Goal: Transaction & Acquisition: Purchase product/service

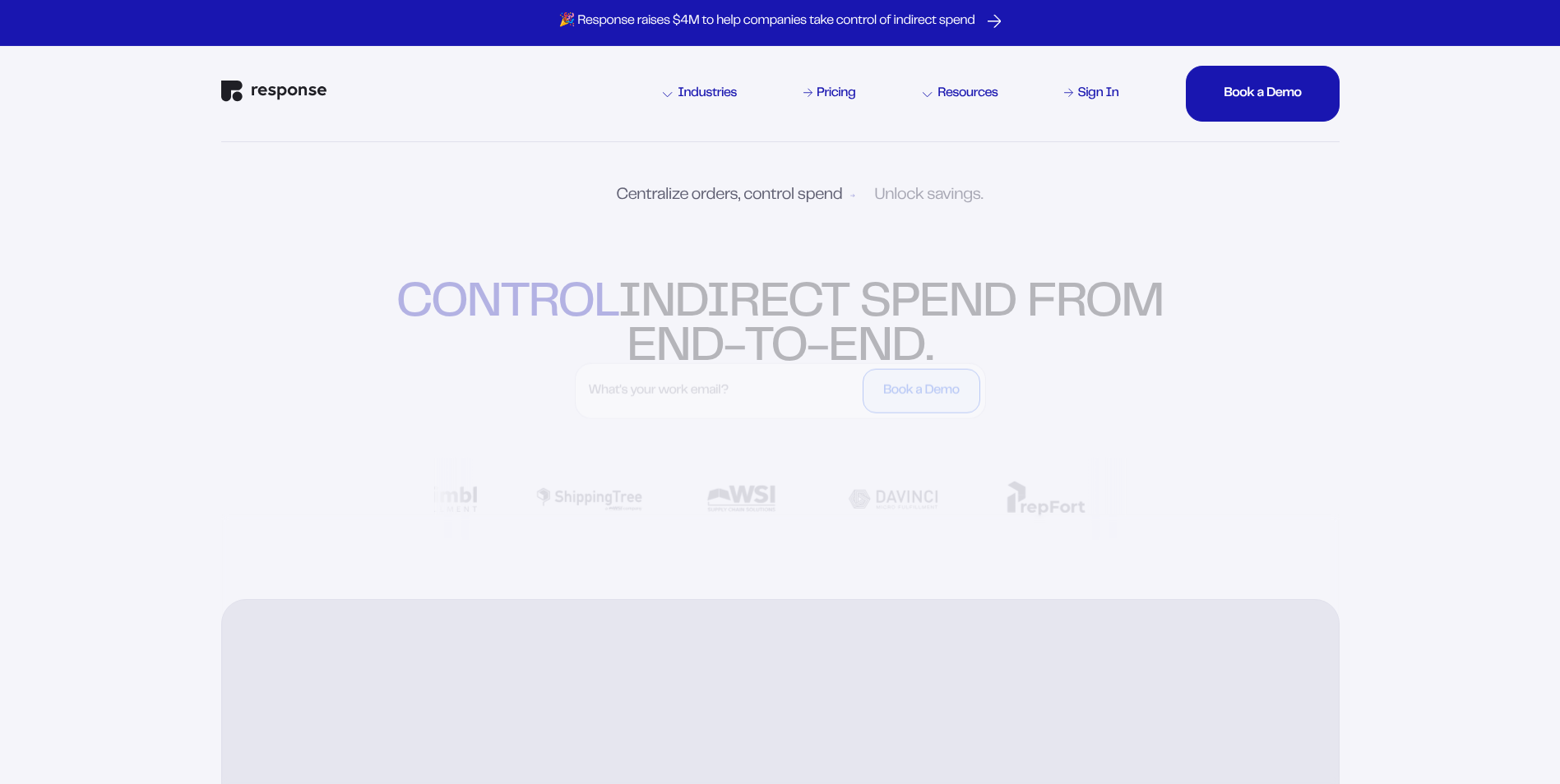
click at [1292, 52] on div "Industries Pricing Resources Sign In Book a Demo Book a Demo Book a Demo Book a…" at bounding box center [780, 93] width 1118 height 95
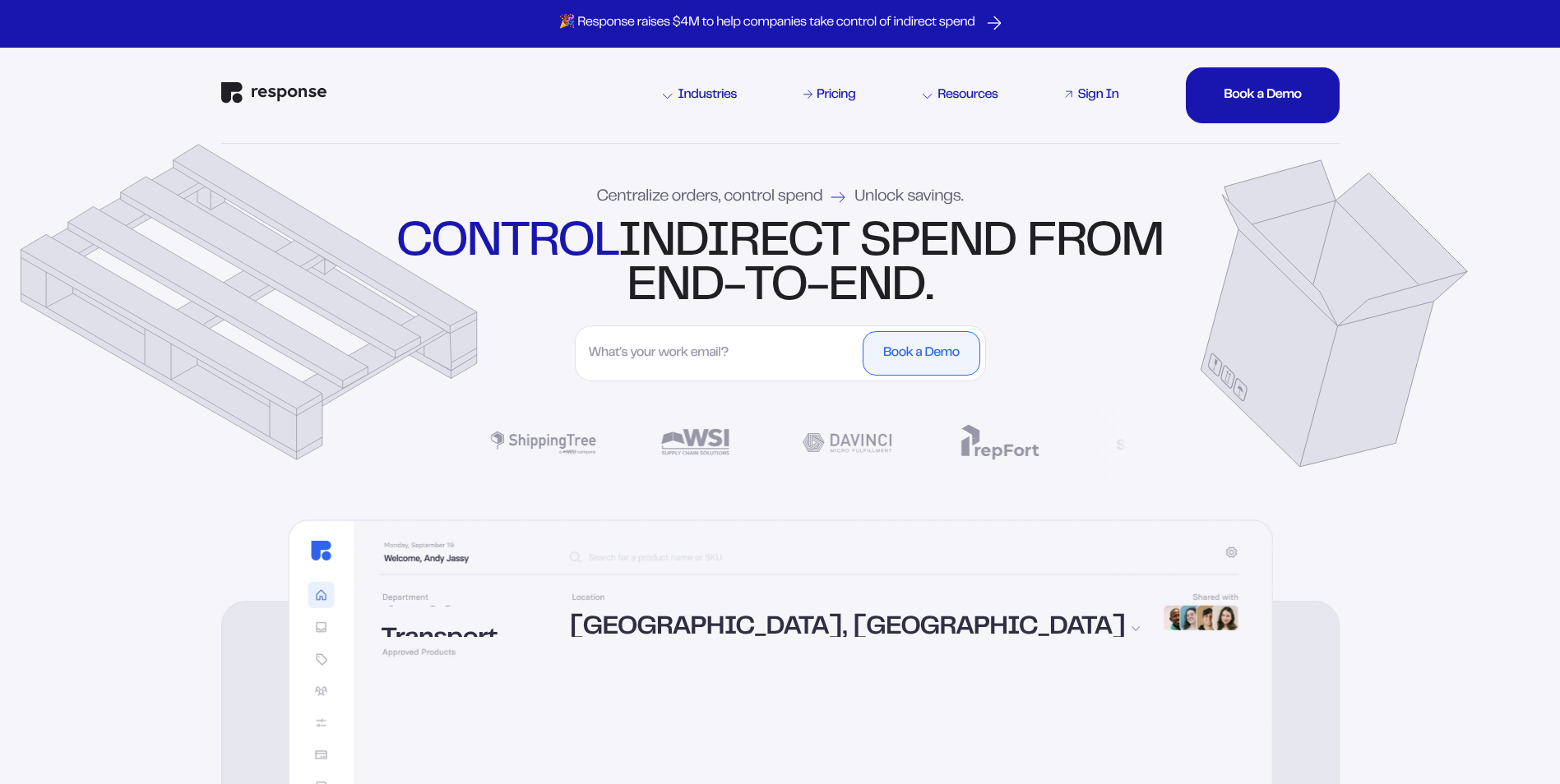
click at [1111, 90] on div "Sign In" at bounding box center [1097, 95] width 41 height 14
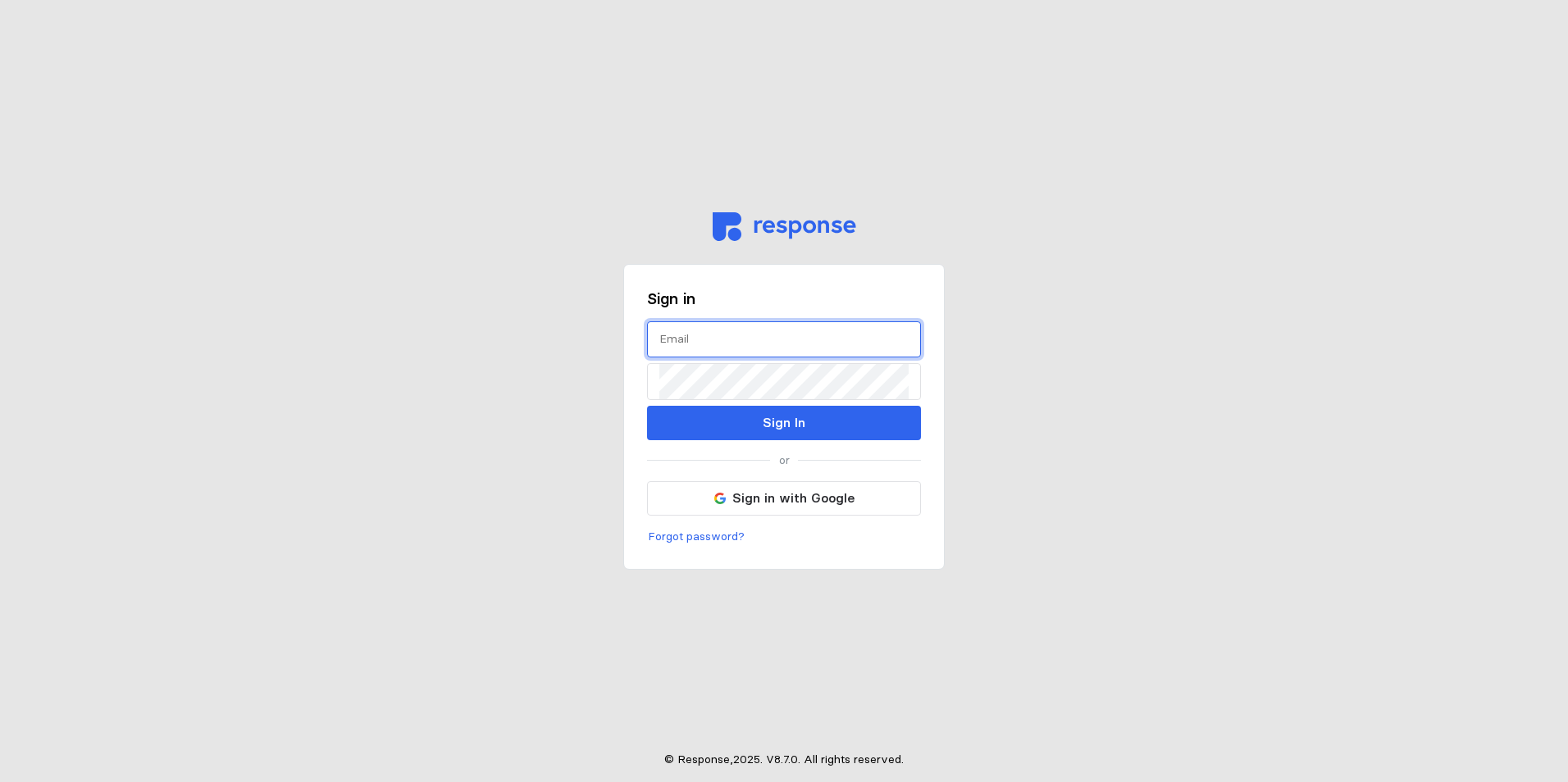
click at [693, 345] on input "text" at bounding box center [784, 339] width 249 height 35
type input "sosfra@wsinc.com"
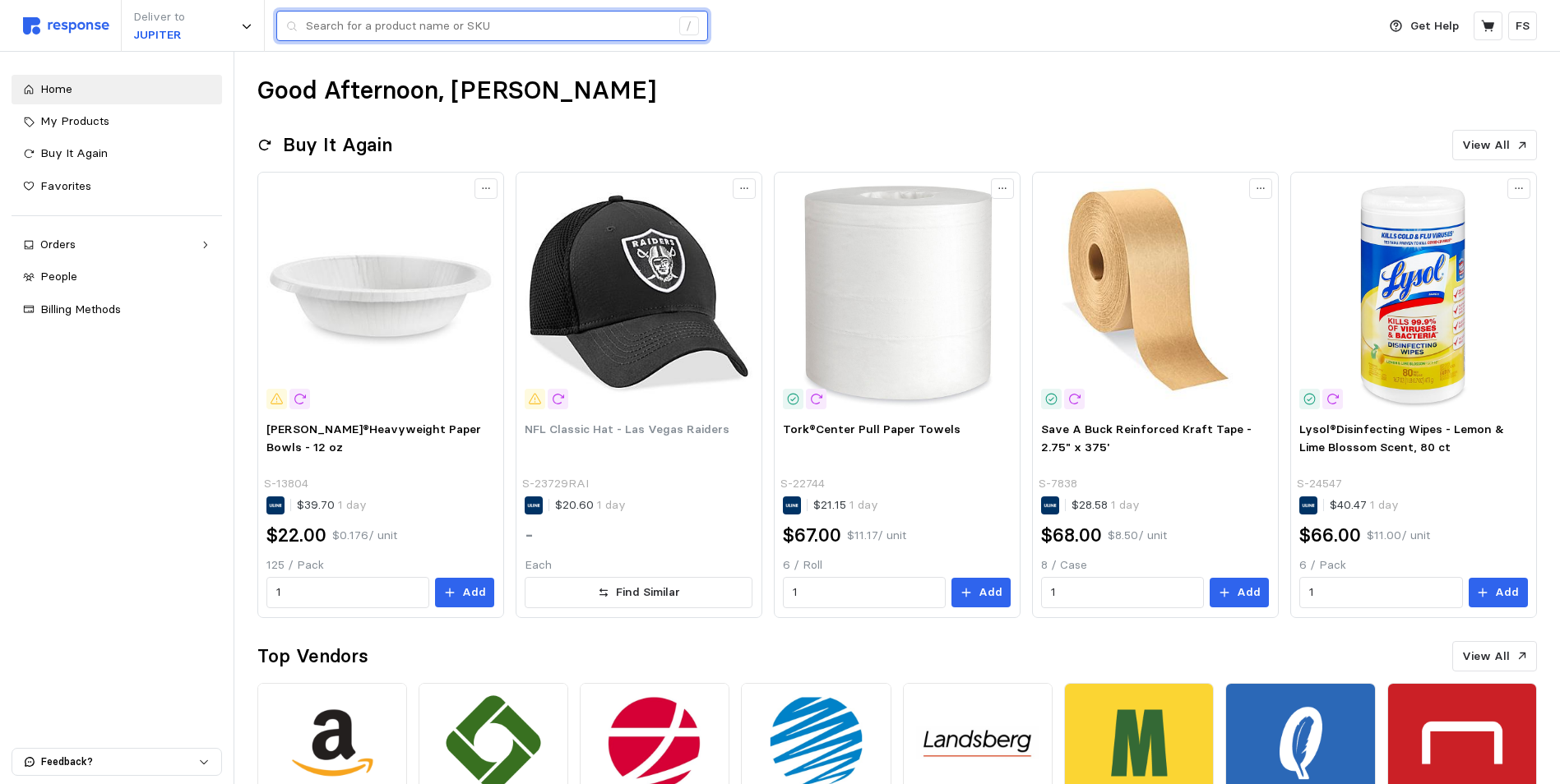
click at [473, 23] on input "text" at bounding box center [487, 26] width 364 height 30
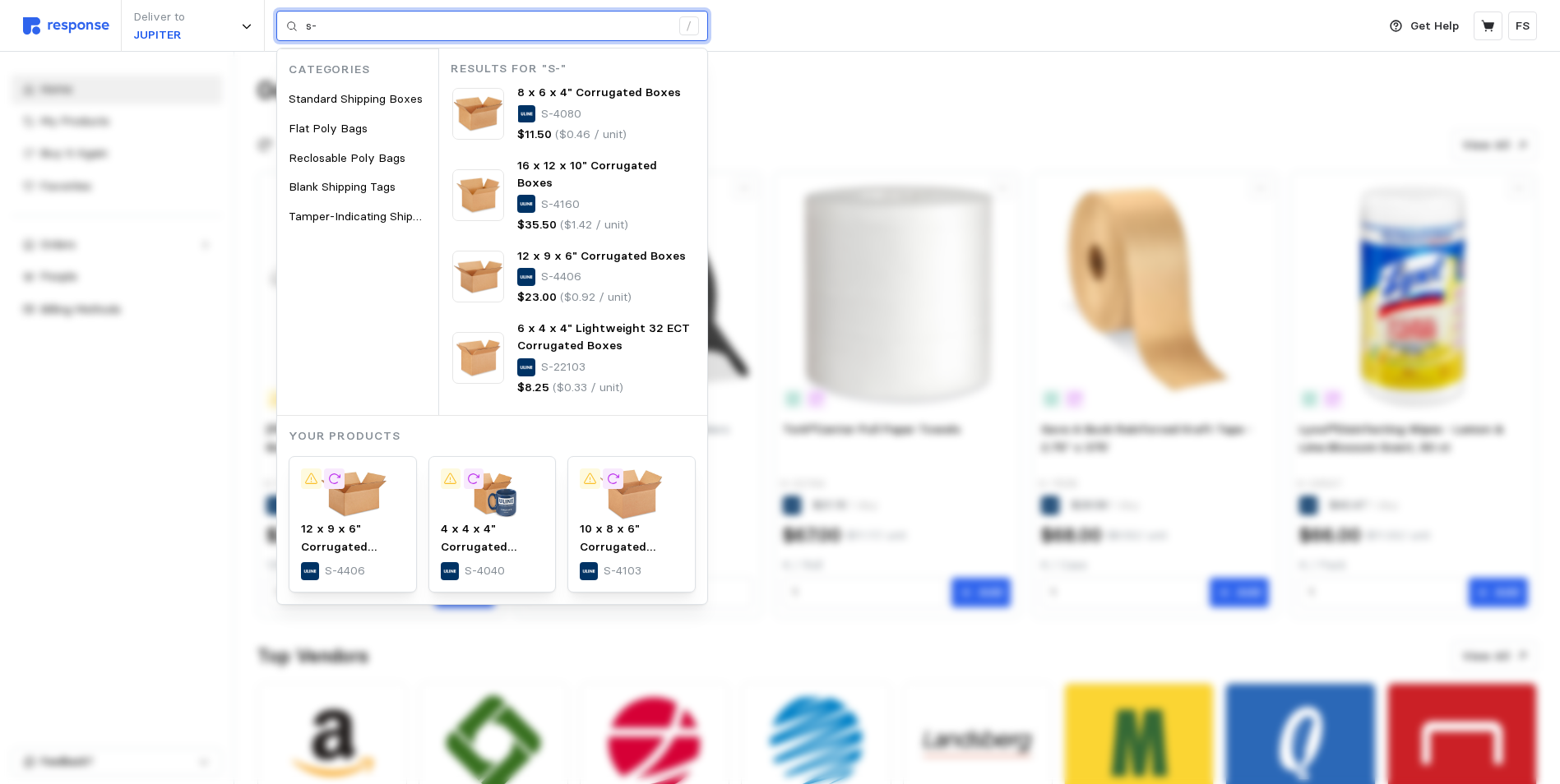
type input "s"
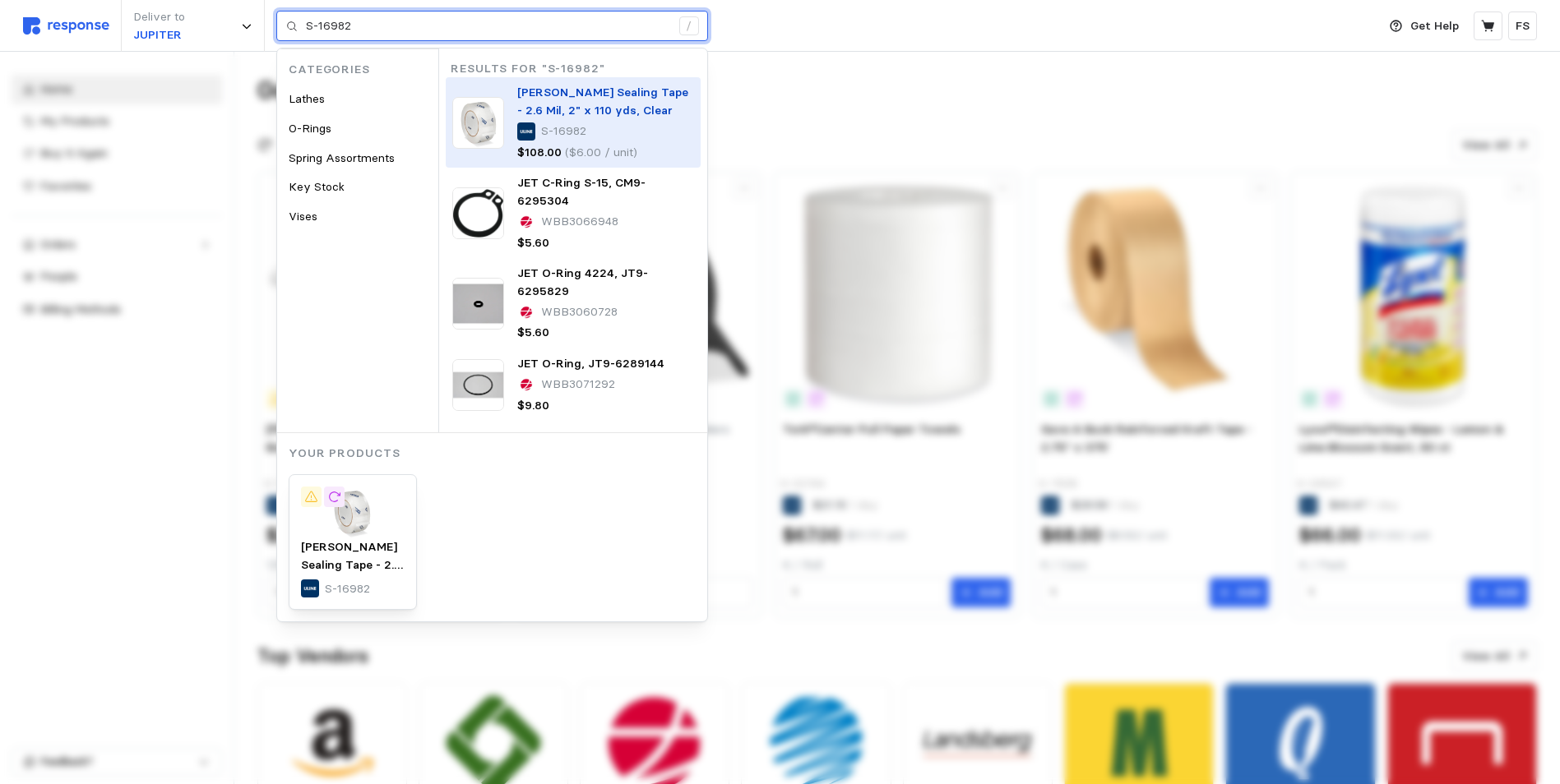
click at [611, 100] on p "[PERSON_NAME] Sealing Tape - 2.6 Mil, 2" x 110 yds, Clear" at bounding box center [605, 101] width 176 height 35
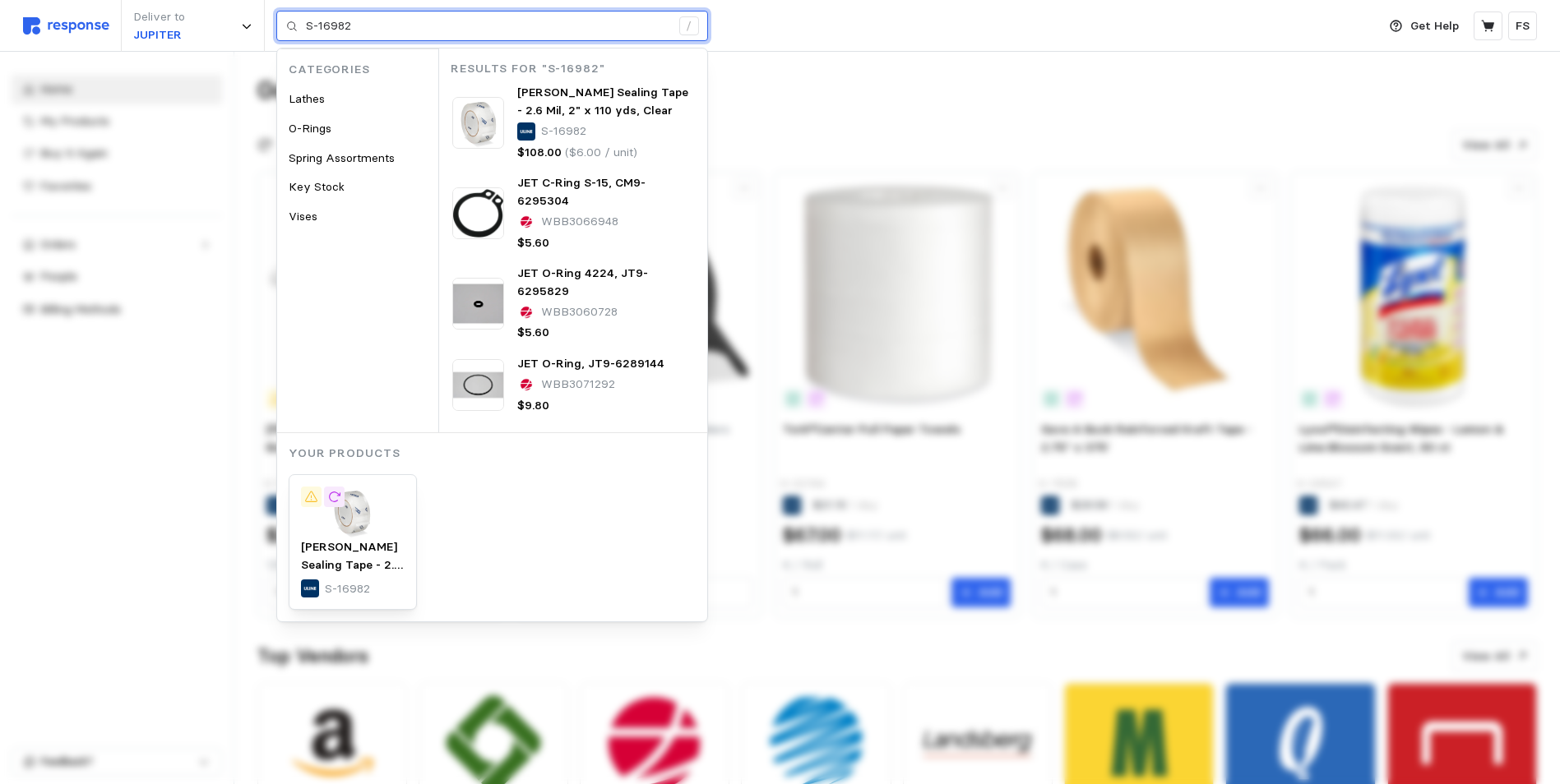
type input "S-16982"
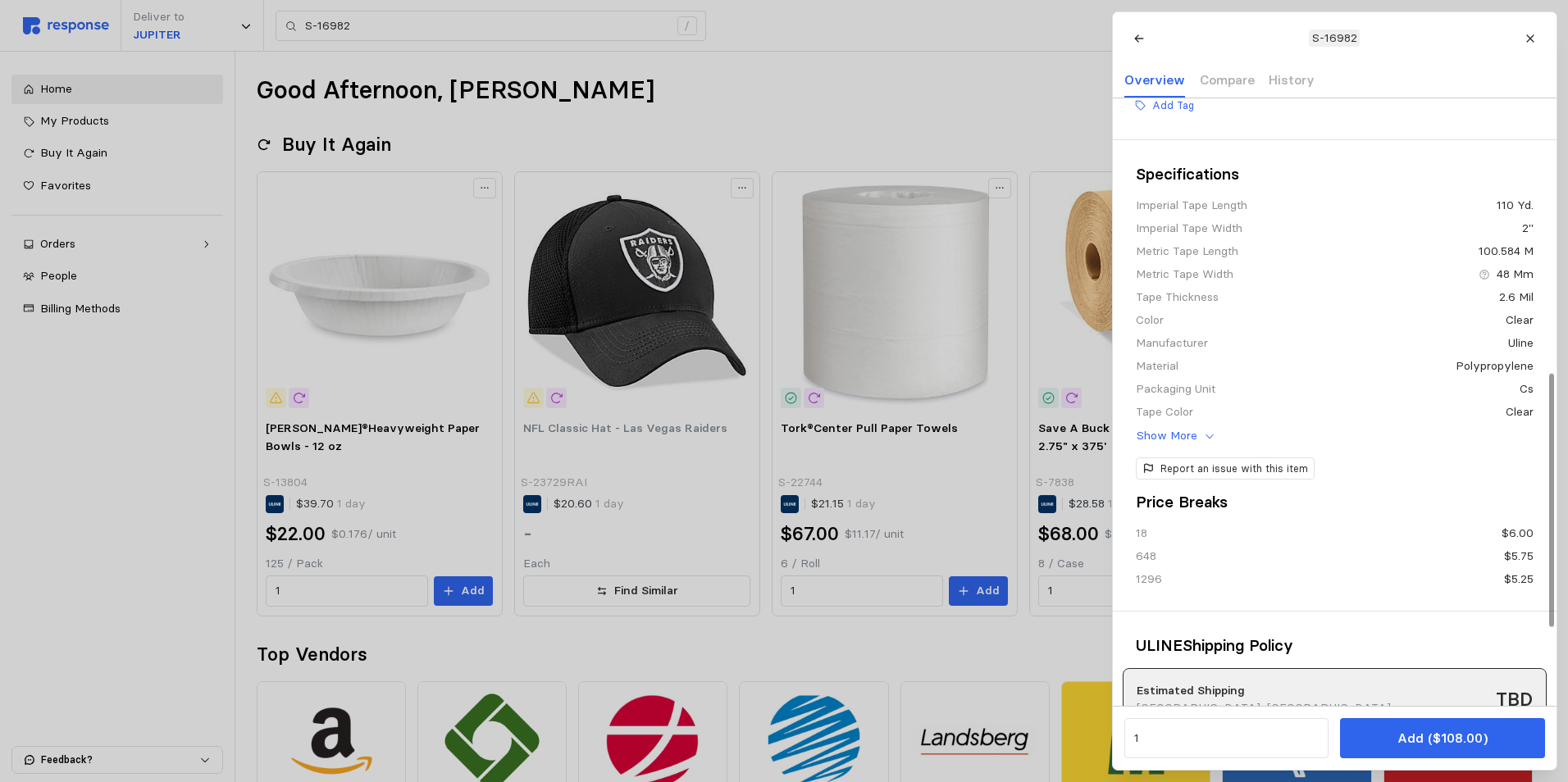
scroll to position [842, 0]
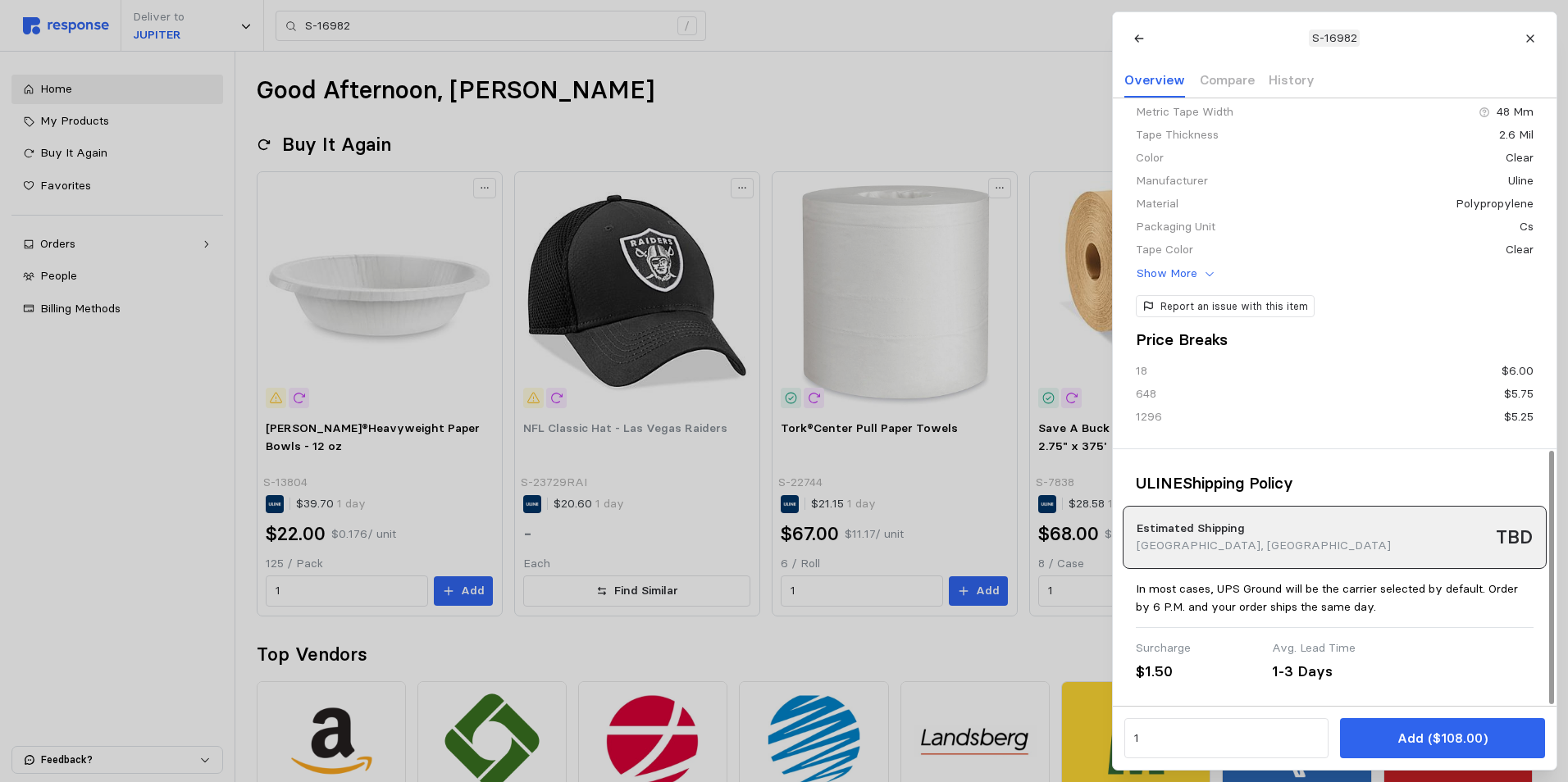
click at [1519, 540] on h2 "TBD" at bounding box center [1513, 538] width 37 height 25
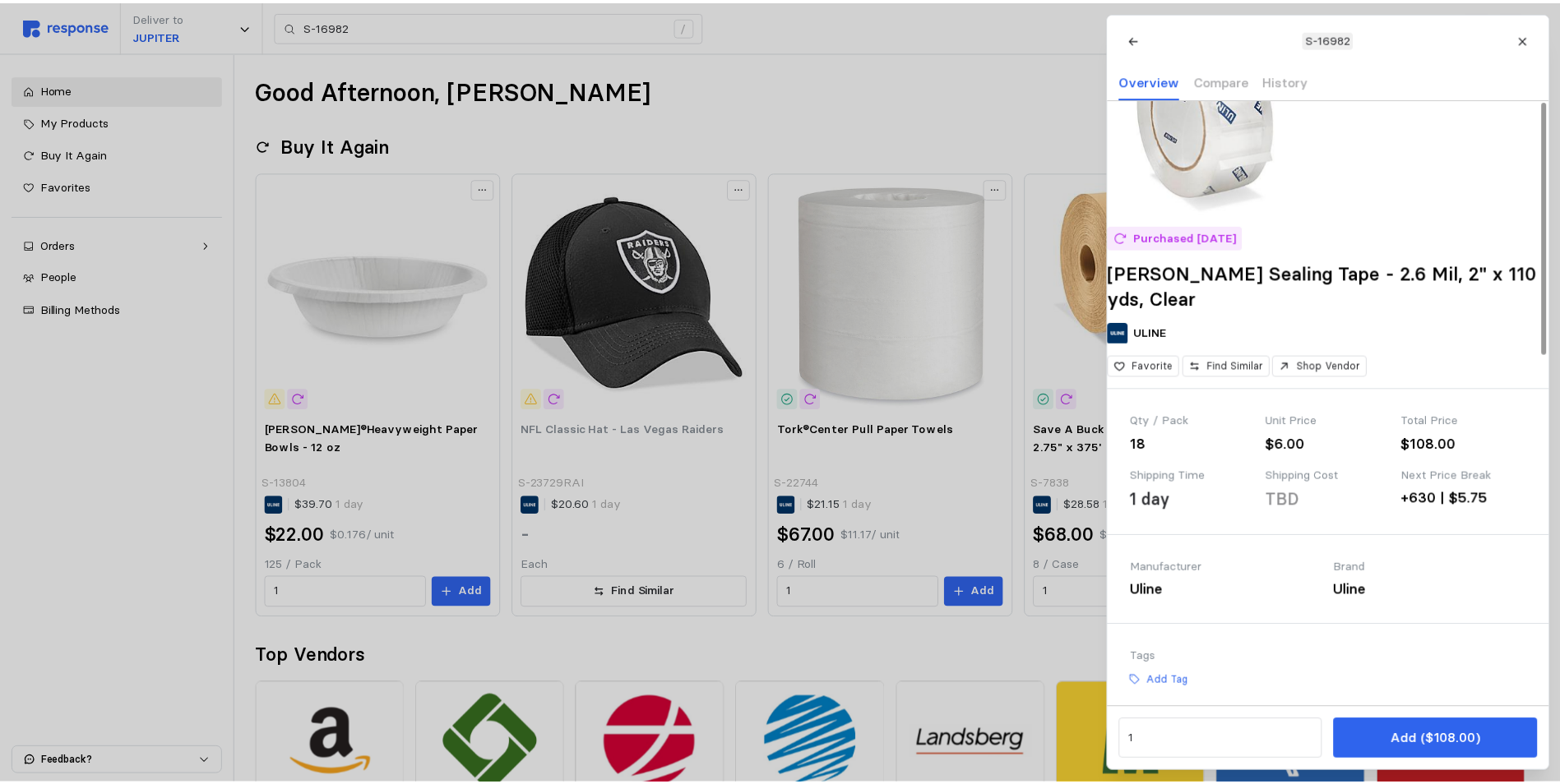
scroll to position [0, 0]
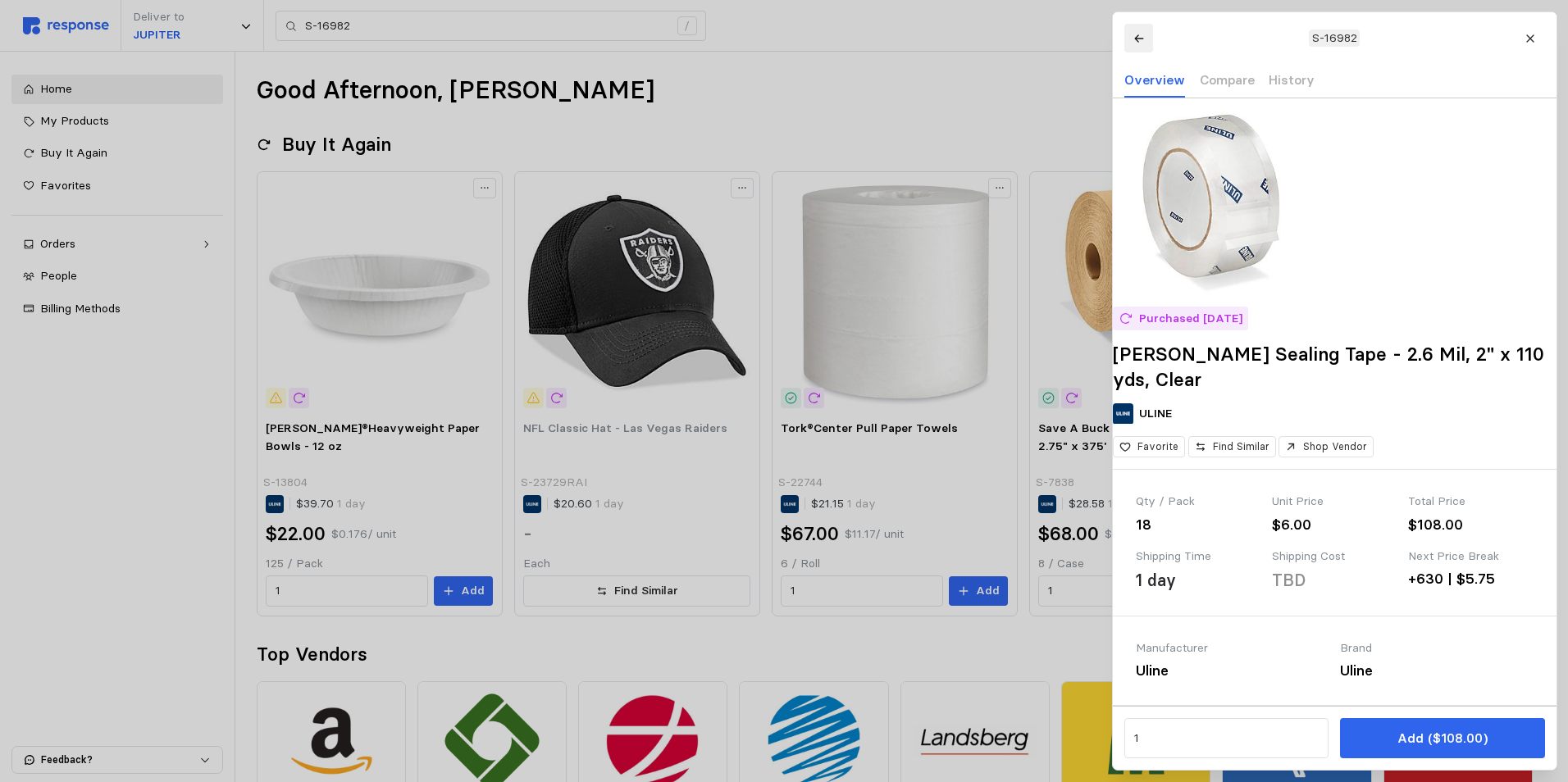
click at [1139, 47] on button at bounding box center [1139, 38] width 29 height 29
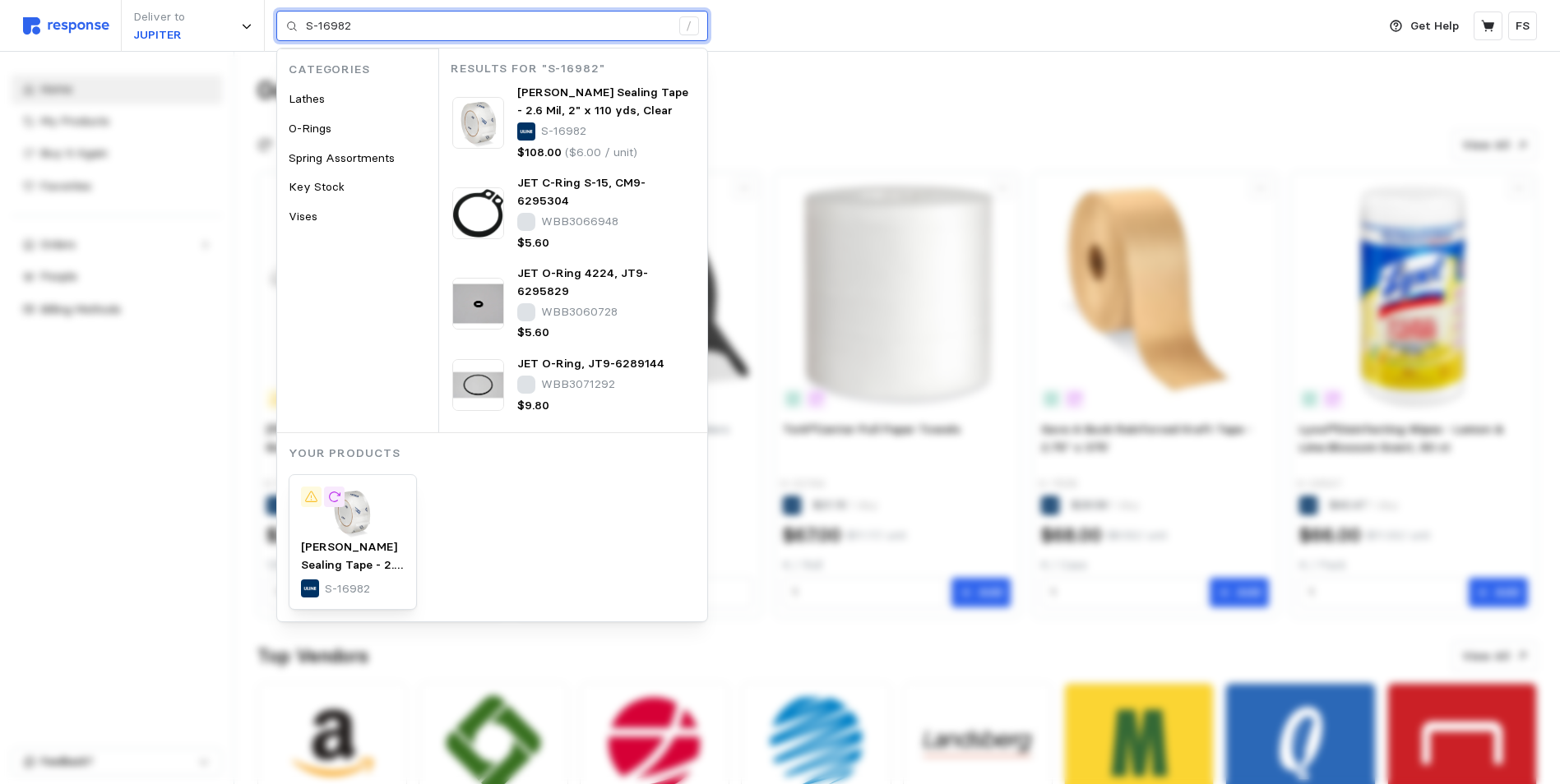
click at [552, 19] on input "S-16982" at bounding box center [487, 26] width 364 height 30
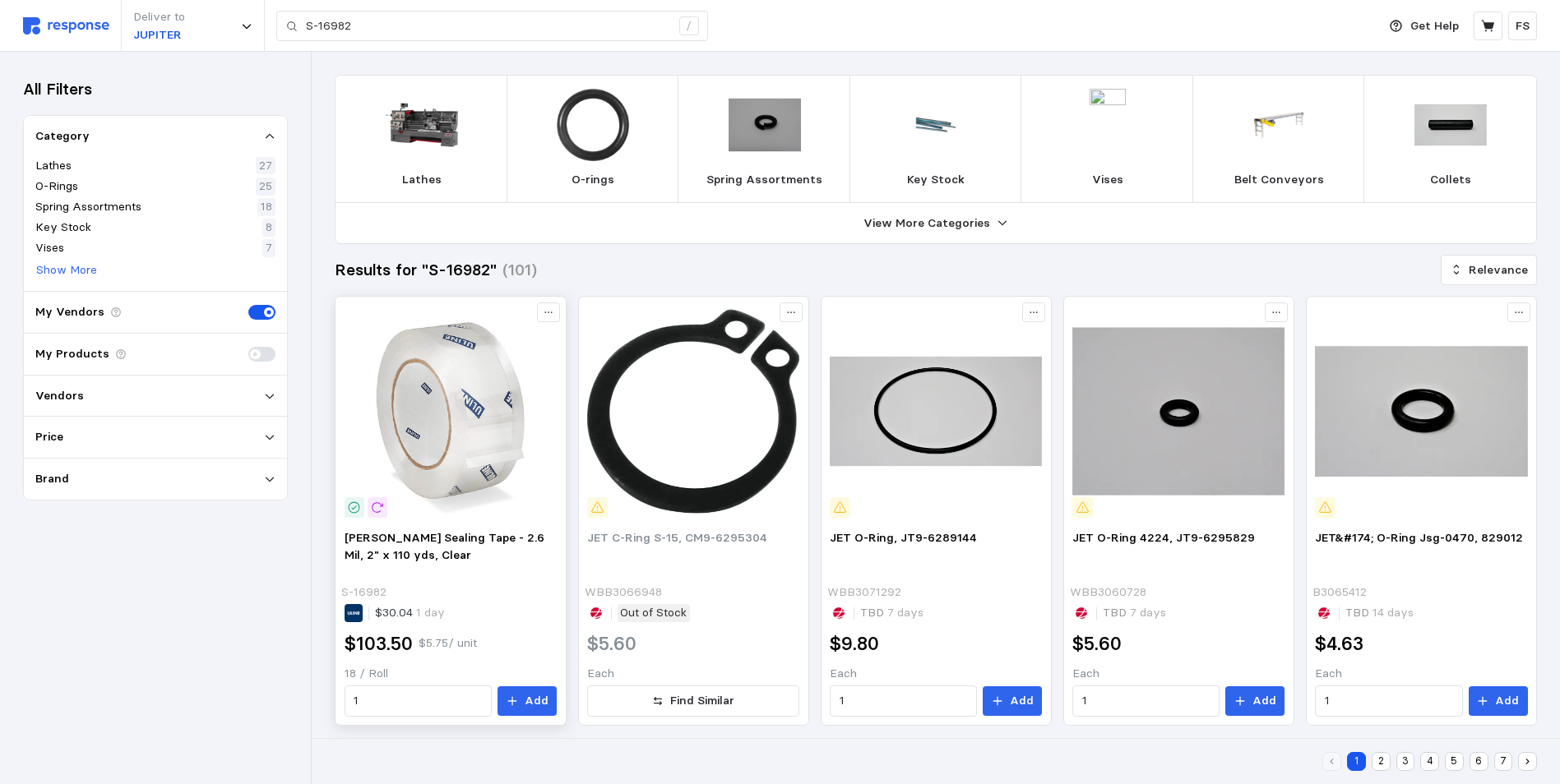
click at [478, 428] on img at bounding box center [450, 411] width 213 height 213
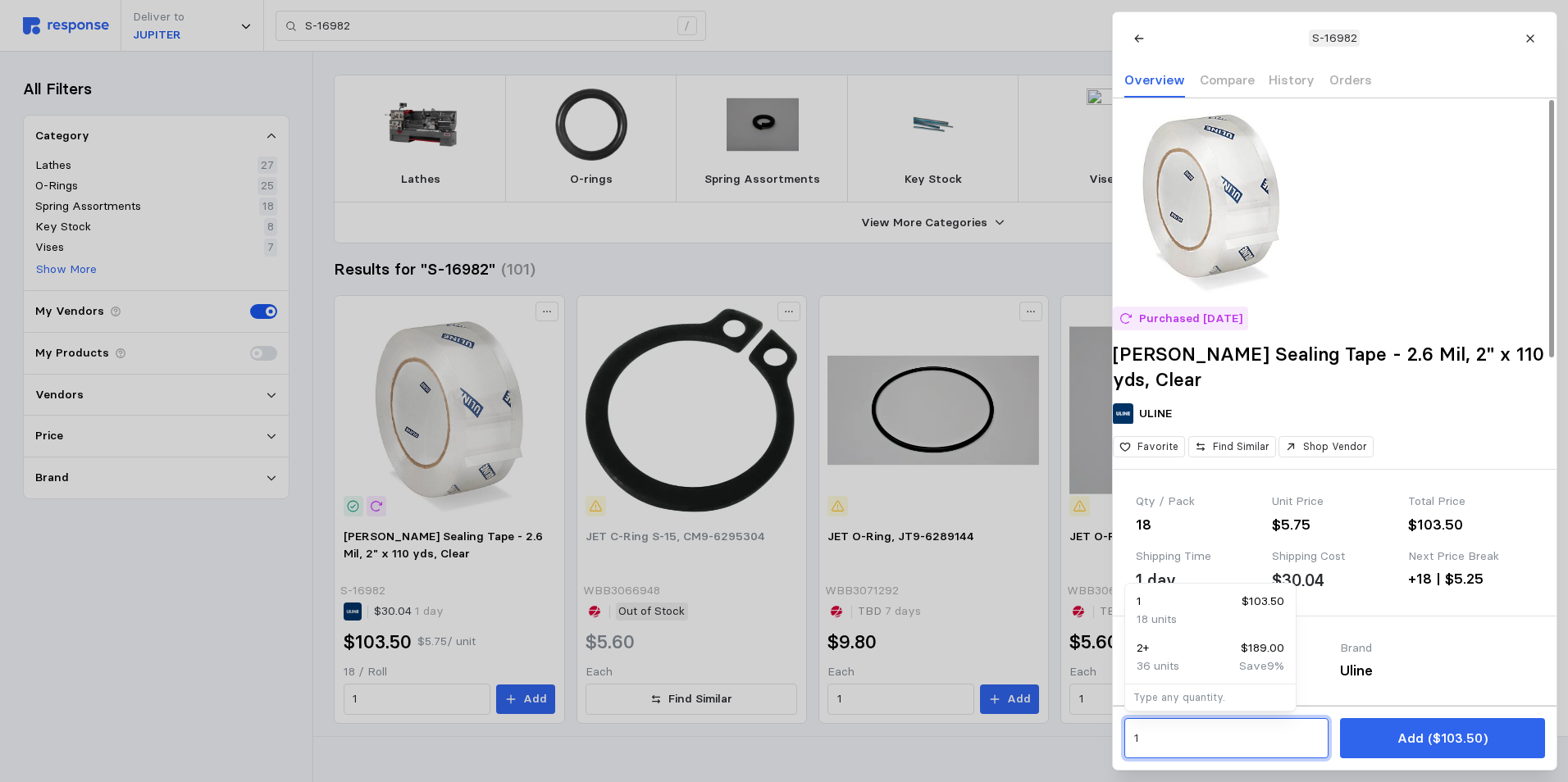
click at [1210, 727] on input "1" at bounding box center [1225, 739] width 185 height 30
type input "3"
type input "4"
type input "2"
type input "3"
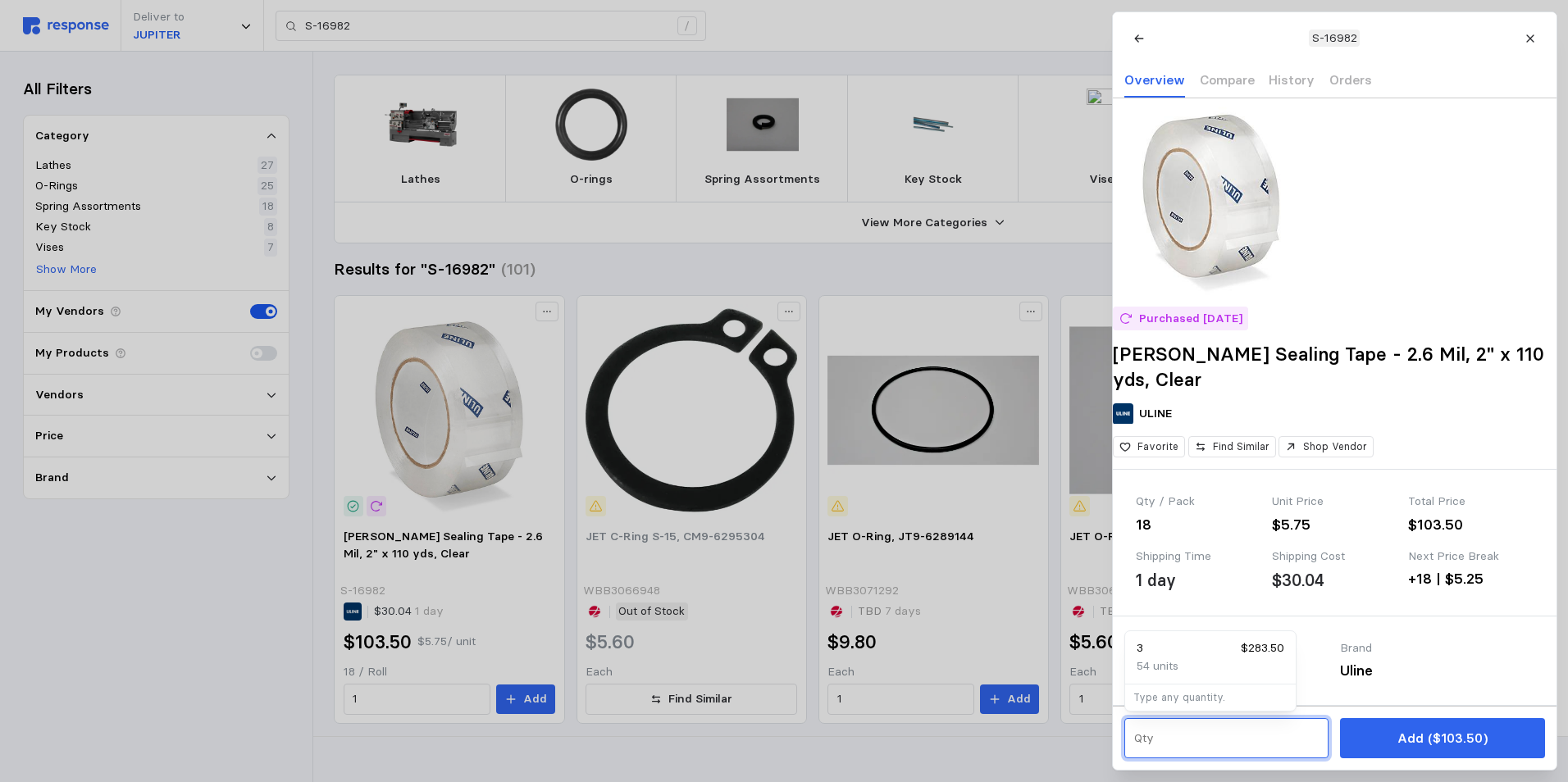
type input "2"
click at [1194, 650] on div "2 + $189.00" at bounding box center [1211, 649] width 148 height 18
type input "2"
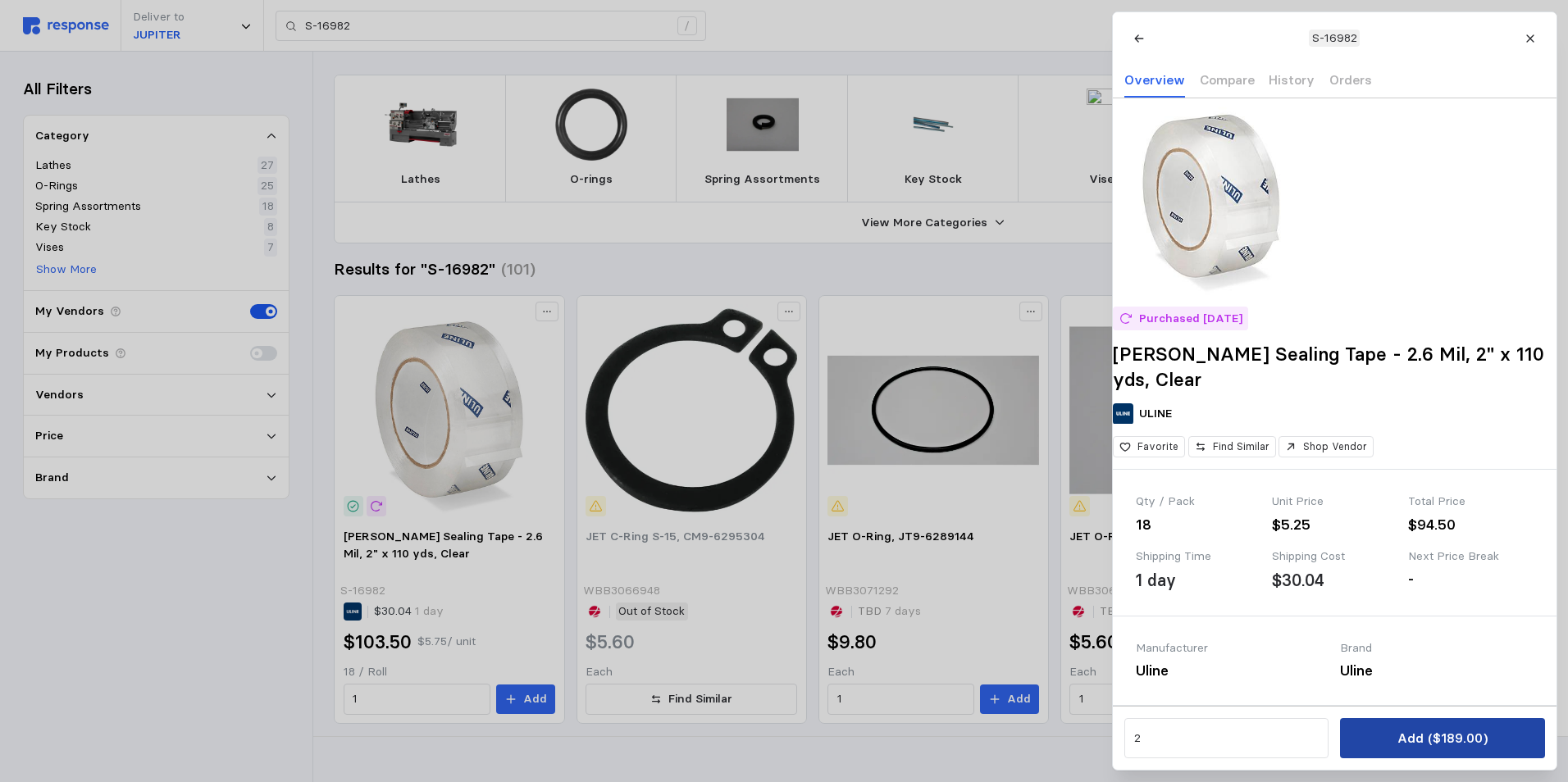
click at [1434, 727] on button "Add ($189.00)" at bounding box center [1443, 738] width 204 height 41
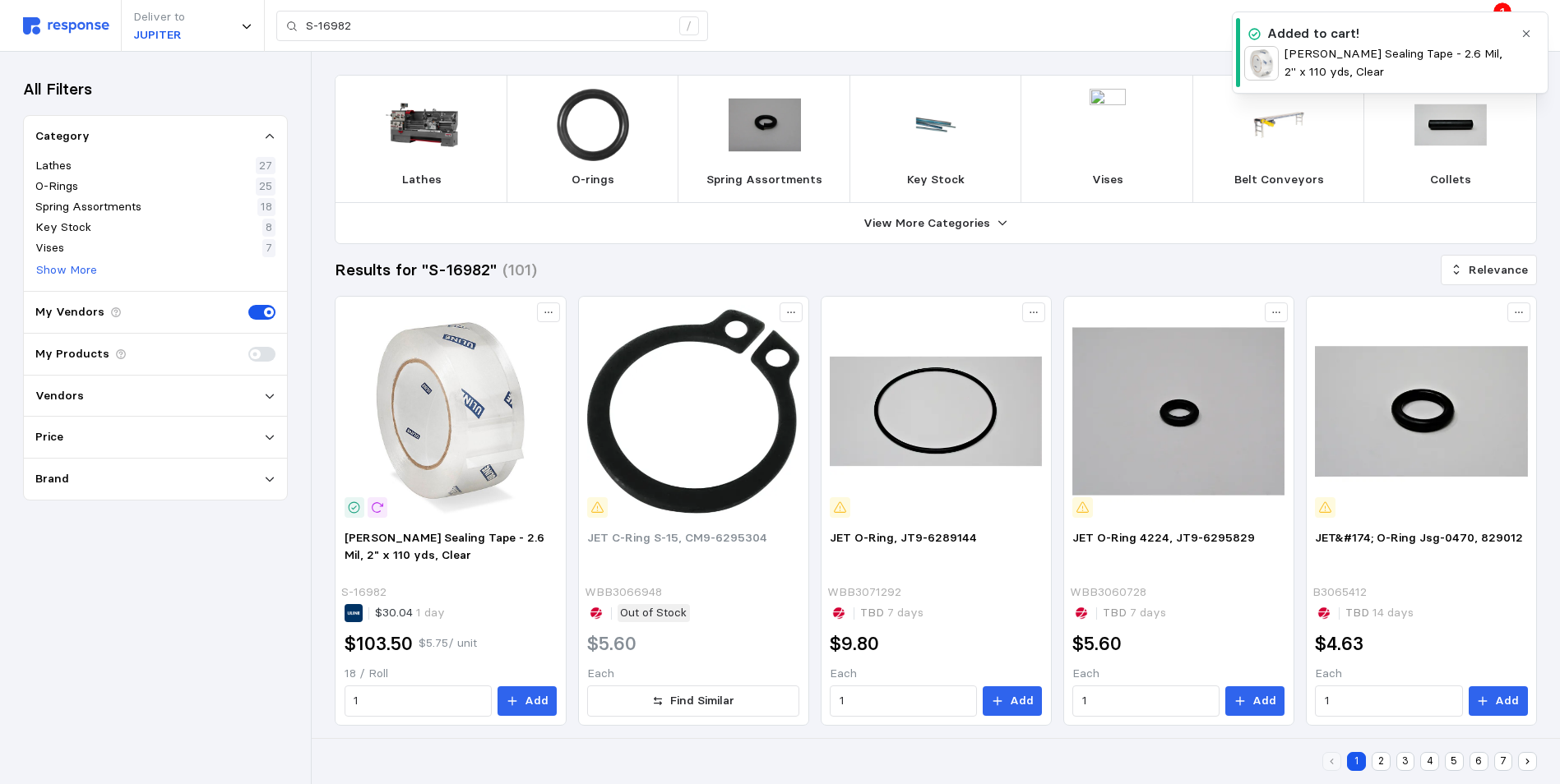
click at [1183, 38] on div "Deliver to JUPITER S-16982 /" at bounding box center [695, 25] width 1345 height 52
click at [1523, 33] on icon "button" at bounding box center [1526, 33] width 12 height 12
click at [1482, 28] on icon at bounding box center [1488, 26] width 14 height 14
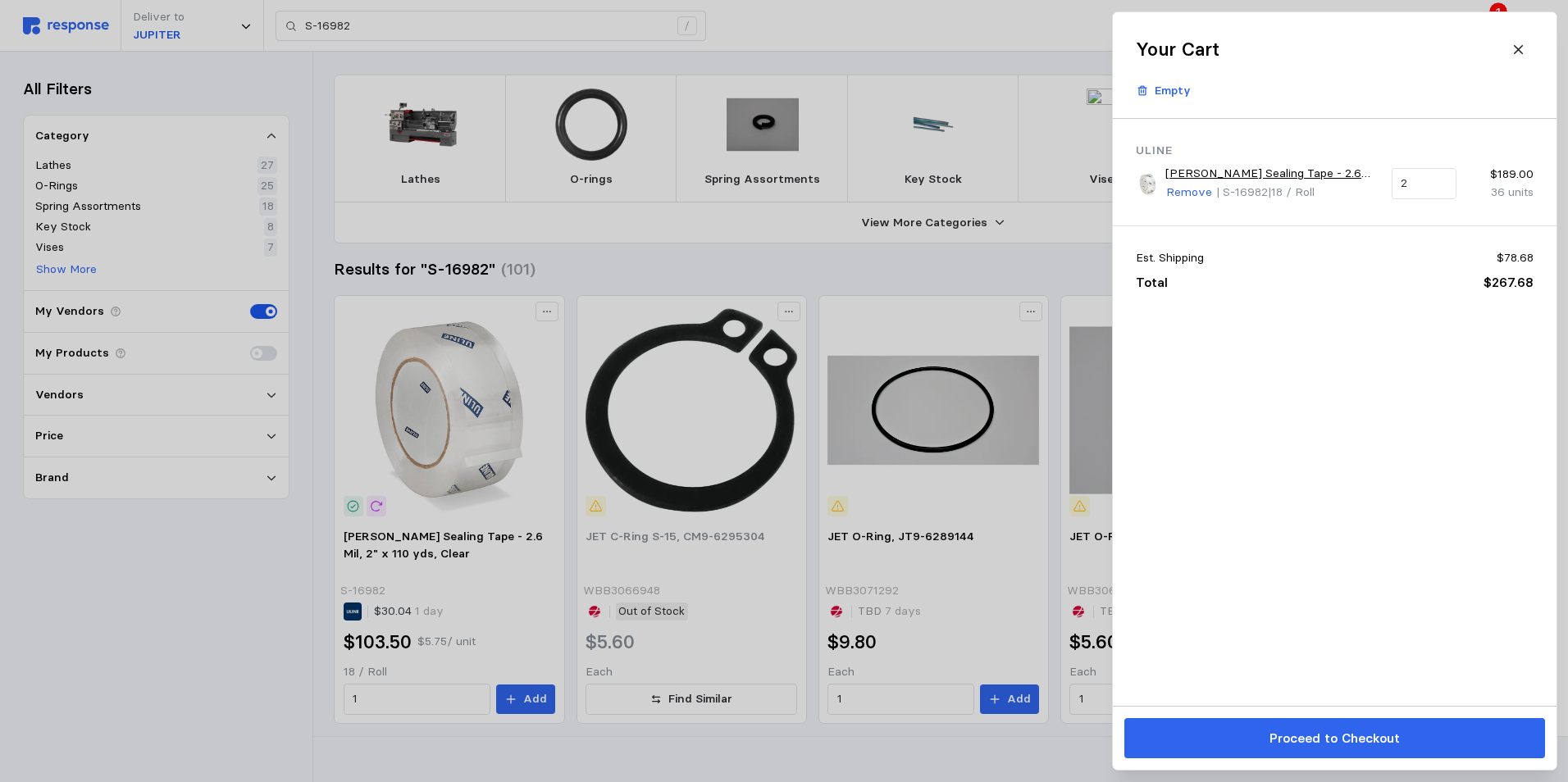
click at [1294, 176] on link "[PERSON_NAME] Sealing Tape - 2.6 Mil, 2" x 110 yds, Clear" at bounding box center [1273, 174] width 215 height 18
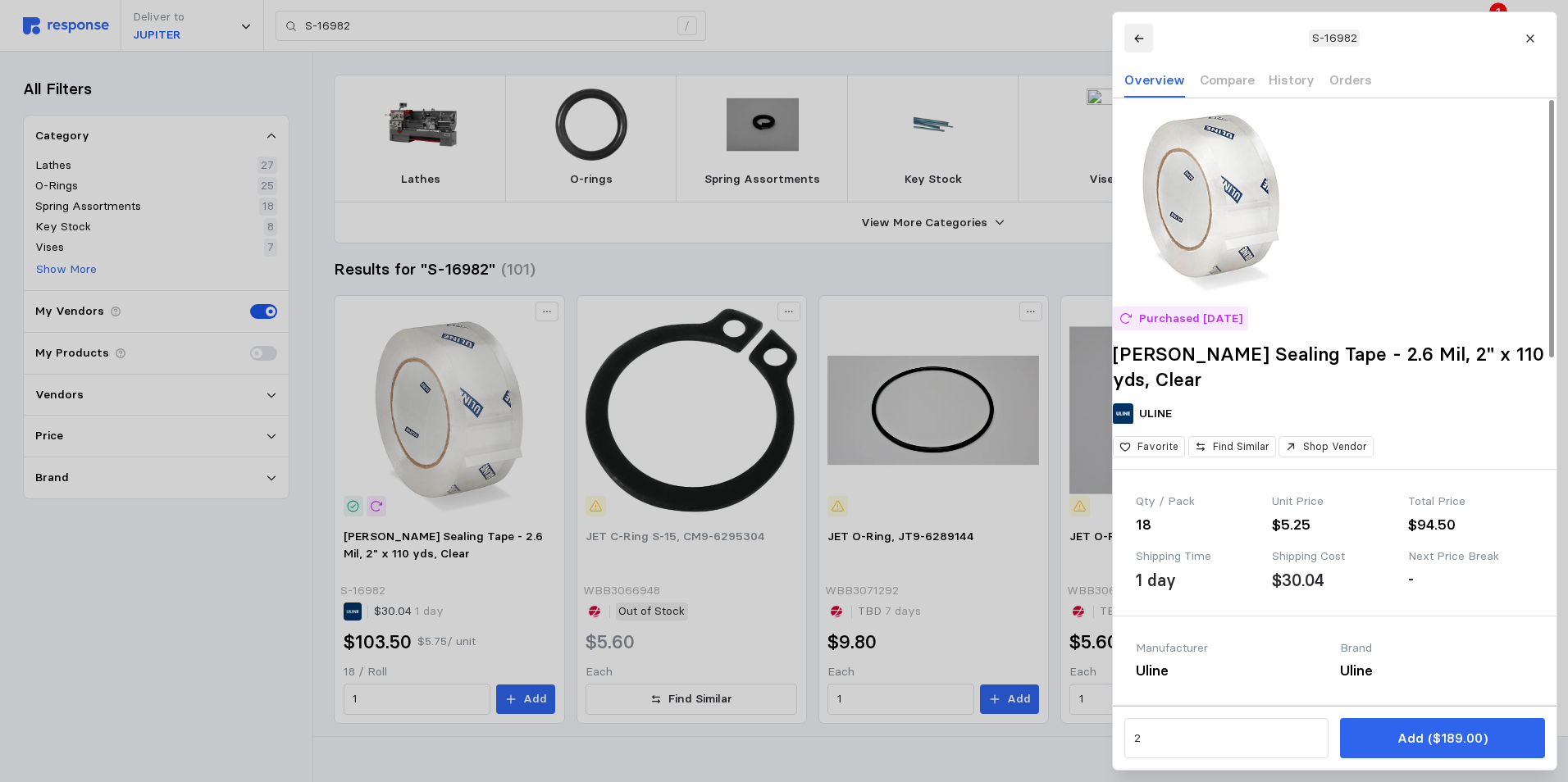
drag, startPoint x: 1124, startPoint y: 41, endPoint x: 1134, endPoint y: 48, distance: 12.2
click at [1124, 43] on header "S-16982 Overview Compare History Orders" at bounding box center [1335, 55] width 444 height 86
click at [1143, 40] on icon at bounding box center [1139, 38] width 12 height 12
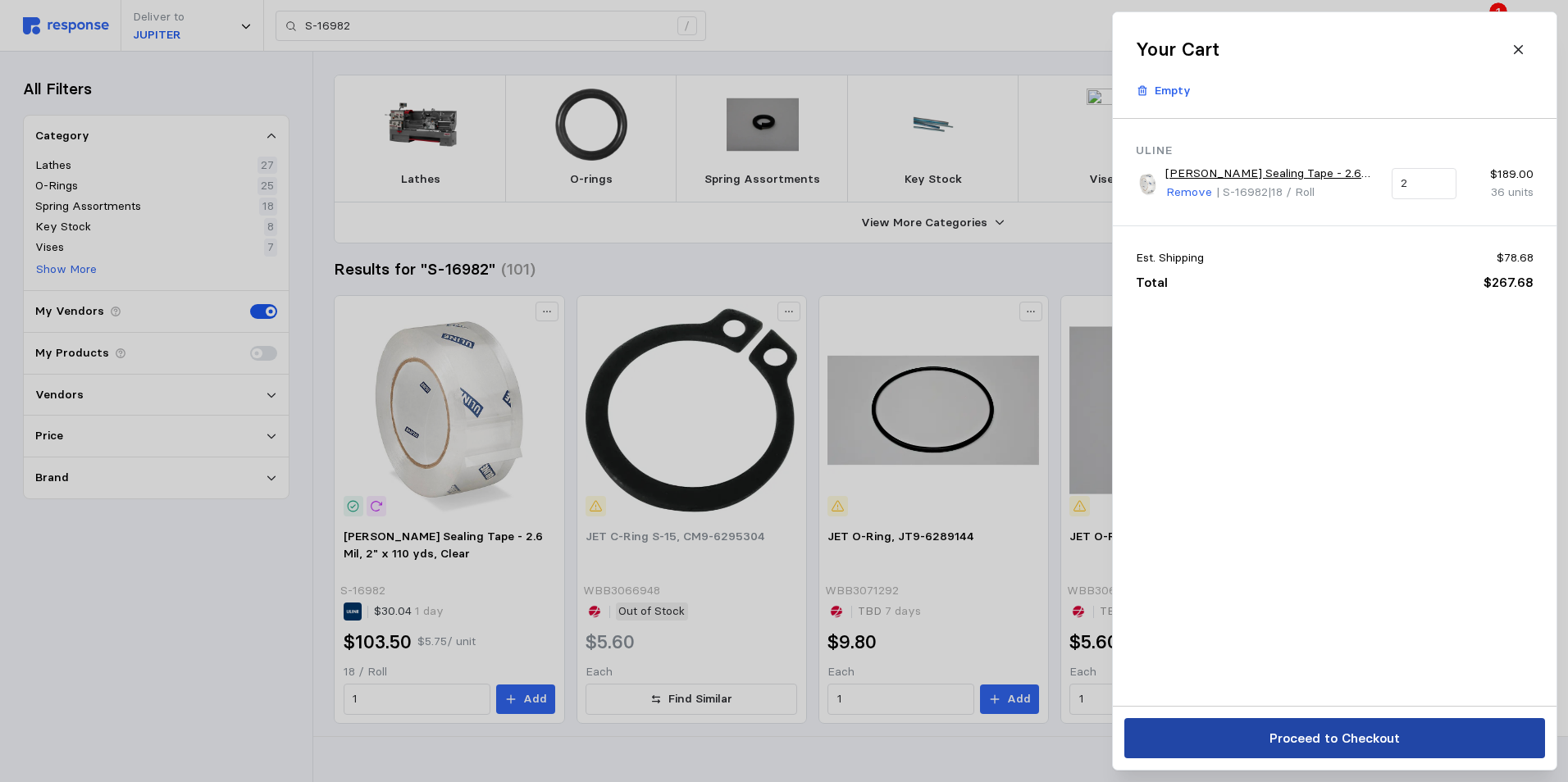
click at [1314, 736] on p "Proceed to Checkout" at bounding box center [1333, 738] width 131 height 21
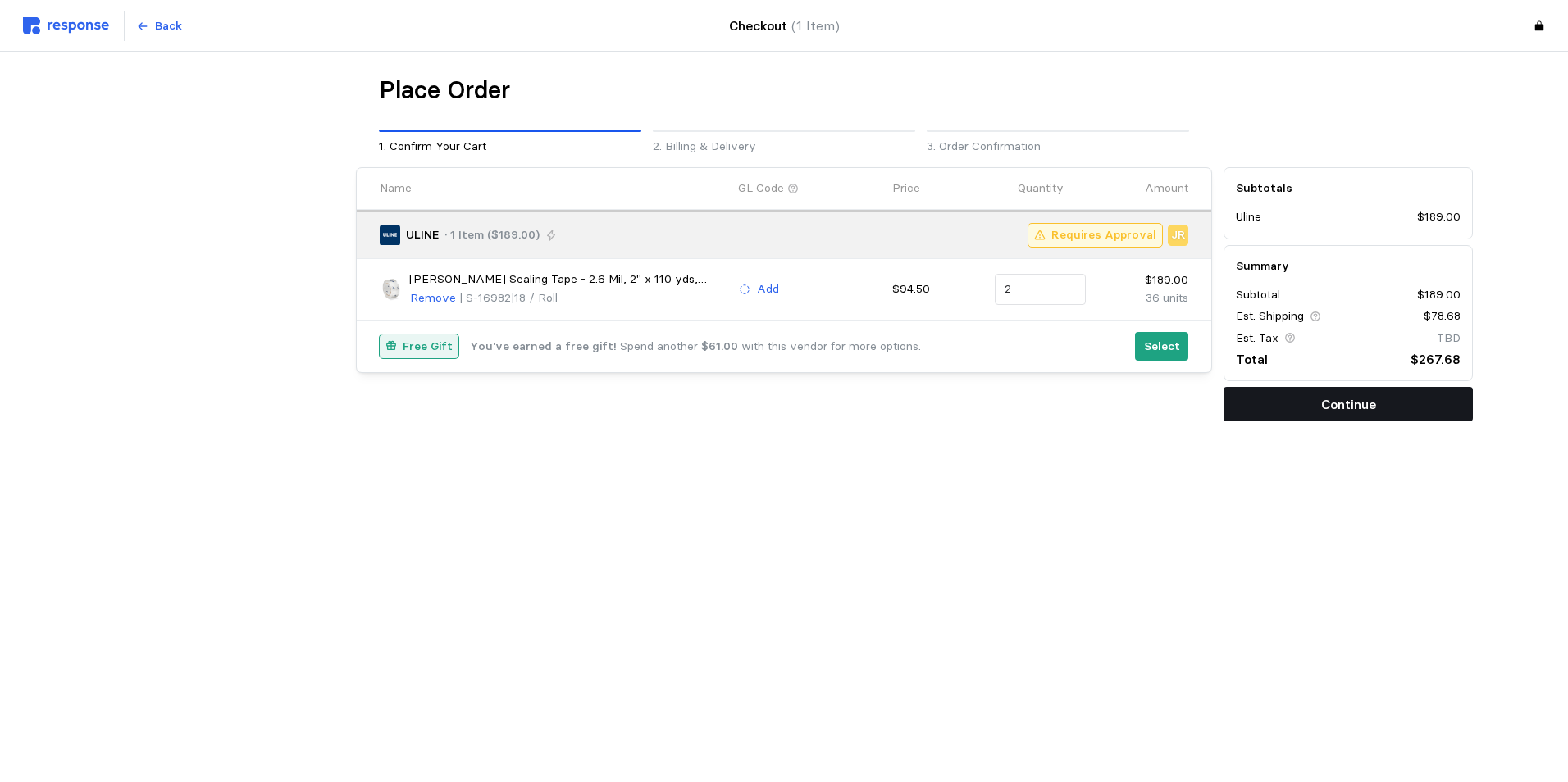
click at [1368, 415] on button "Continue" at bounding box center [1348, 404] width 249 height 34
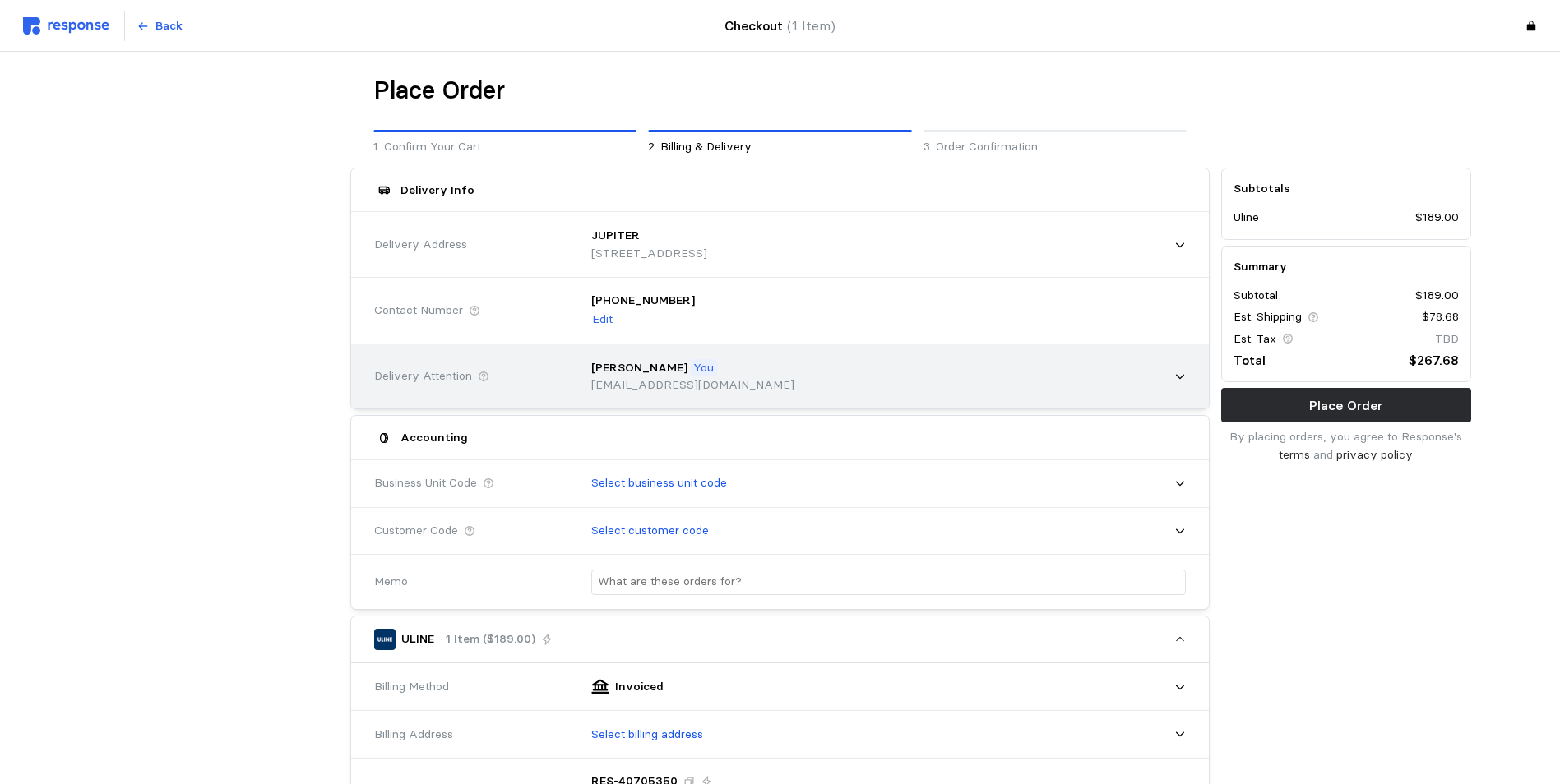
scroll to position [82, 0]
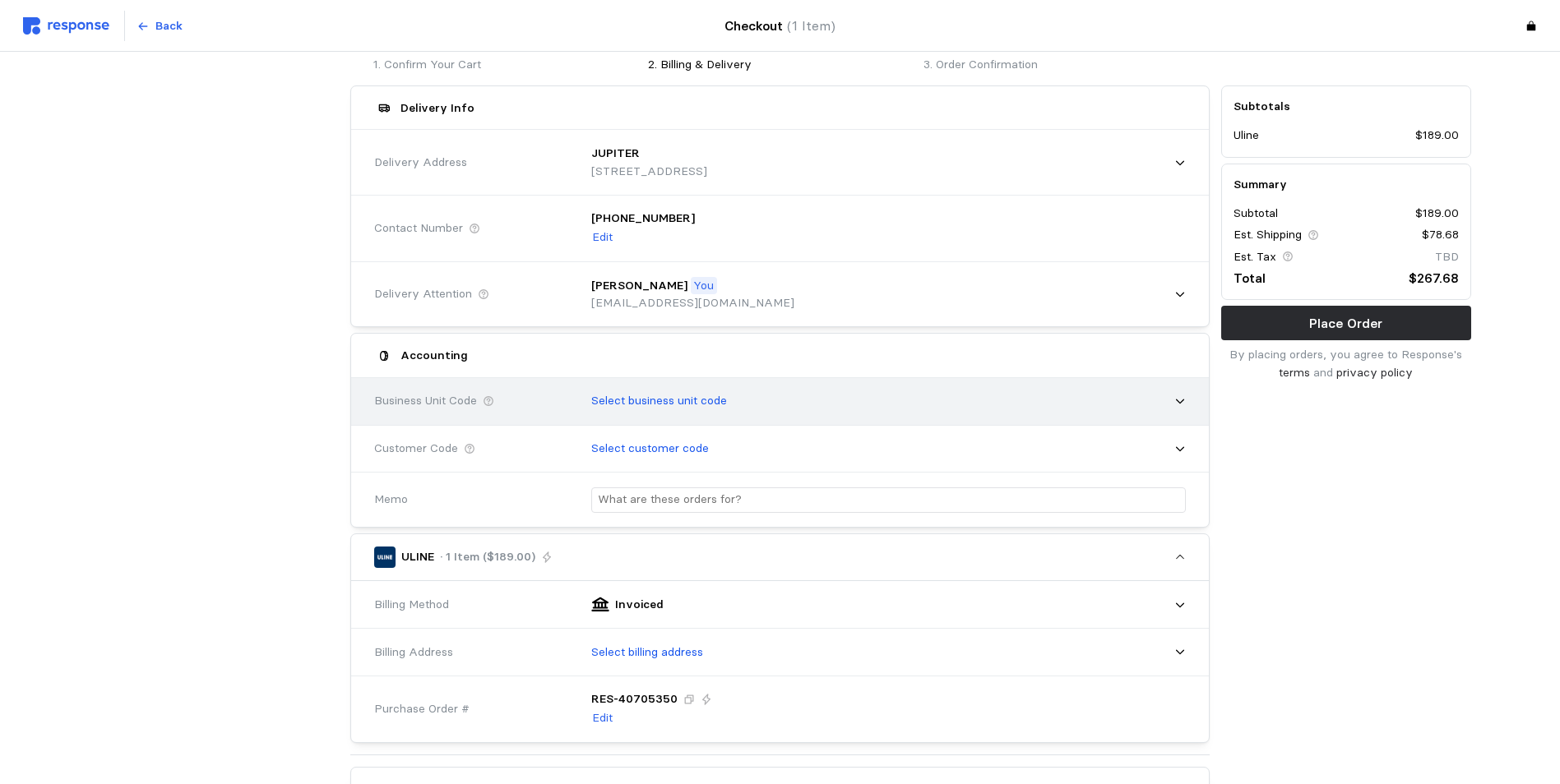
click at [1181, 407] on icon at bounding box center [1179, 401] width 12 height 12
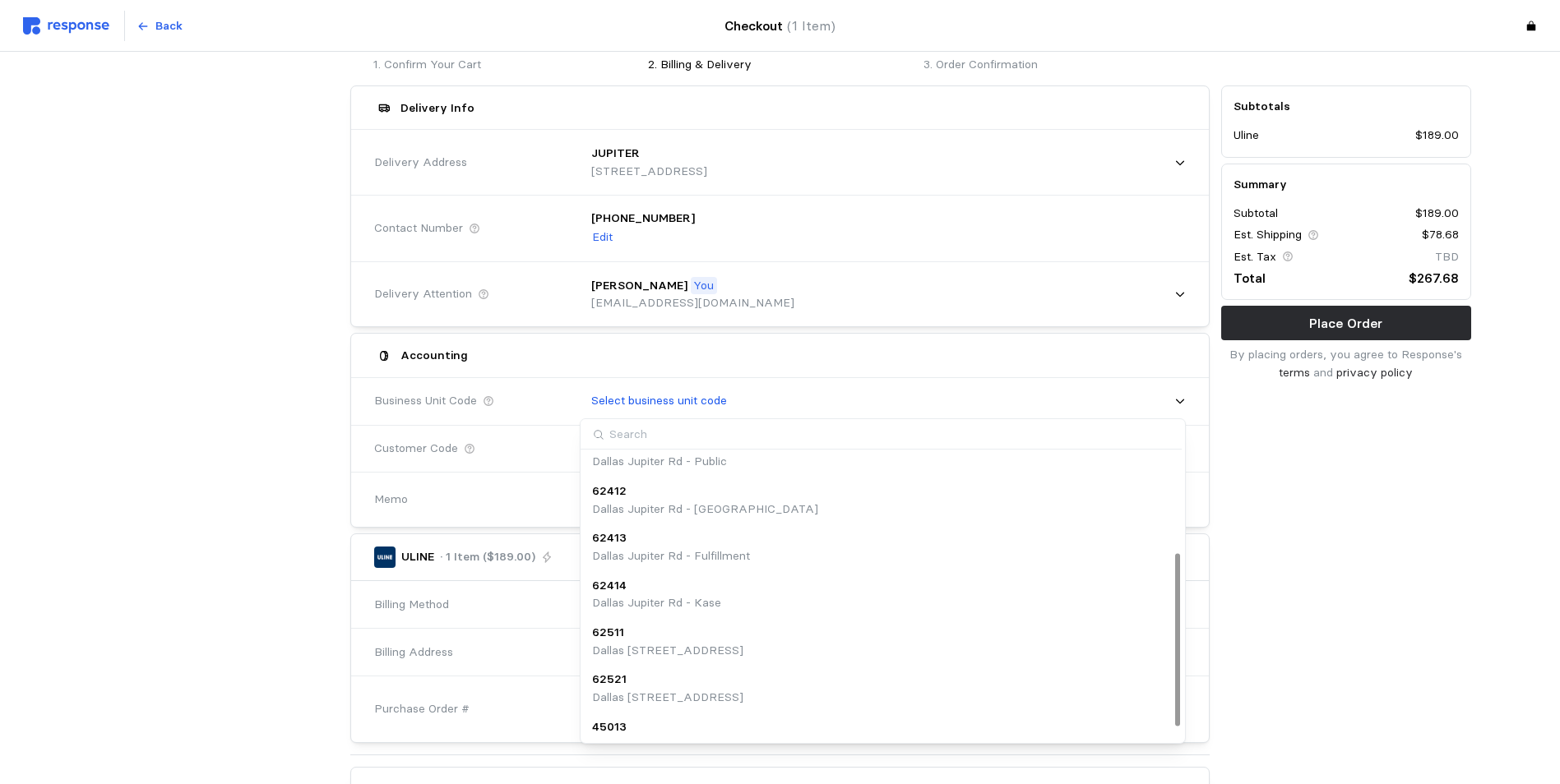
scroll to position [184, 0]
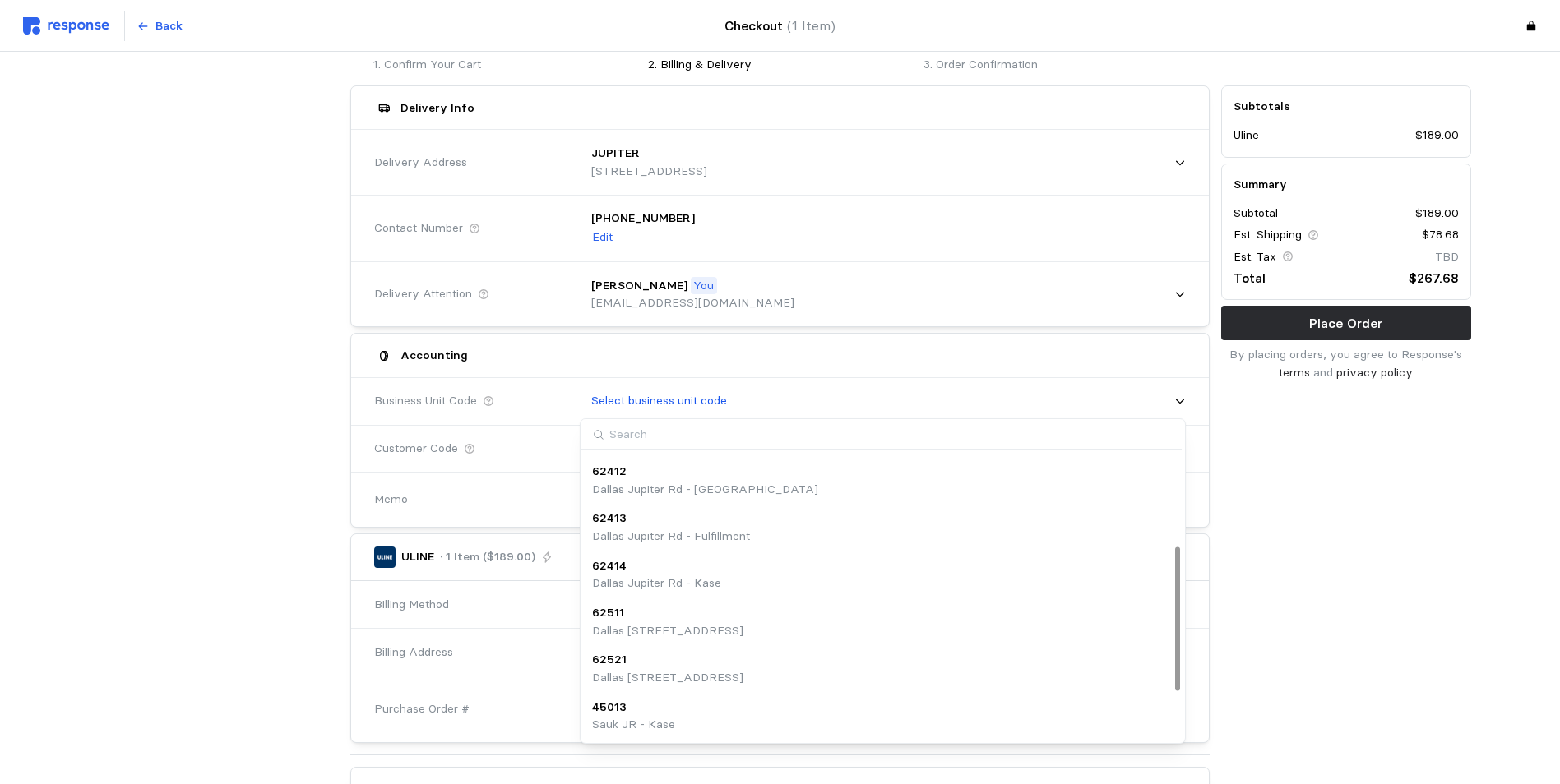
click at [777, 581] on div "62414 Dallas Jupiter Rd - Kase" at bounding box center [883, 574] width 581 height 35
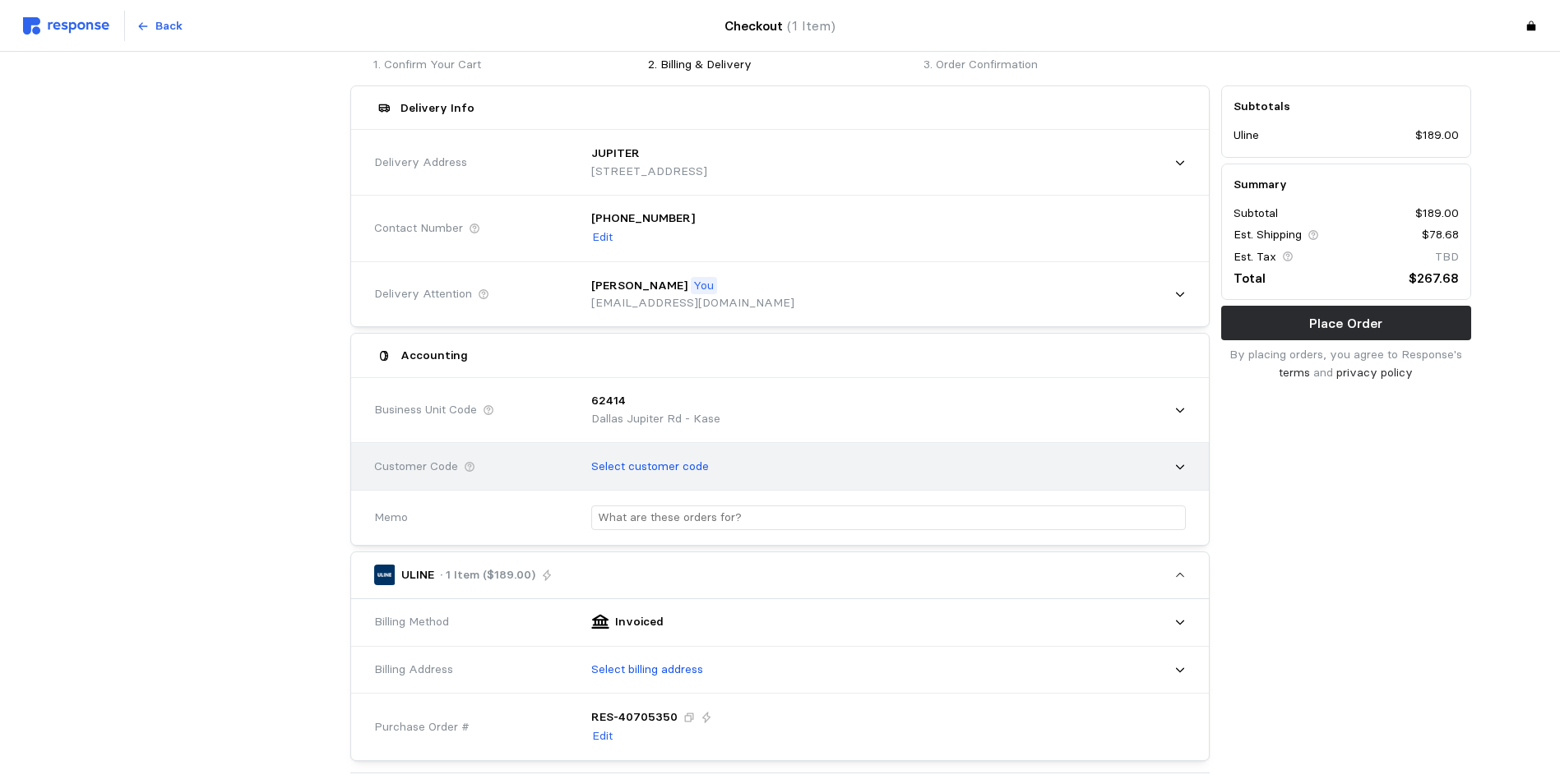
click at [1068, 466] on div "Select customer code" at bounding box center [883, 467] width 606 height 41
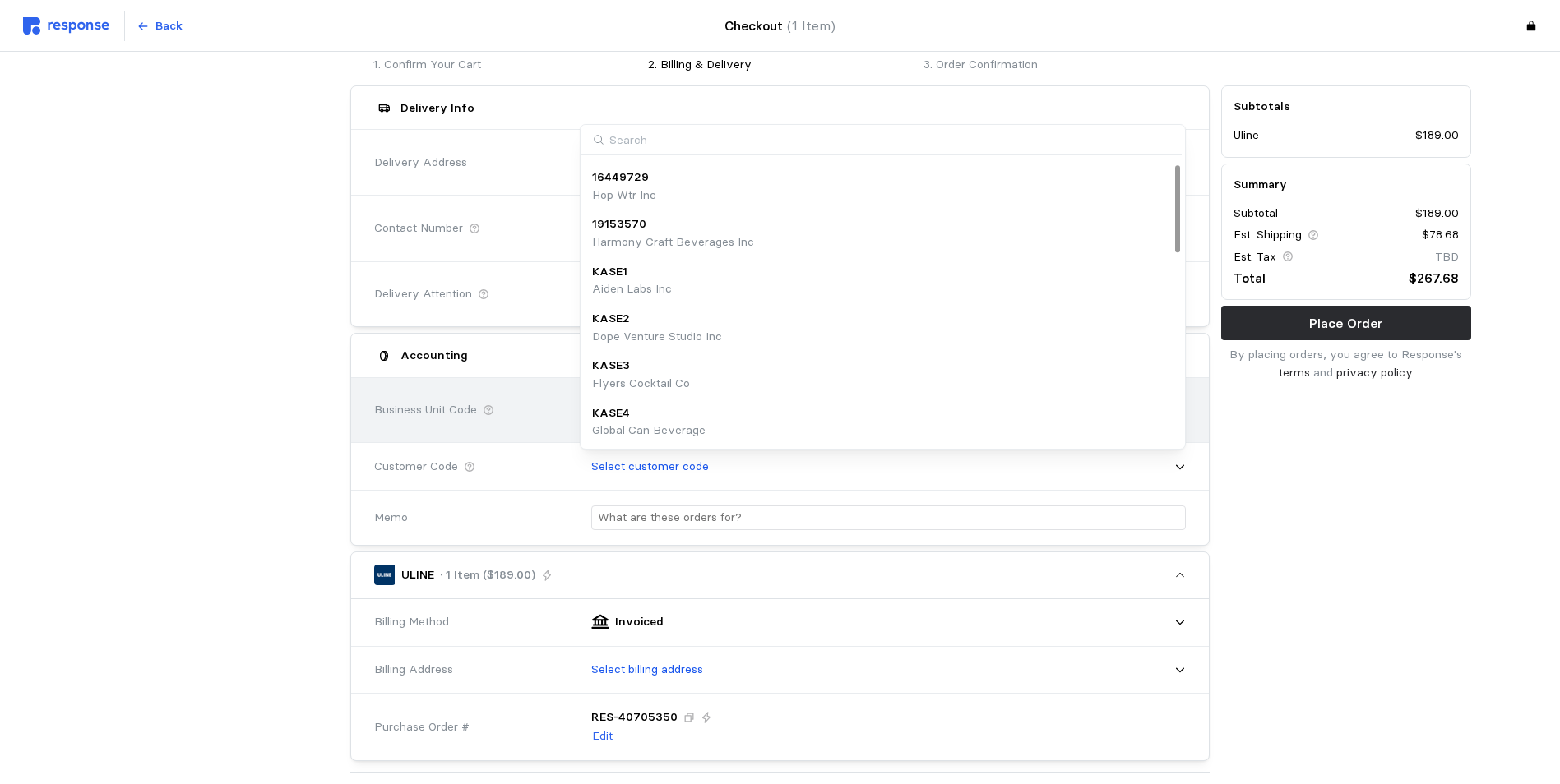
scroll to position [20, 0]
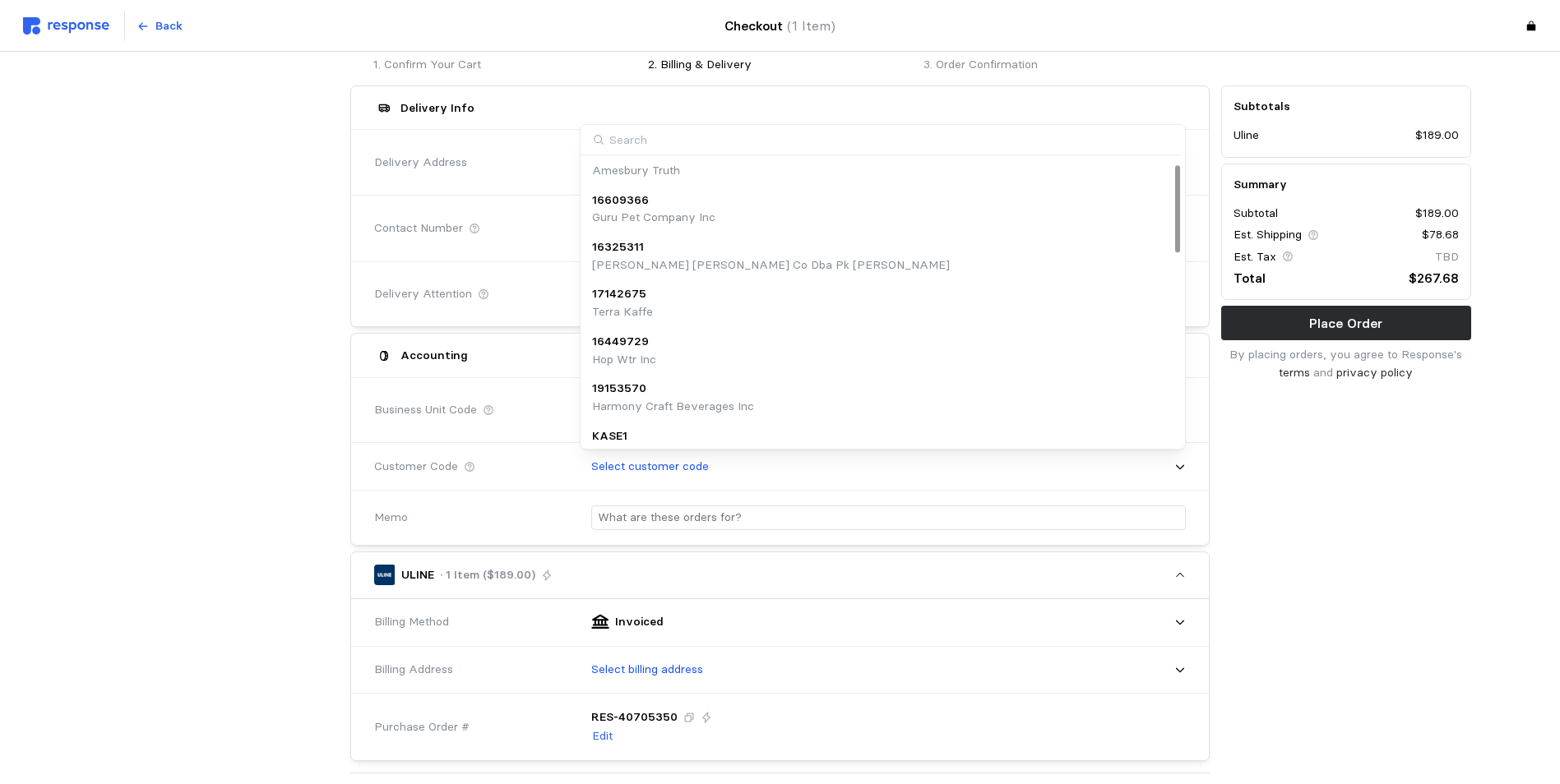
click at [221, 464] on div at bounding box center [214, 618] width 261 height 1077
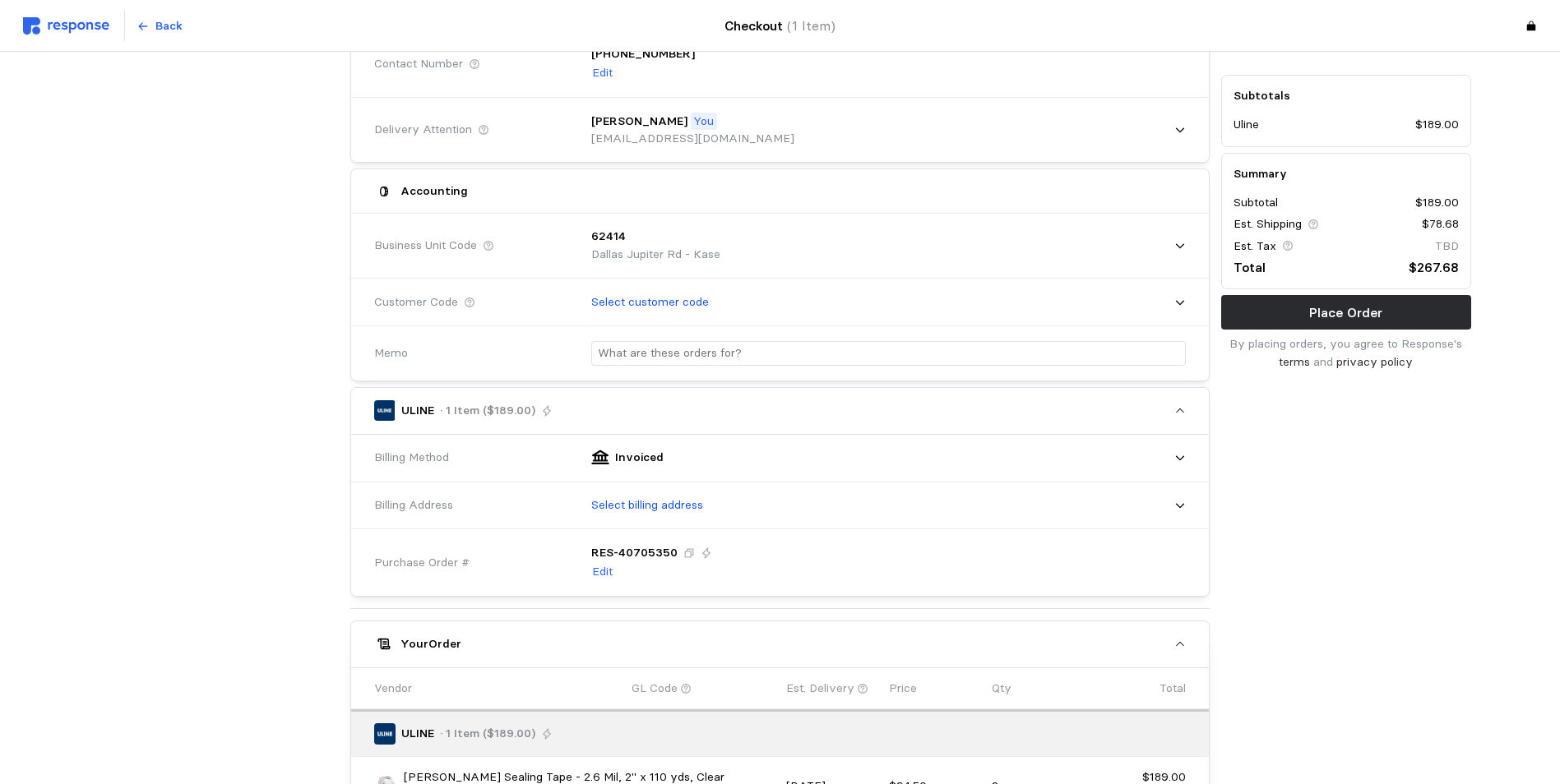
scroll to position [329, 0]
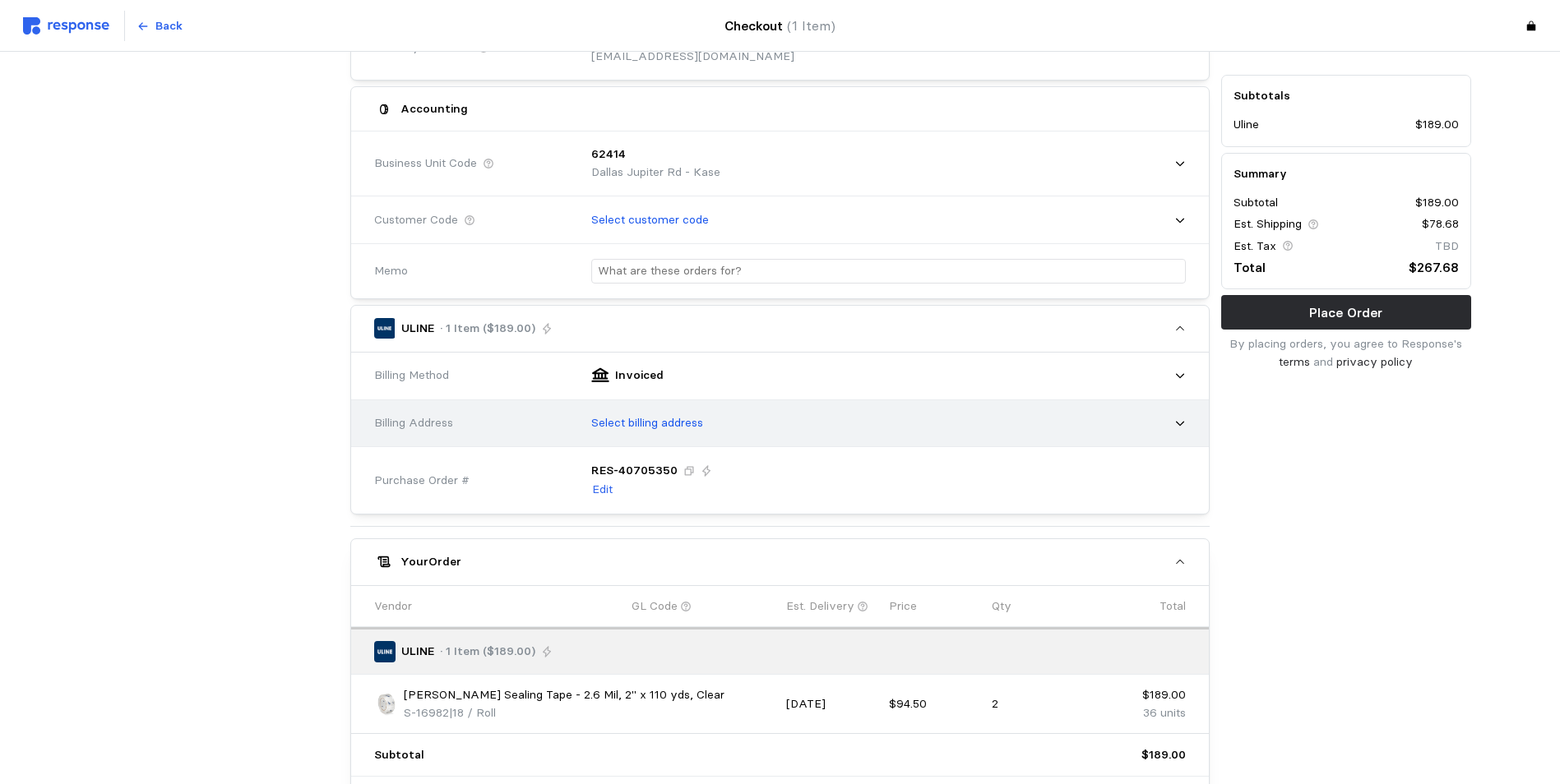
click at [767, 408] on div "Select billing address" at bounding box center [883, 422] width 606 height 41
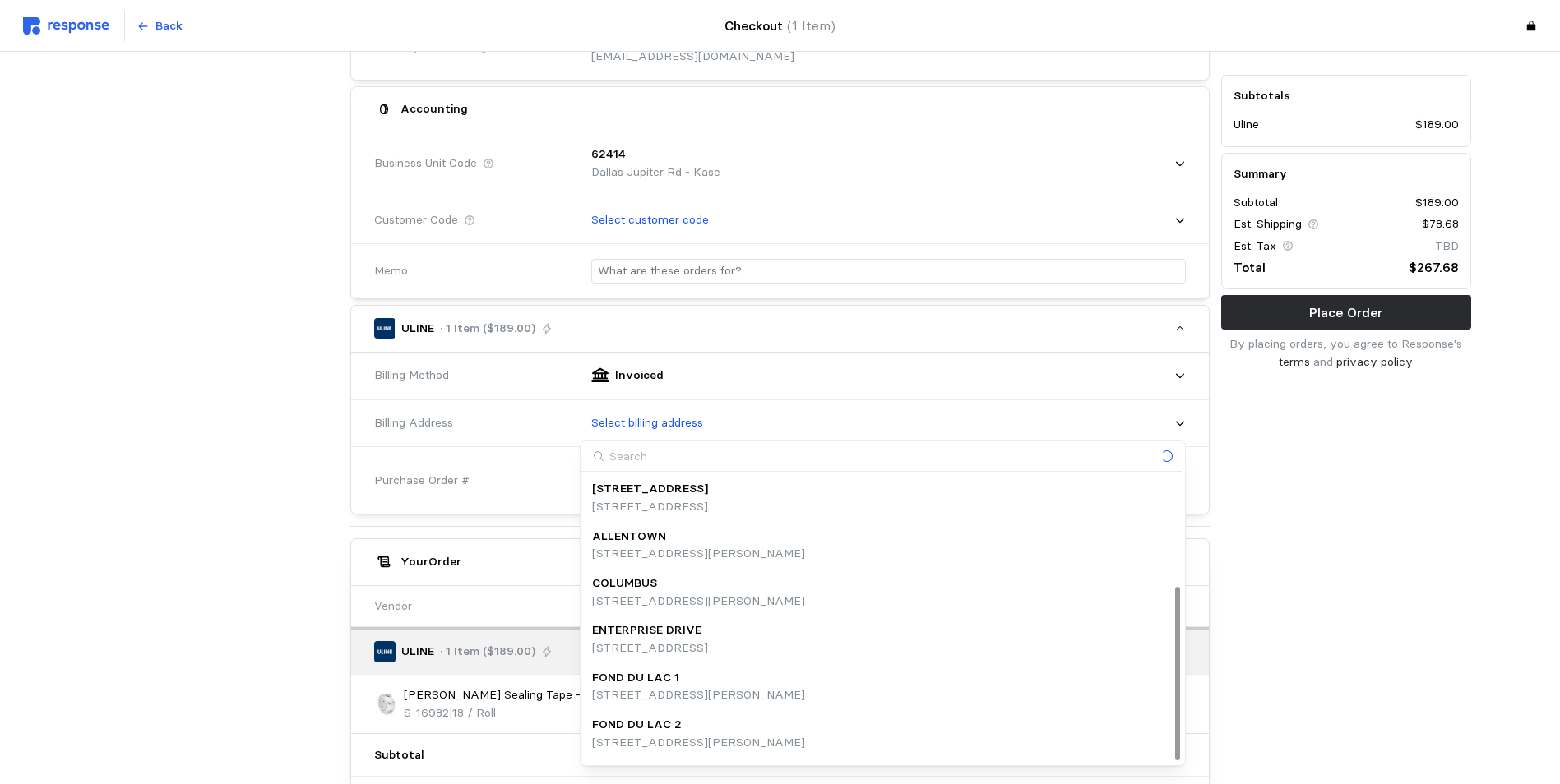
scroll to position [184, 0]
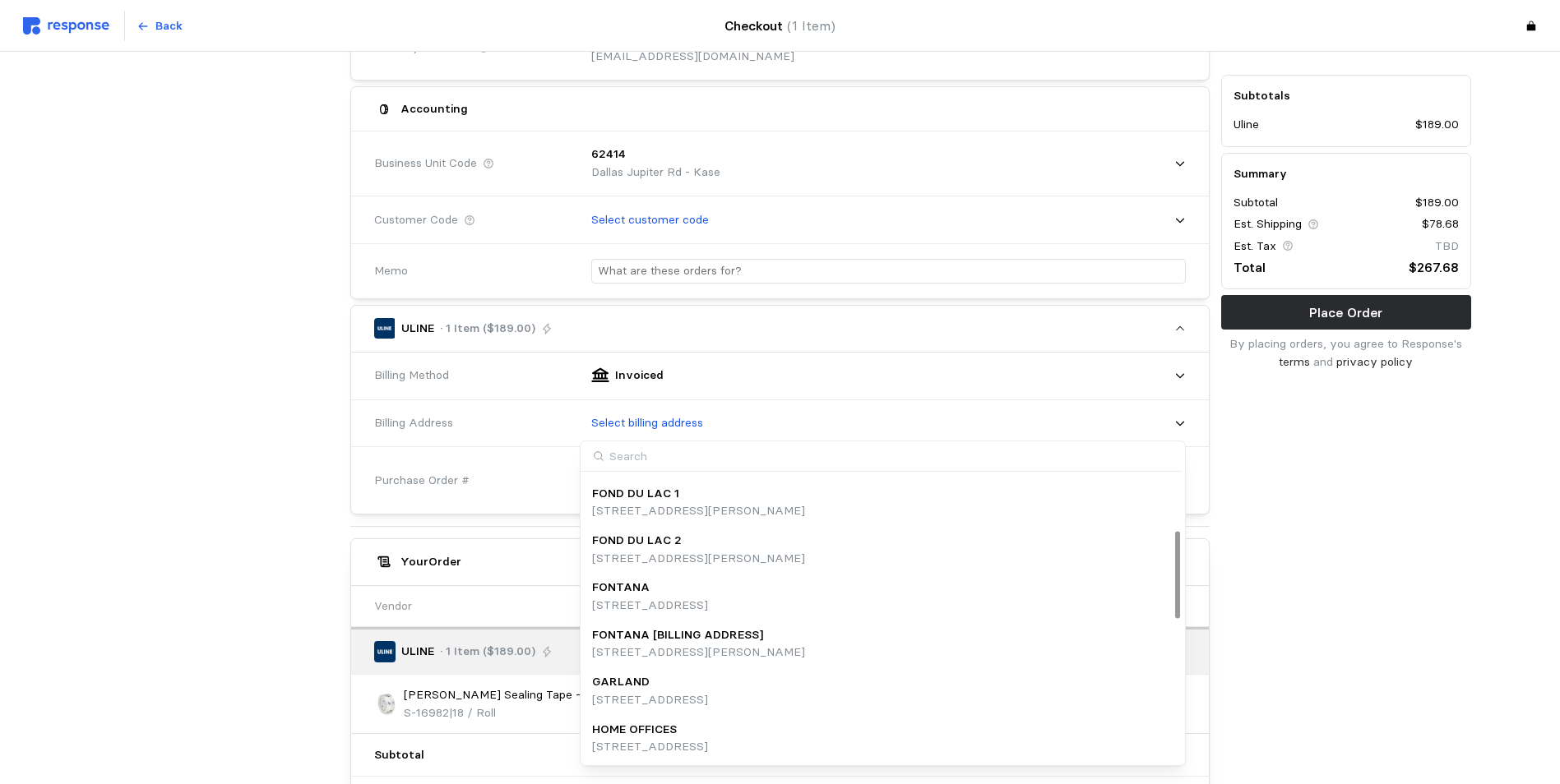
click at [698, 739] on p "[STREET_ADDRESS]" at bounding box center [650, 747] width 116 height 18
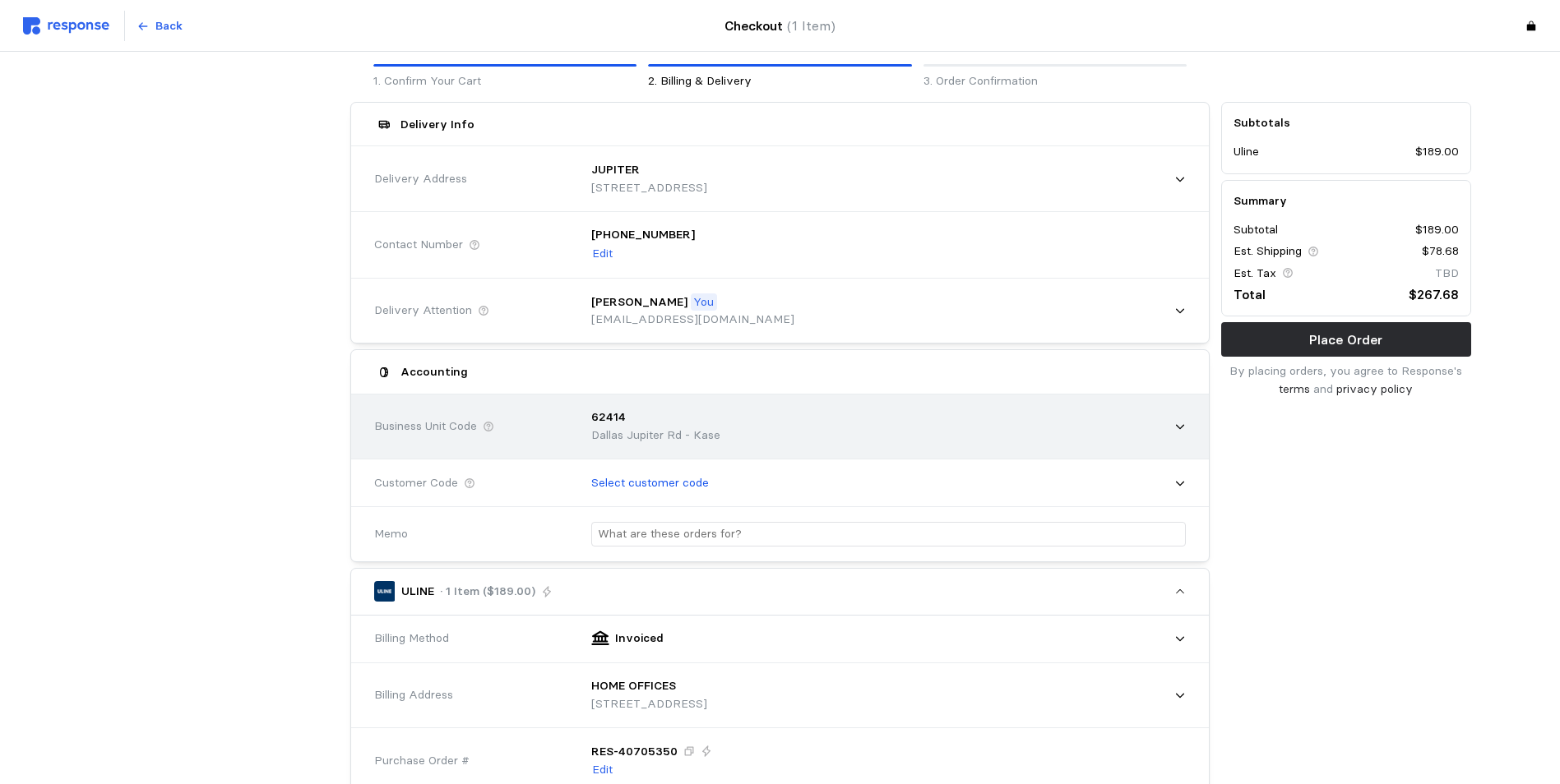
scroll to position [0, 0]
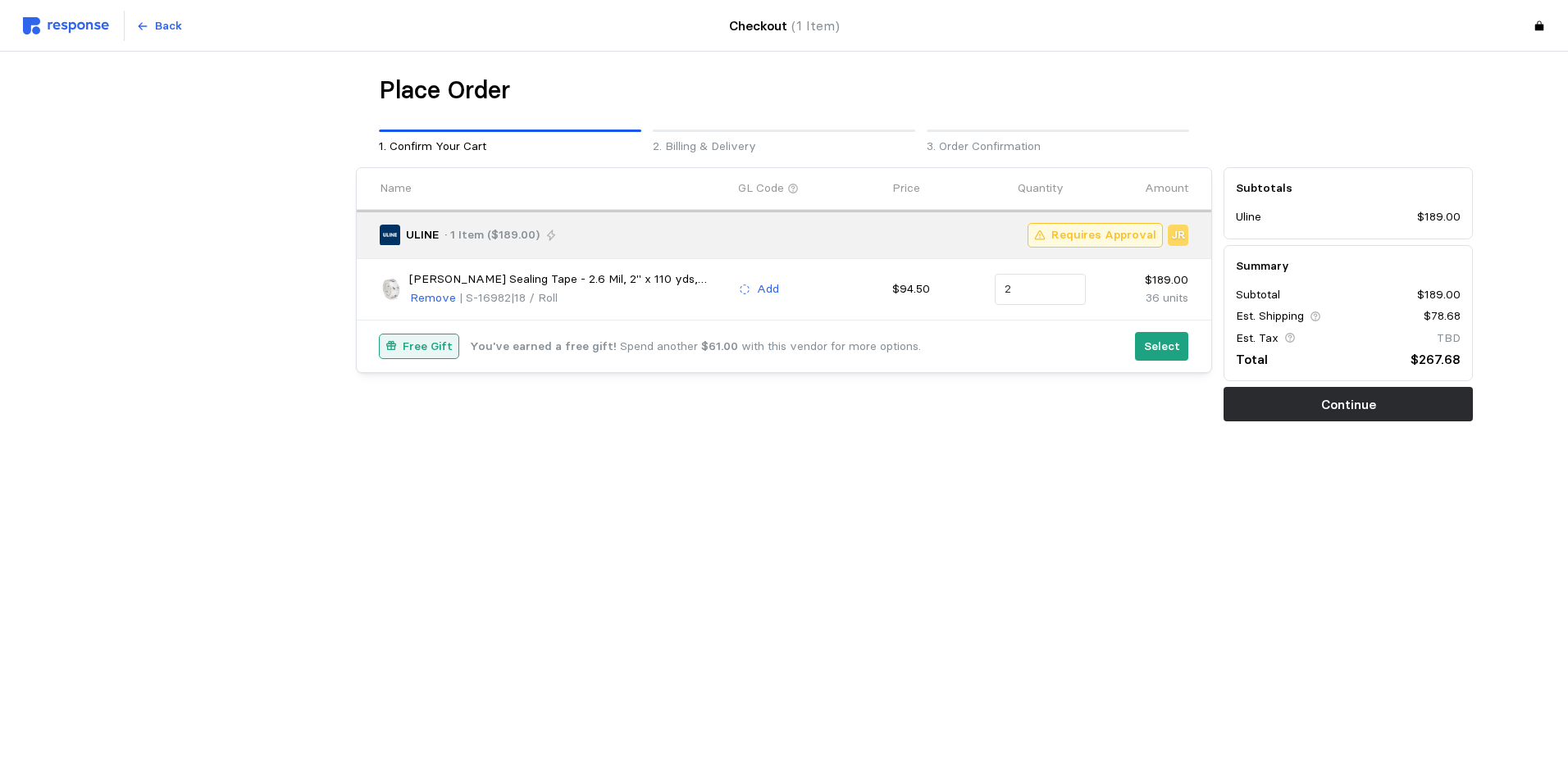
click at [71, 28] on img at bounding box center [65, 25] width 86 height 17
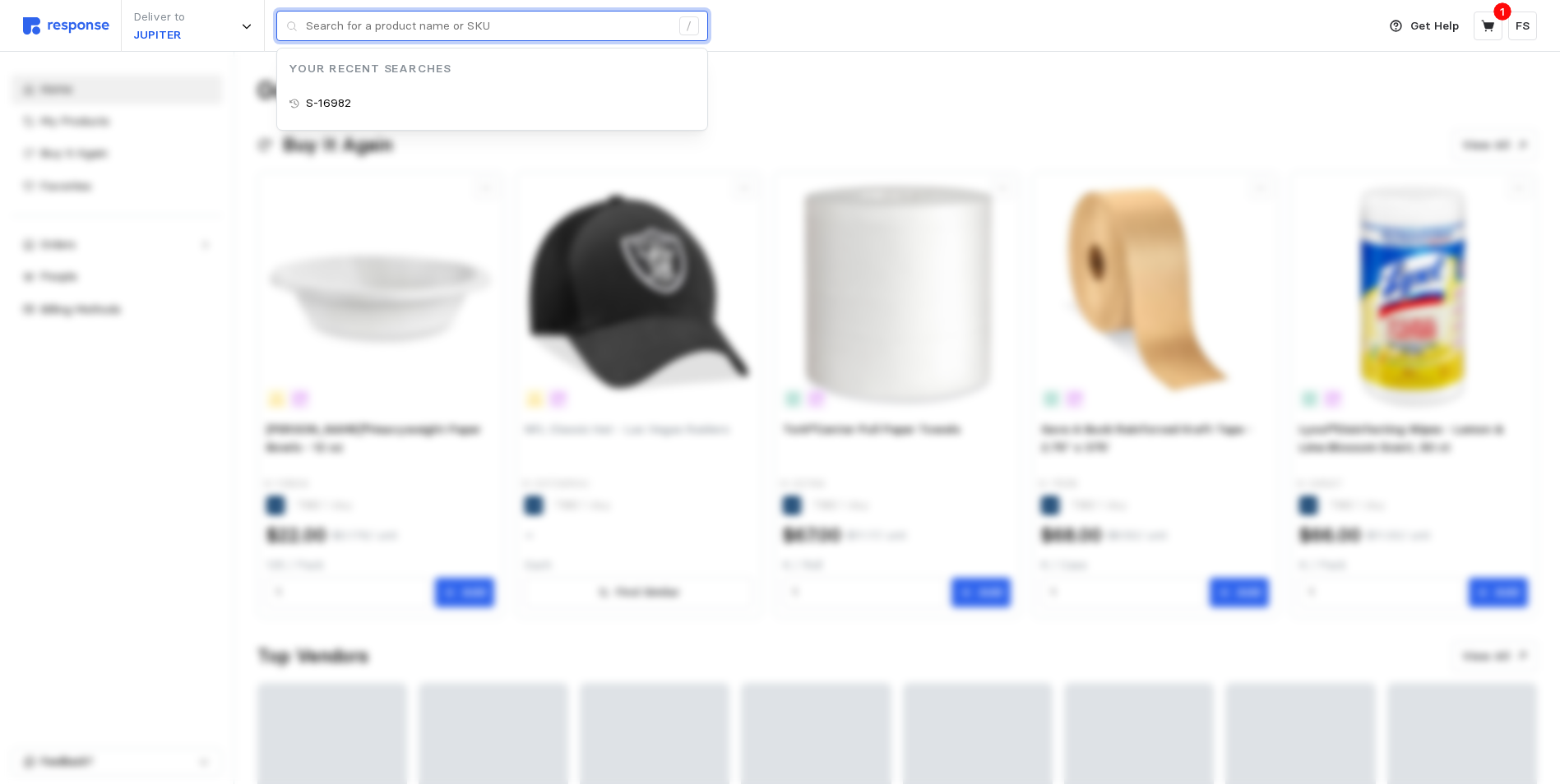
click at [393, 32] on input "text" at bounding box center [487, 26] width 364 height 30
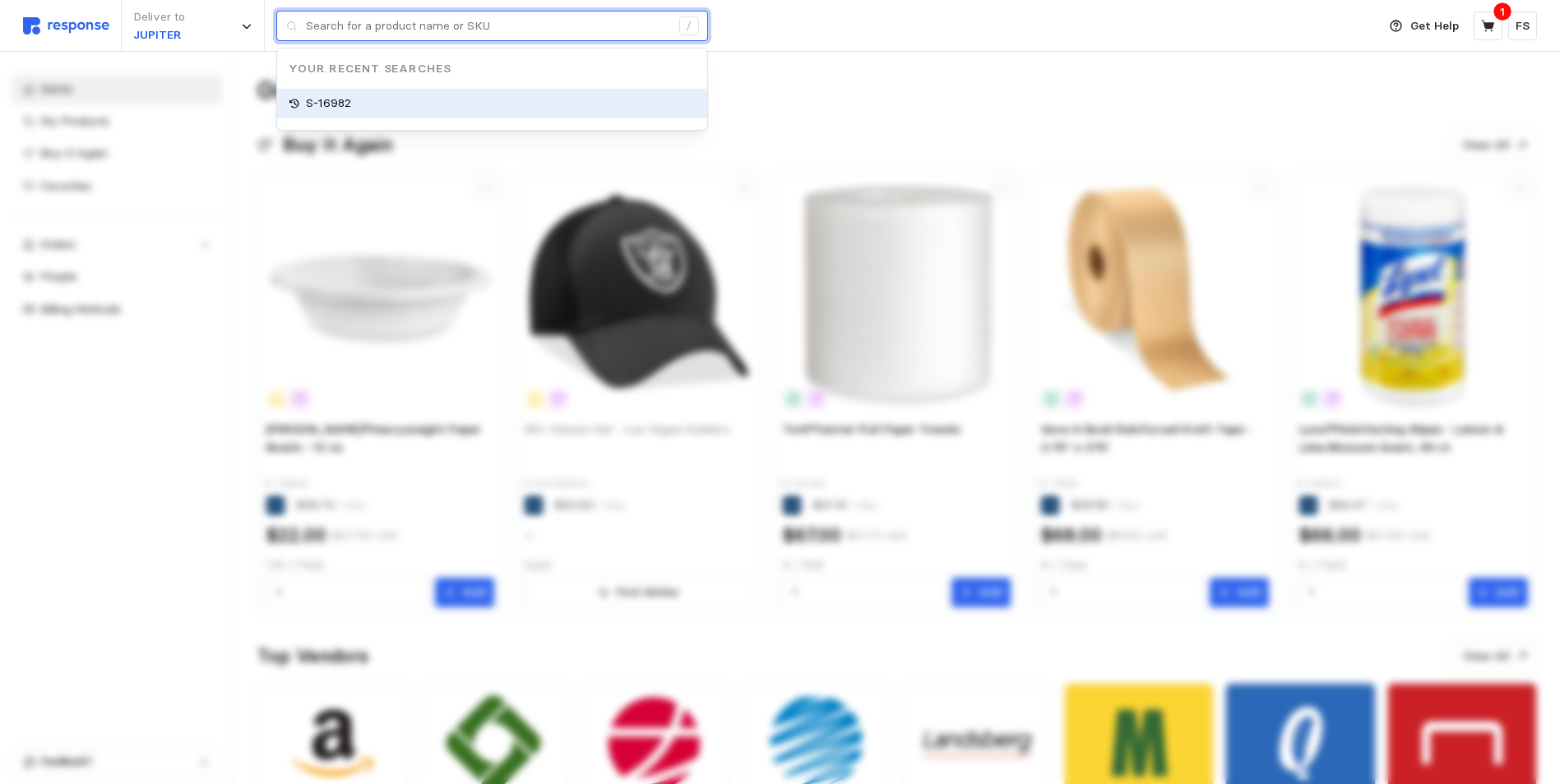
type input "S-16982"
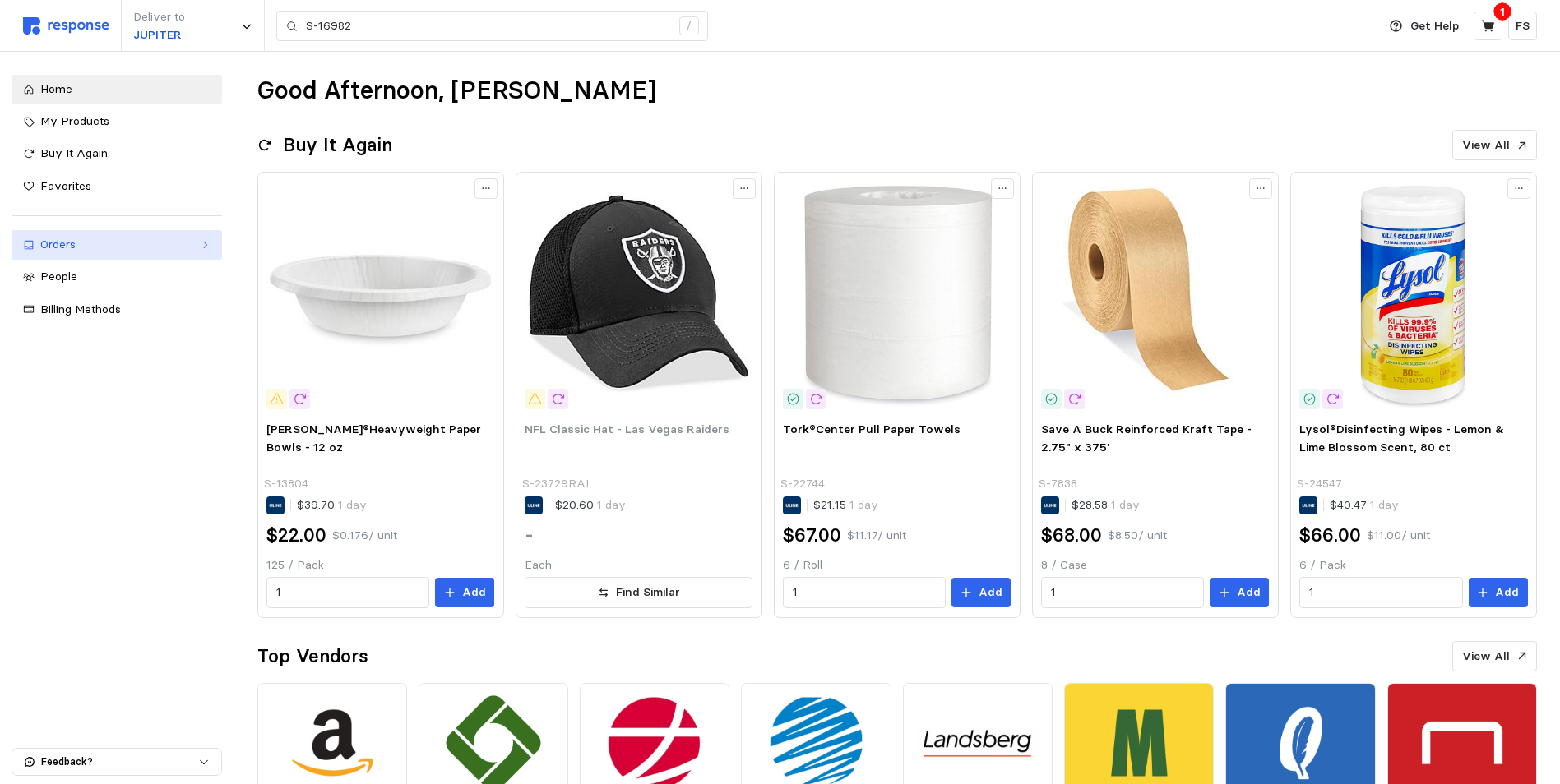
click at [72, 237] on div "Orders" at bounding box center [117, 245] width 153 height 18
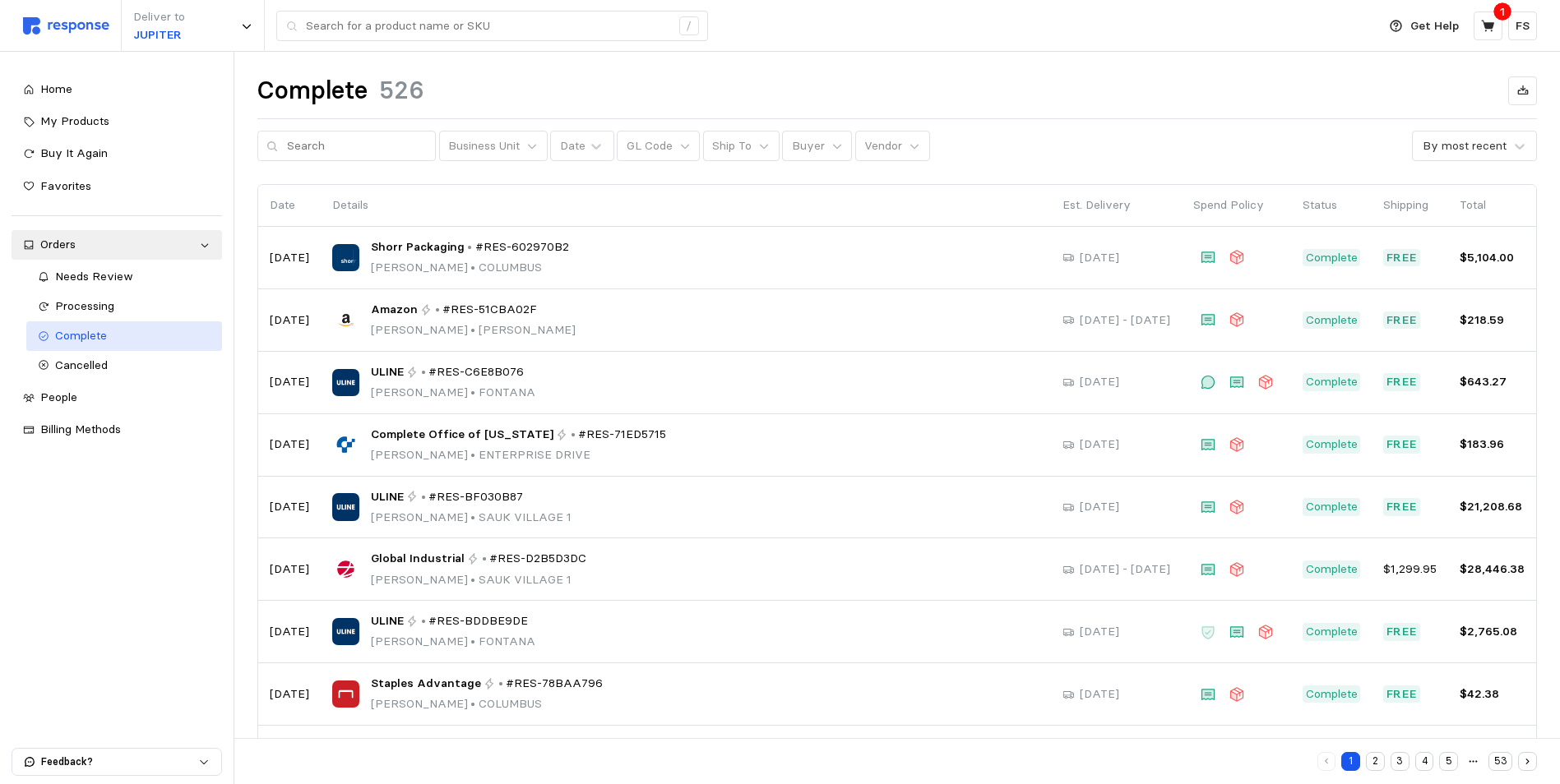
click at [158, 335] on div "Complete" at bounding box center [133, 336] width 156 height 18
click at [305, 140] on input "text" at bounding box center [356, 146] width 140 height 30
type input "t"
type input "Tape"
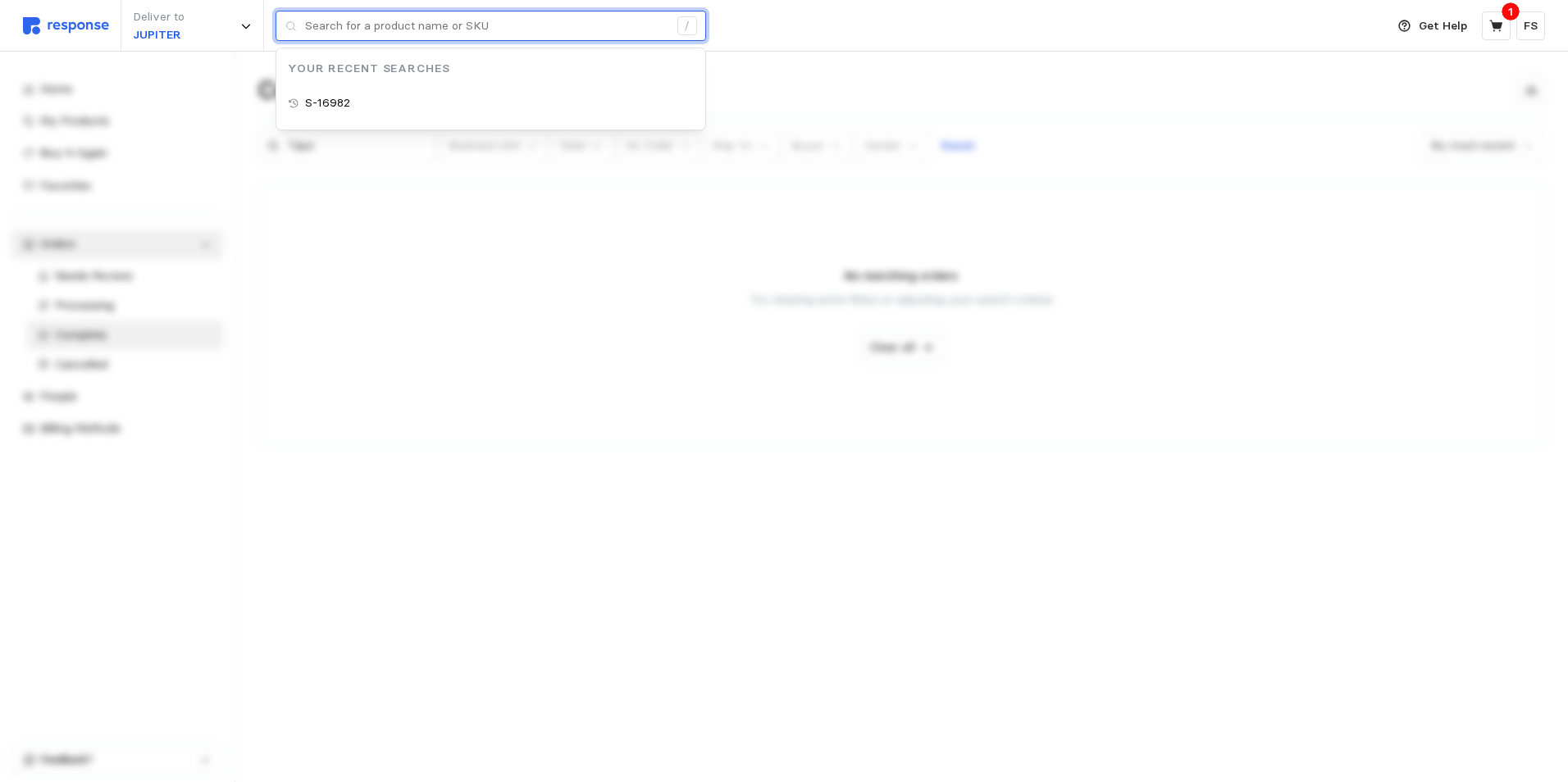
click at [521, 32] on input "text" at bounding box center [486, 26] width 364 height 30
click at [520, 32] on input "text" at bounding box center [486, 26] width 364 height 30
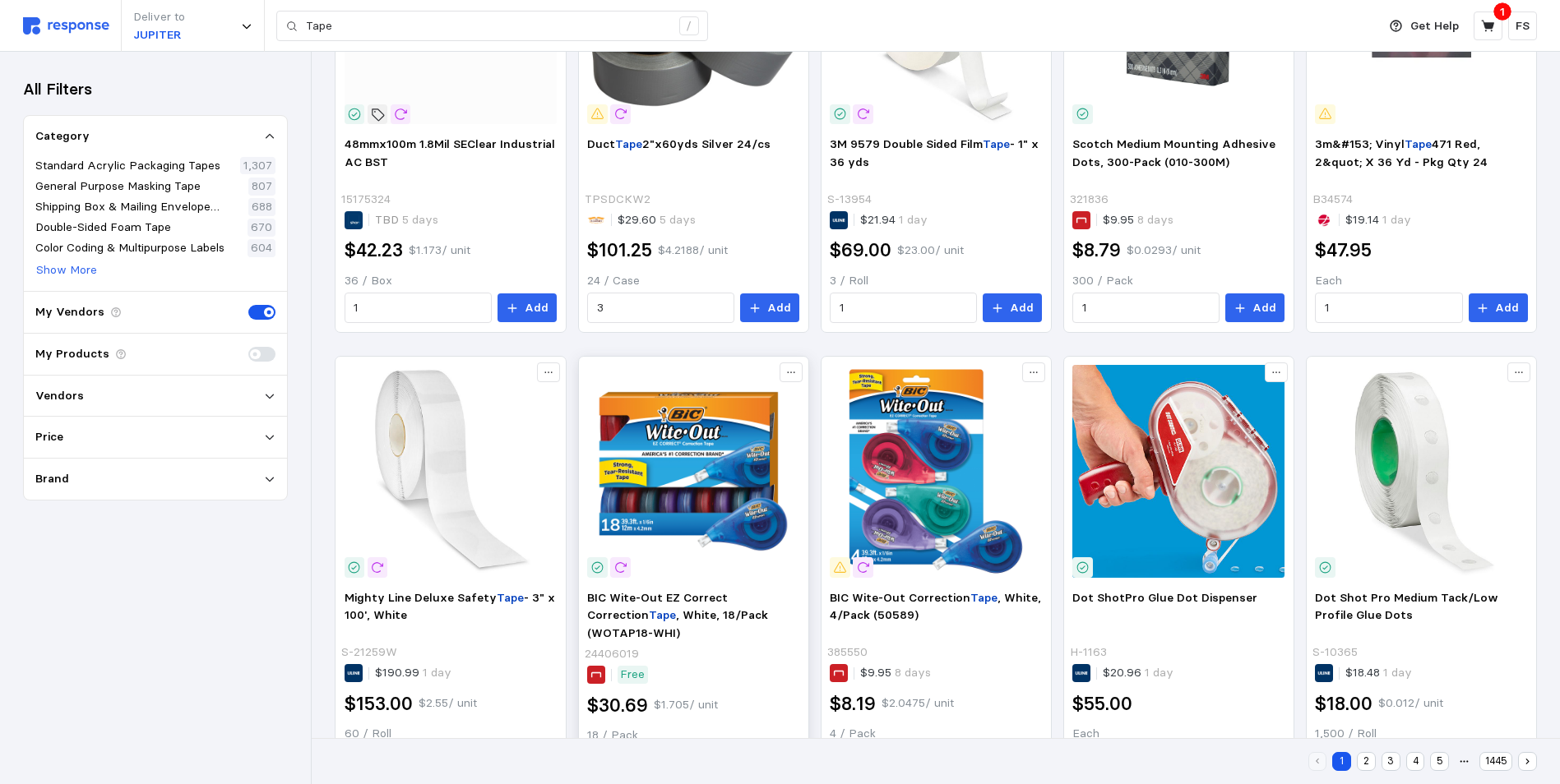
scroll to position [740, 0]
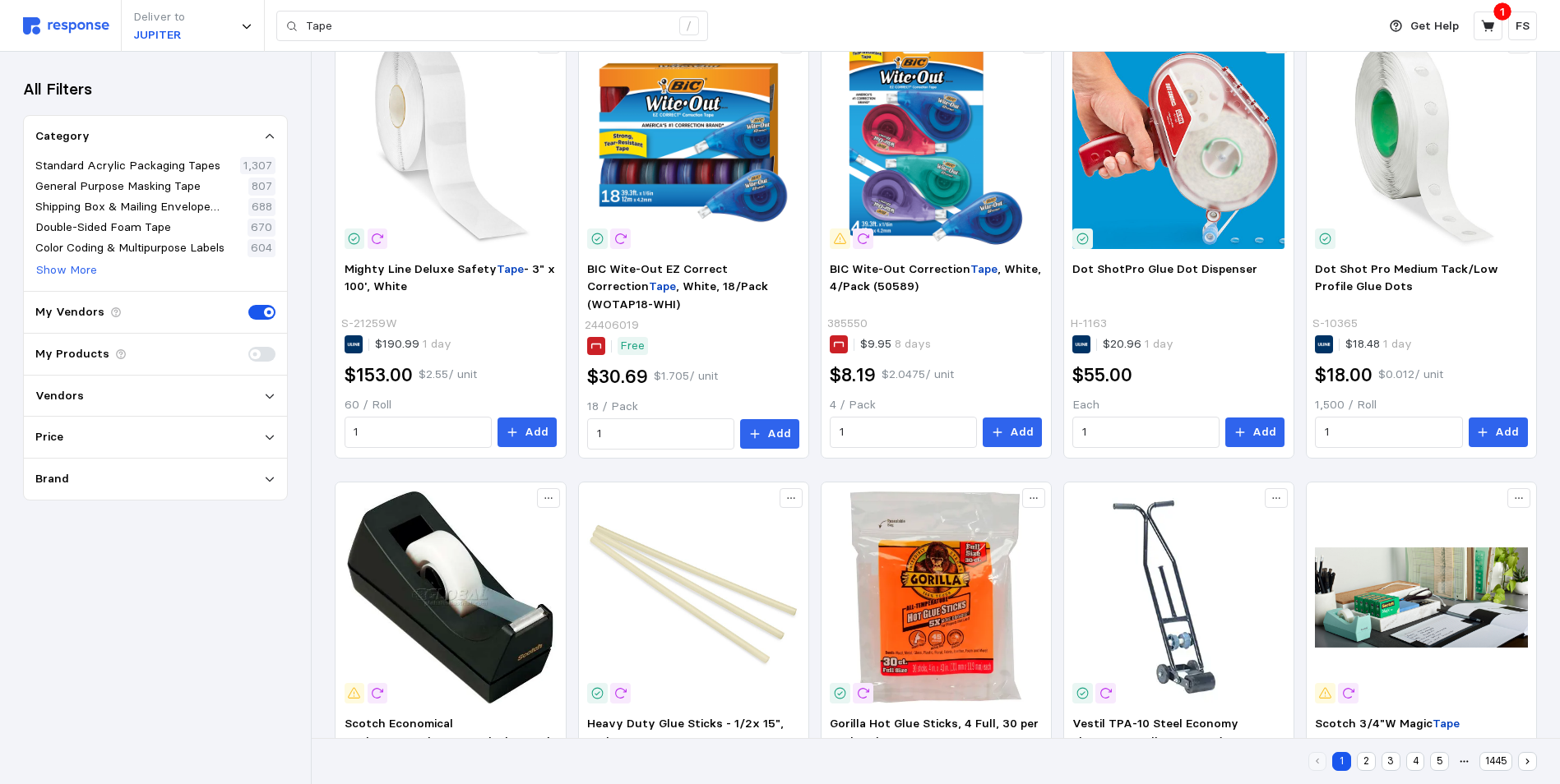
click at [251, 358] on span at bounding box center [262, 354] width 27 height 14
click at [249, 347] on input "checkbox" at bounding box center [249, 347] width 0 height 0
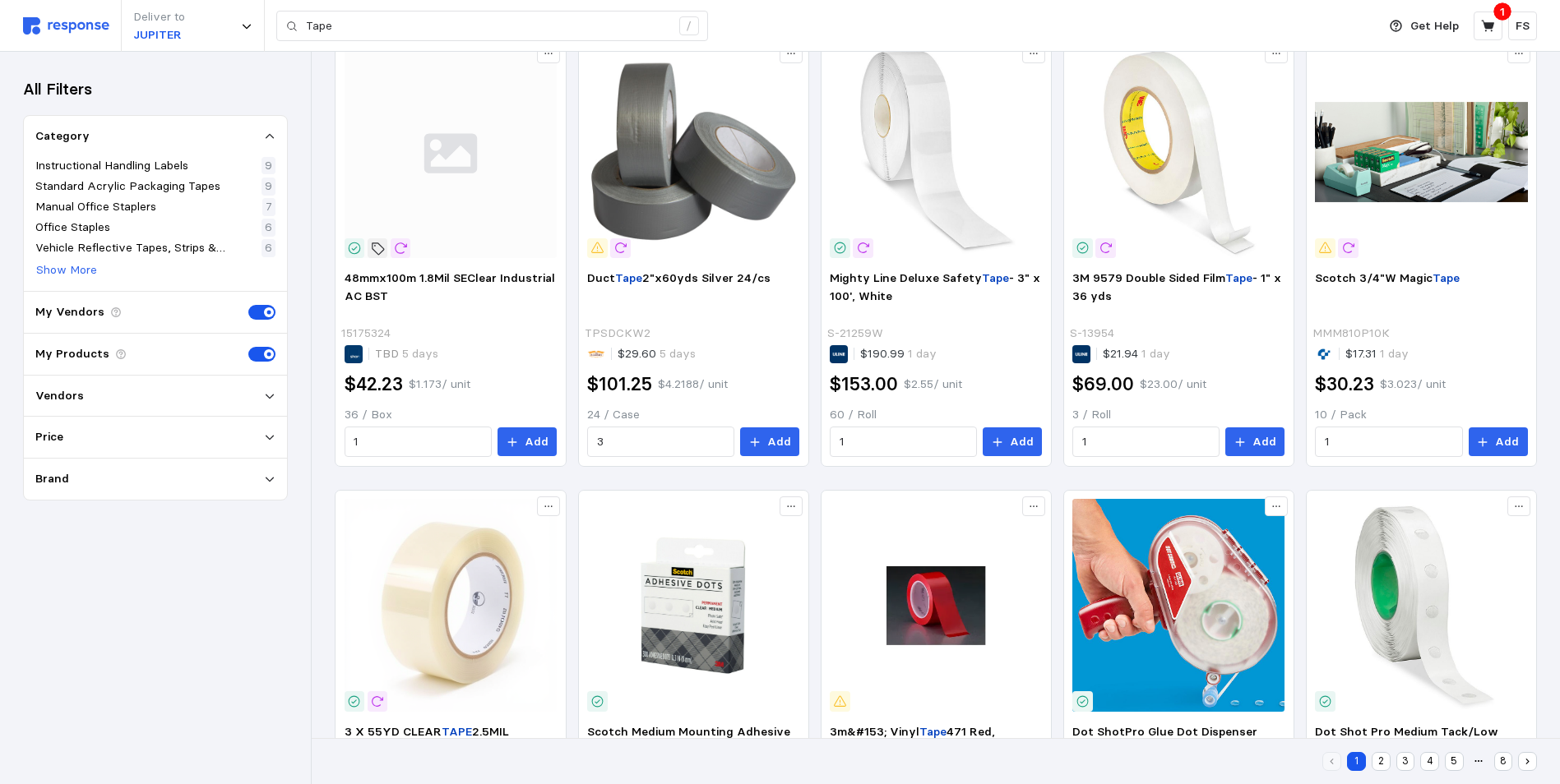
scroll to position [31, 0]
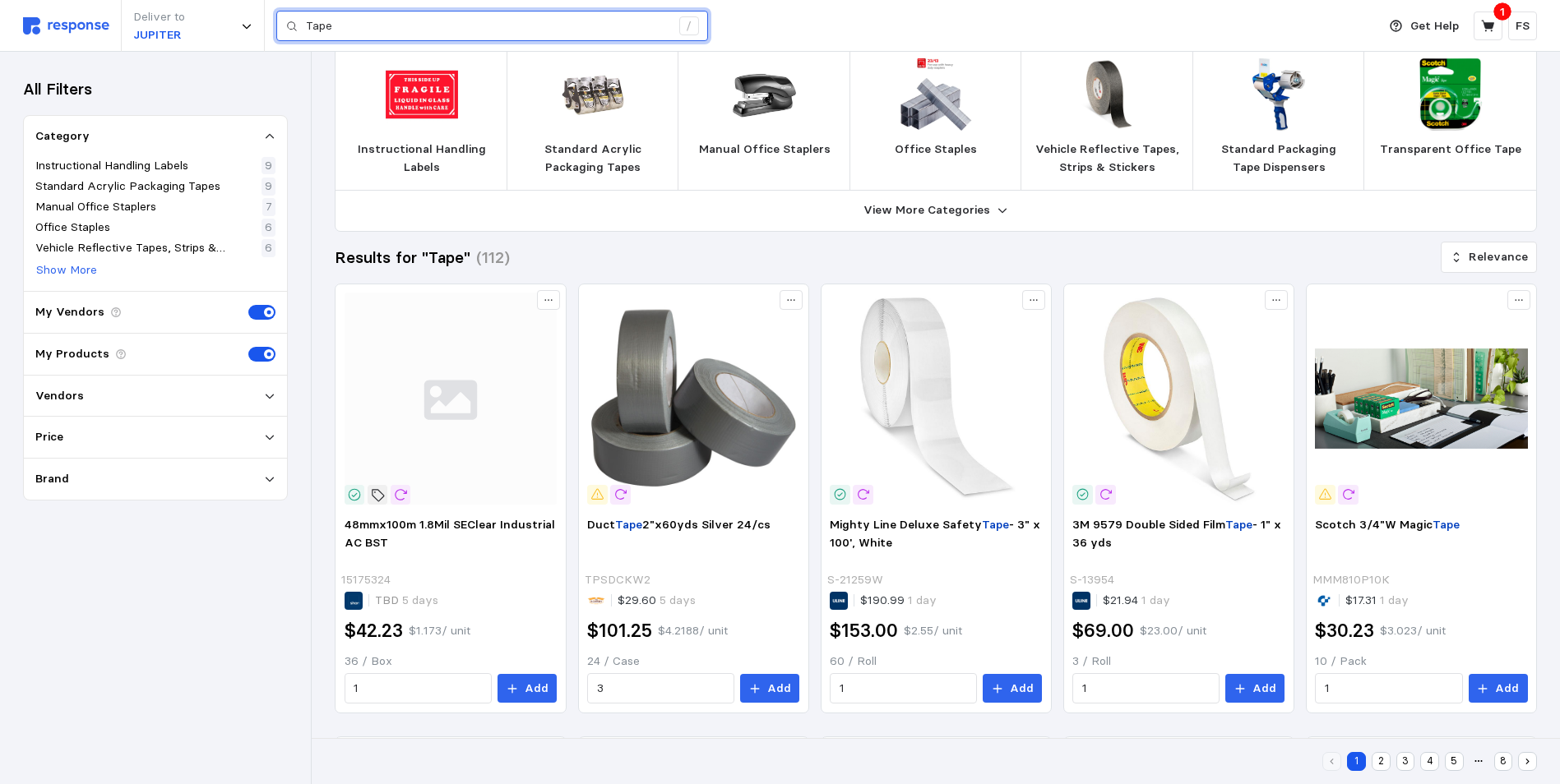
click at [346, 23] on input "Tape" at bounding box center [487, 26] width 364 height 30
click at [272, 391] on icon at bounding box center [269, 396] width 12 height 12
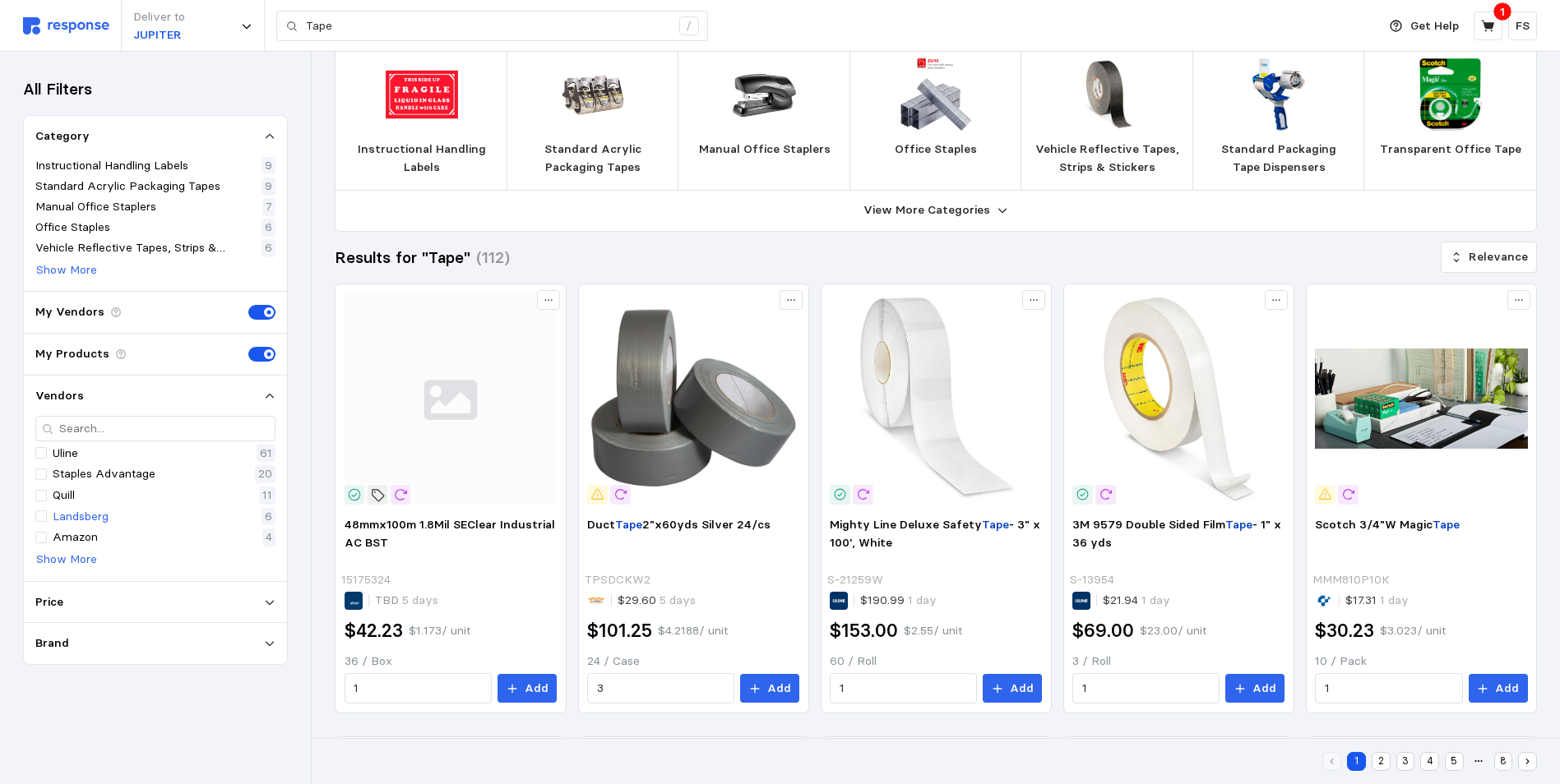
scroll to position [113, 0]
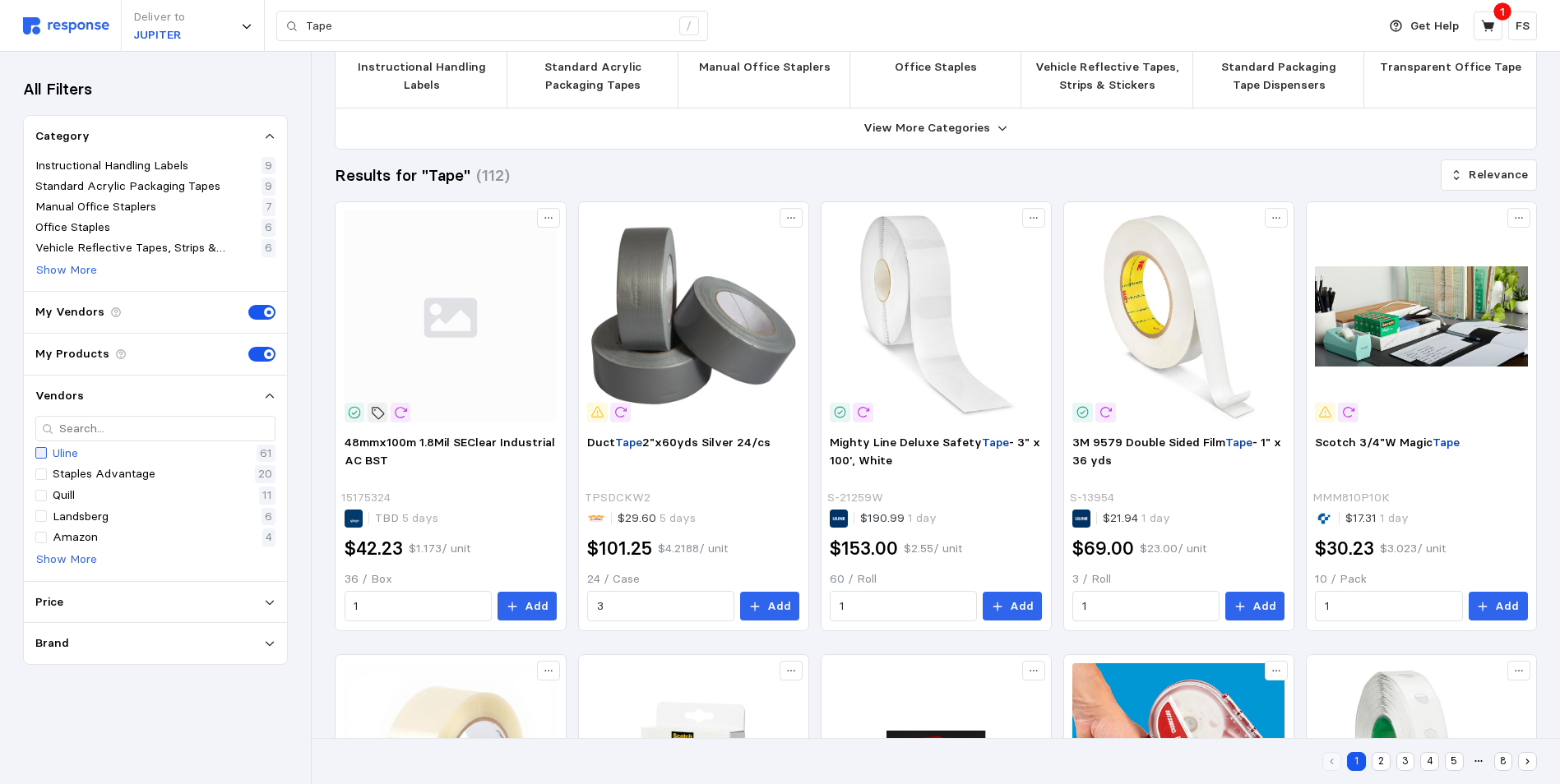
click at [42, 457] on div at bounding box center [41, 453] width 12 height 12
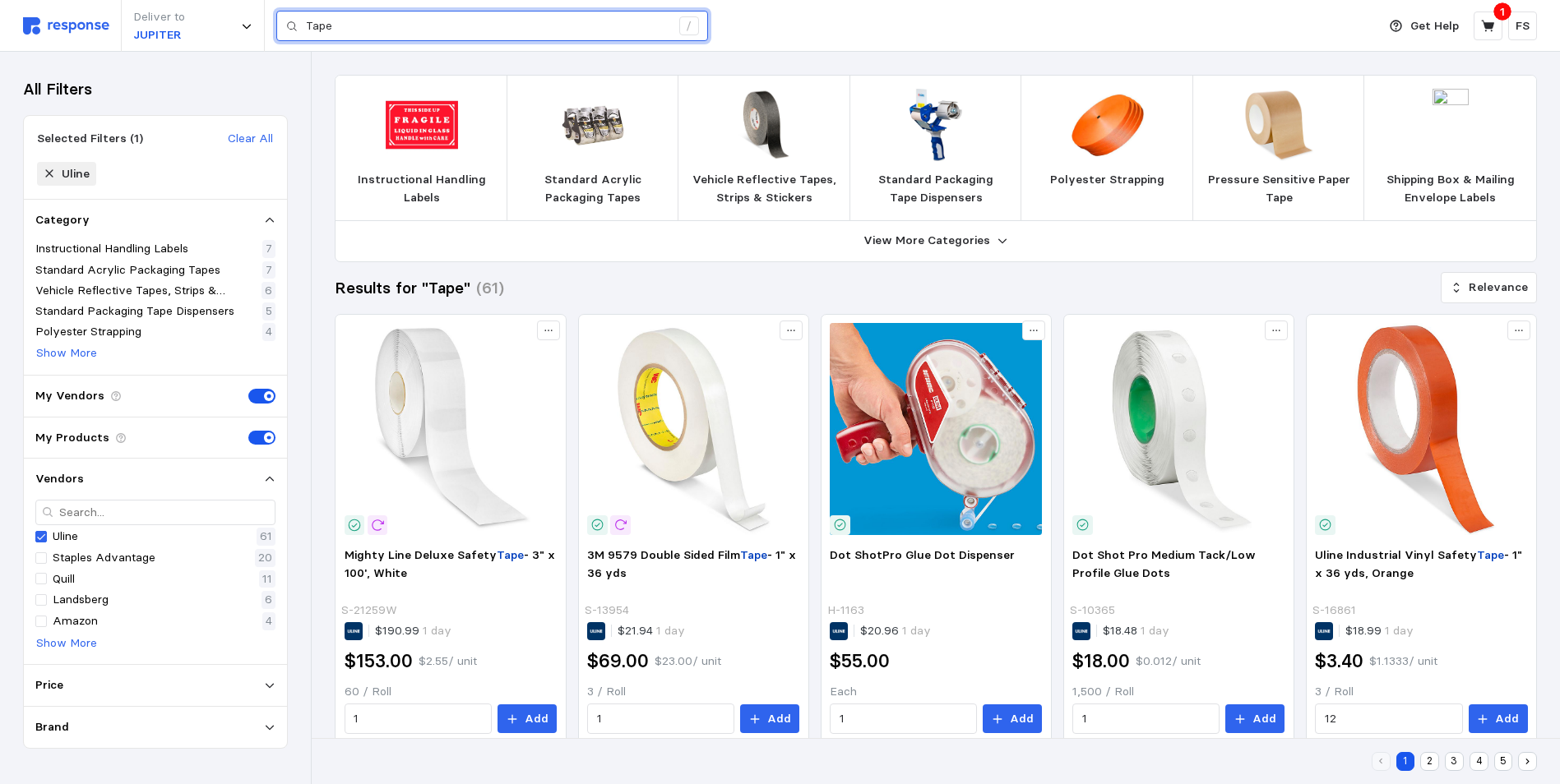
click at [432, 37] on input "Tape" at bounding box center [487, 26] width 364 height 30
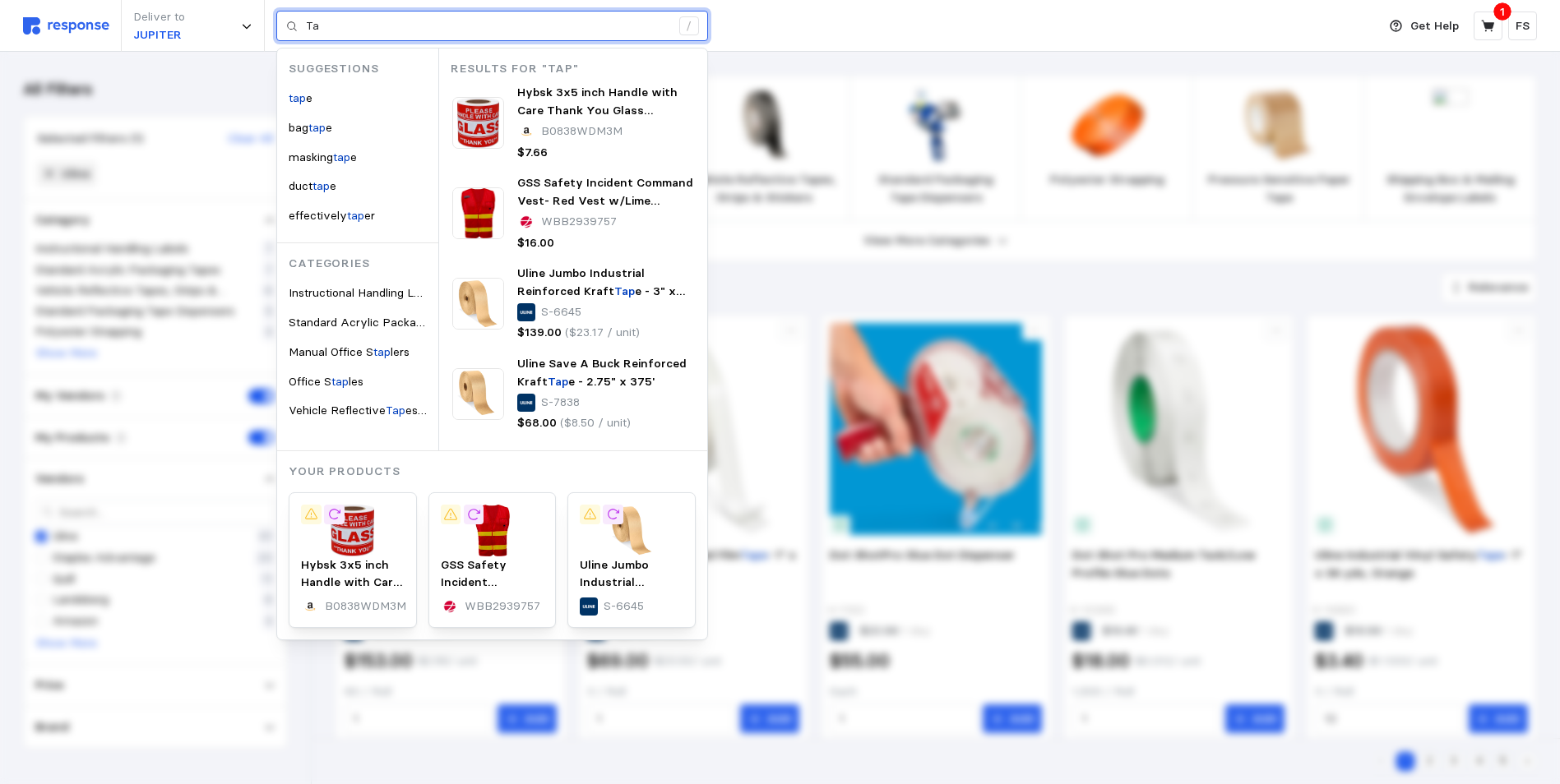
type input "T"
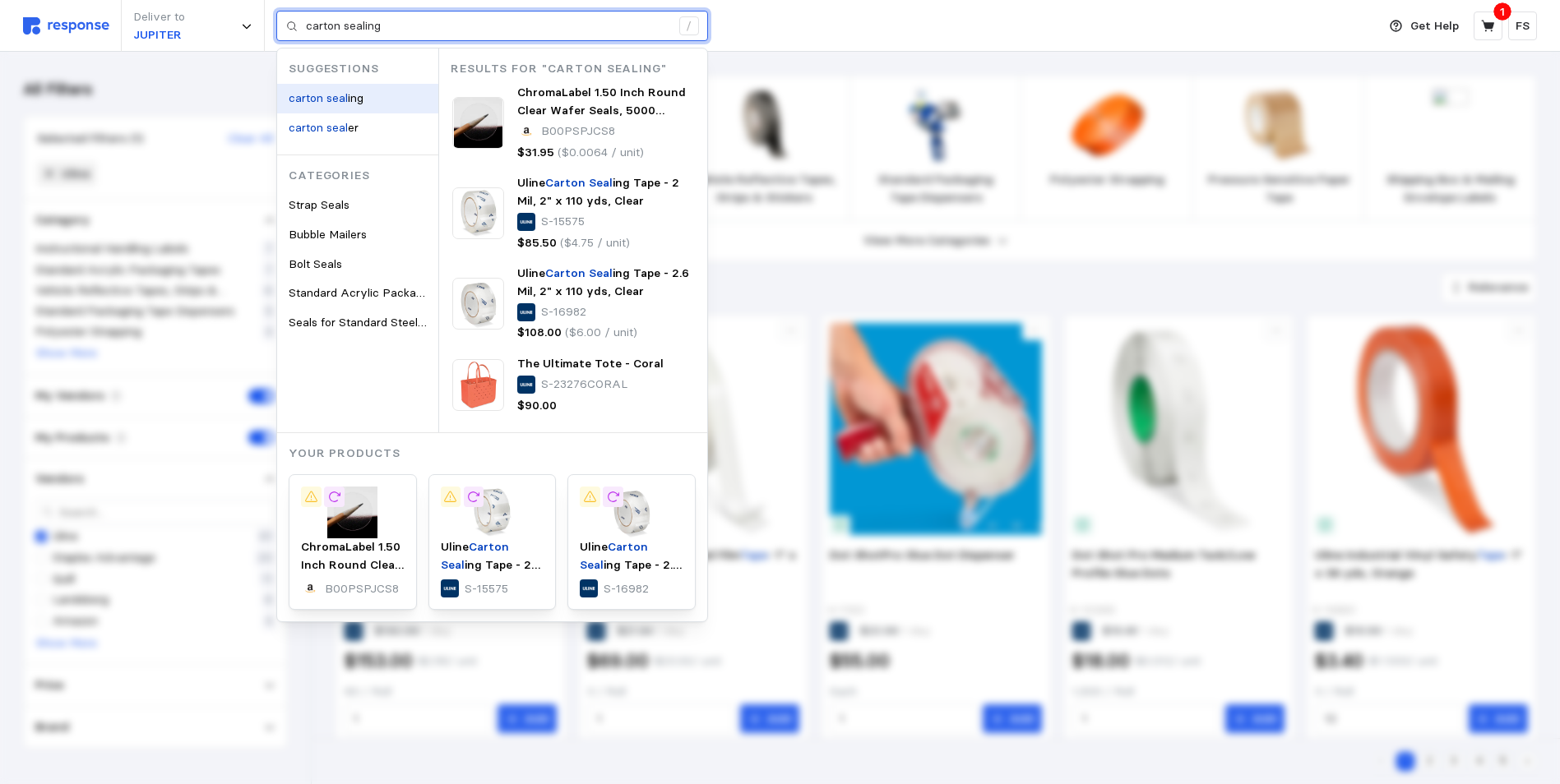
click at [381, 102] on div "carton seal ing" at bounding box center [357, 99] width 161 height 30
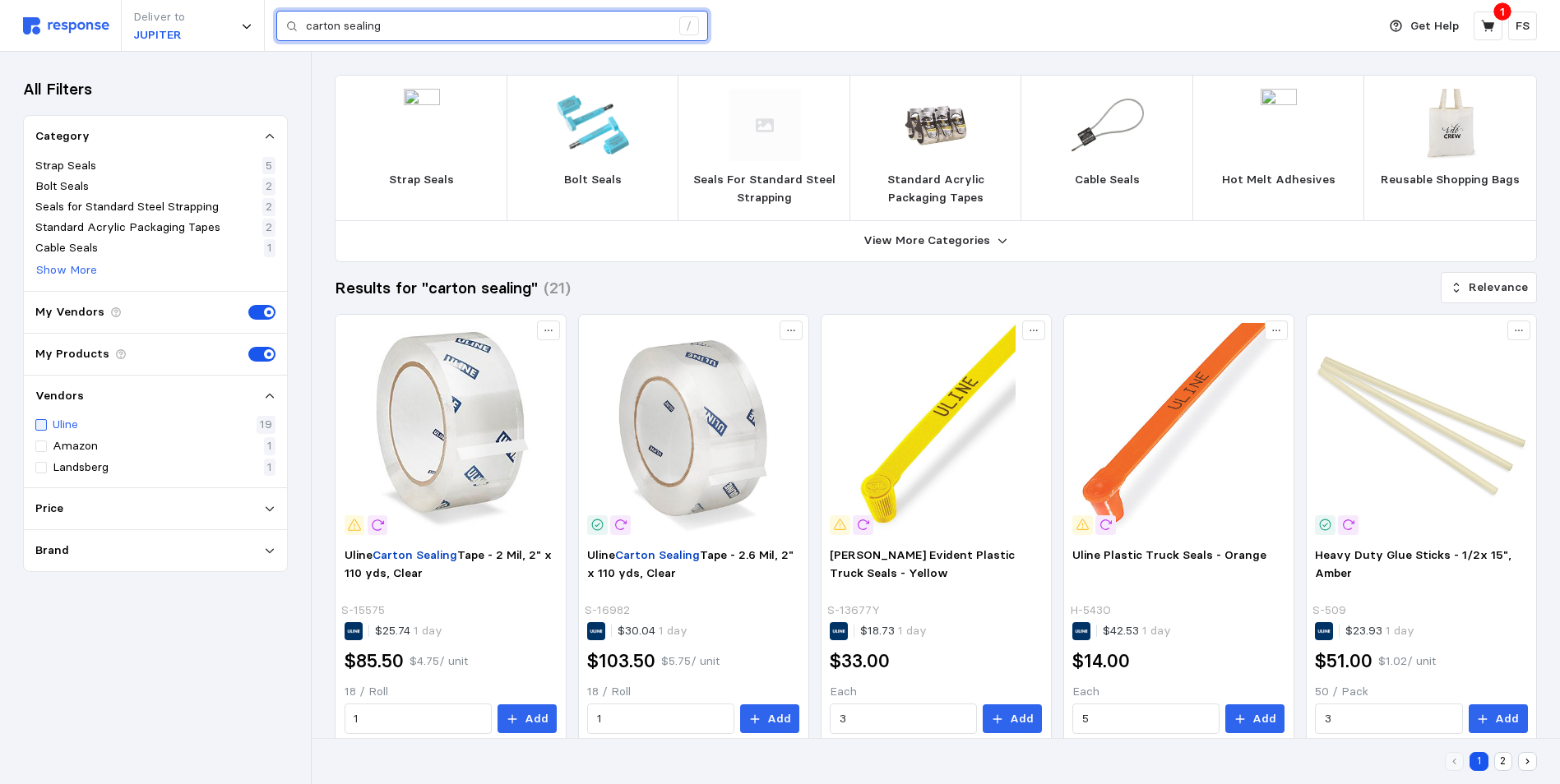
type input "carton sealing"
click at [39, 420] on div at bounding box center [41, 425] width 12 height 12
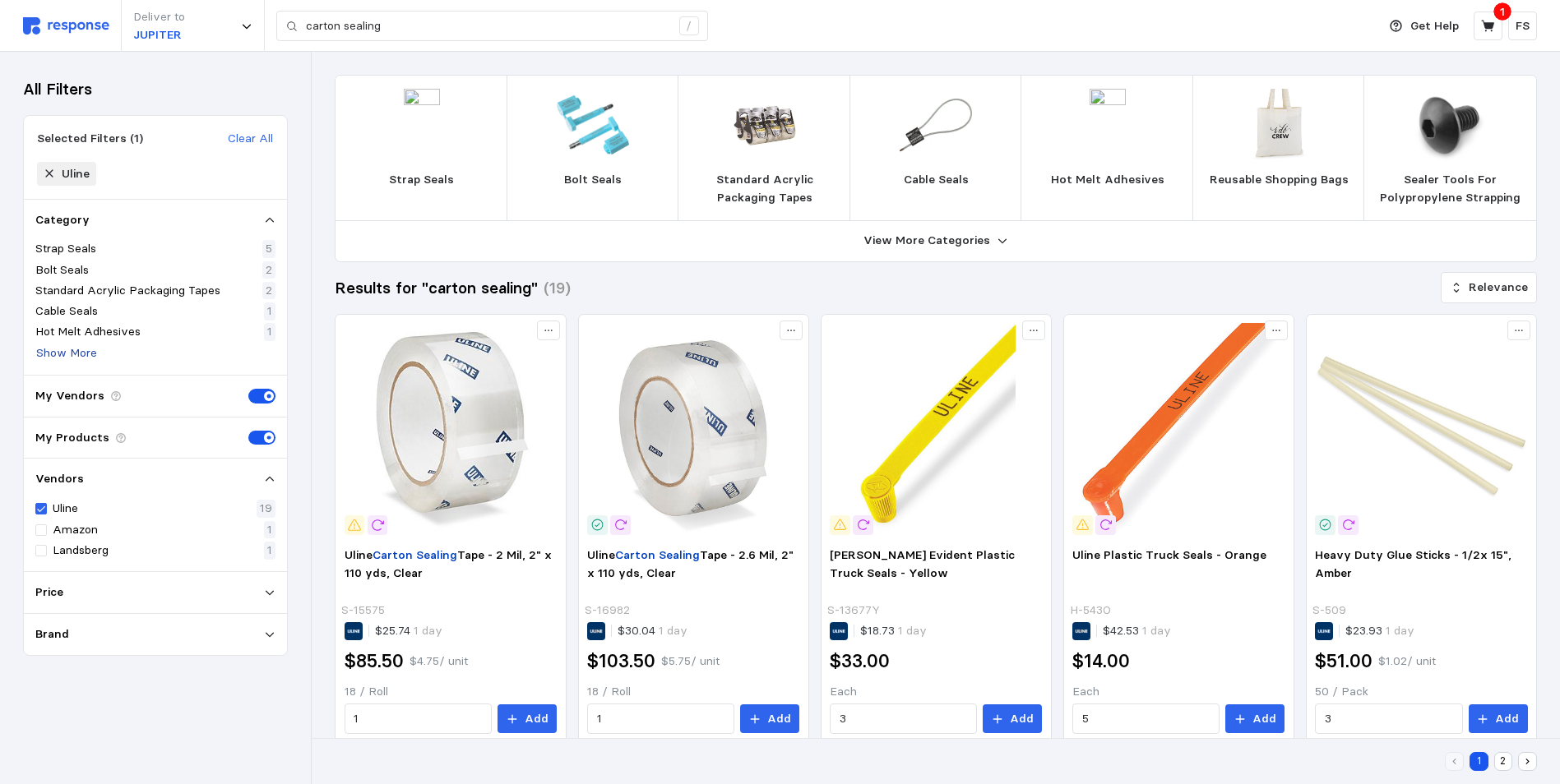
click at [77, 351] on p "Show More" at bounding box center [66, 354] width 61 height 18
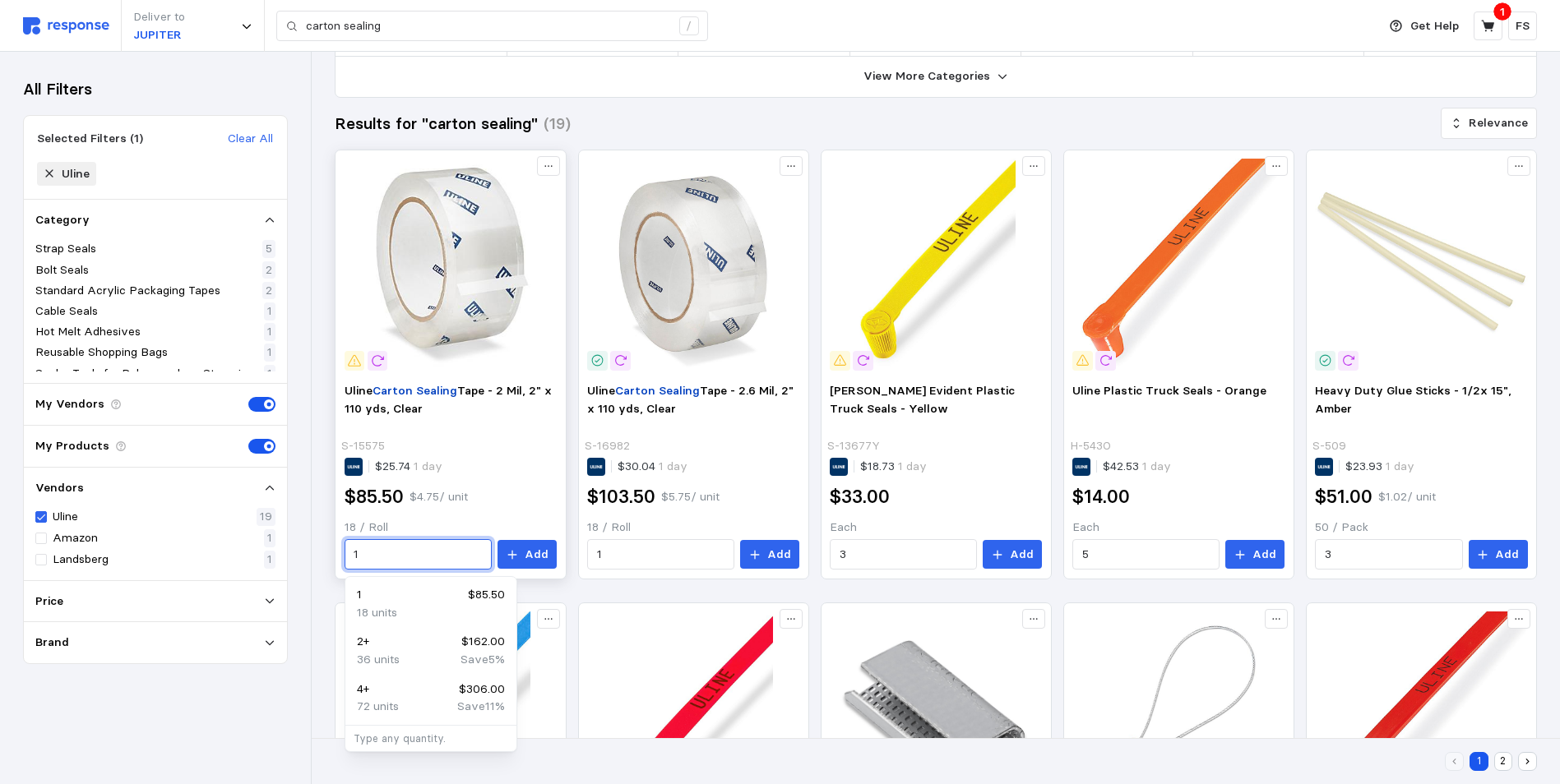
click at [433, 559] on input "1" at bounding box center [418, 554] width 128 height 30
click at [430, 657] on div "36 units Save 5 %" at bounding box center [431, 660] width 148 height 18
type input "2"
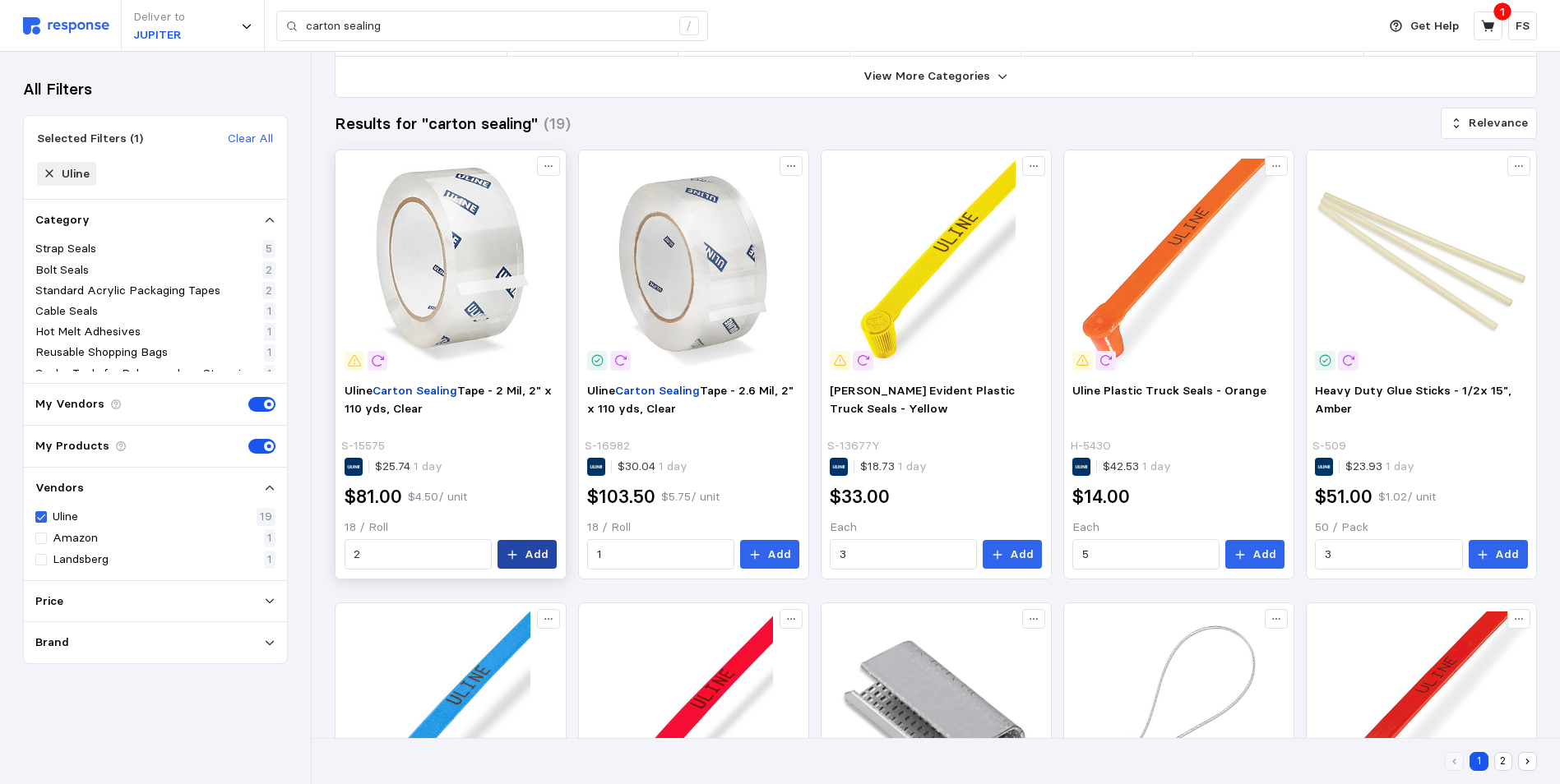
click at [525, 557] on button "Add" at bounding box center [526, 554] width 59 height 30
click at [1489, 23] on icon at bounding box center [1487, 25] width 14 height 12
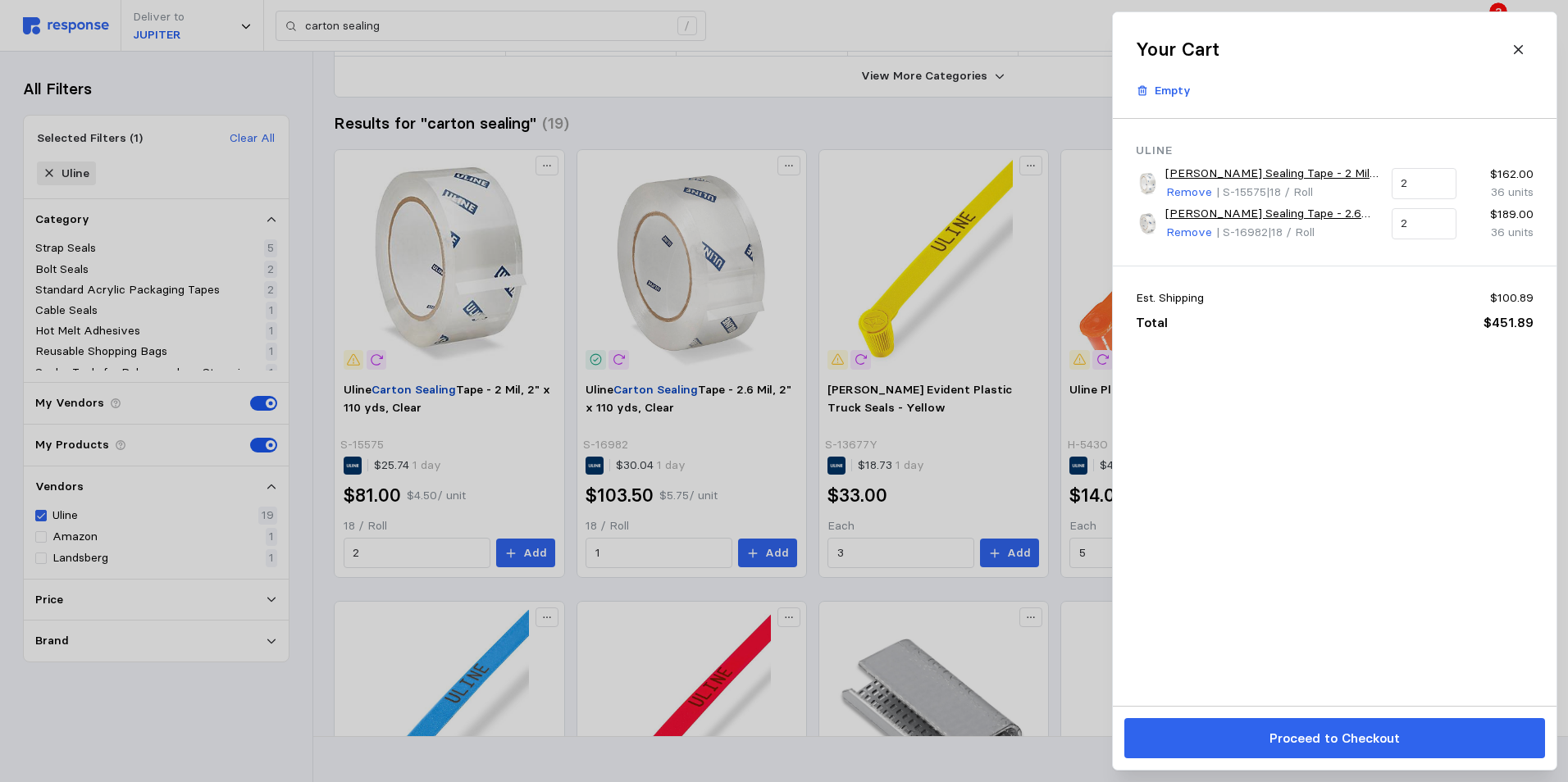
drag, startPoint x: 1190, startPoint y: 235, endPoint x: 1213, endPoint y: 233, distance: 23.1
click at [1190, 235] on p "Remove" at bounding box center [1189, 233] width 46 height 18
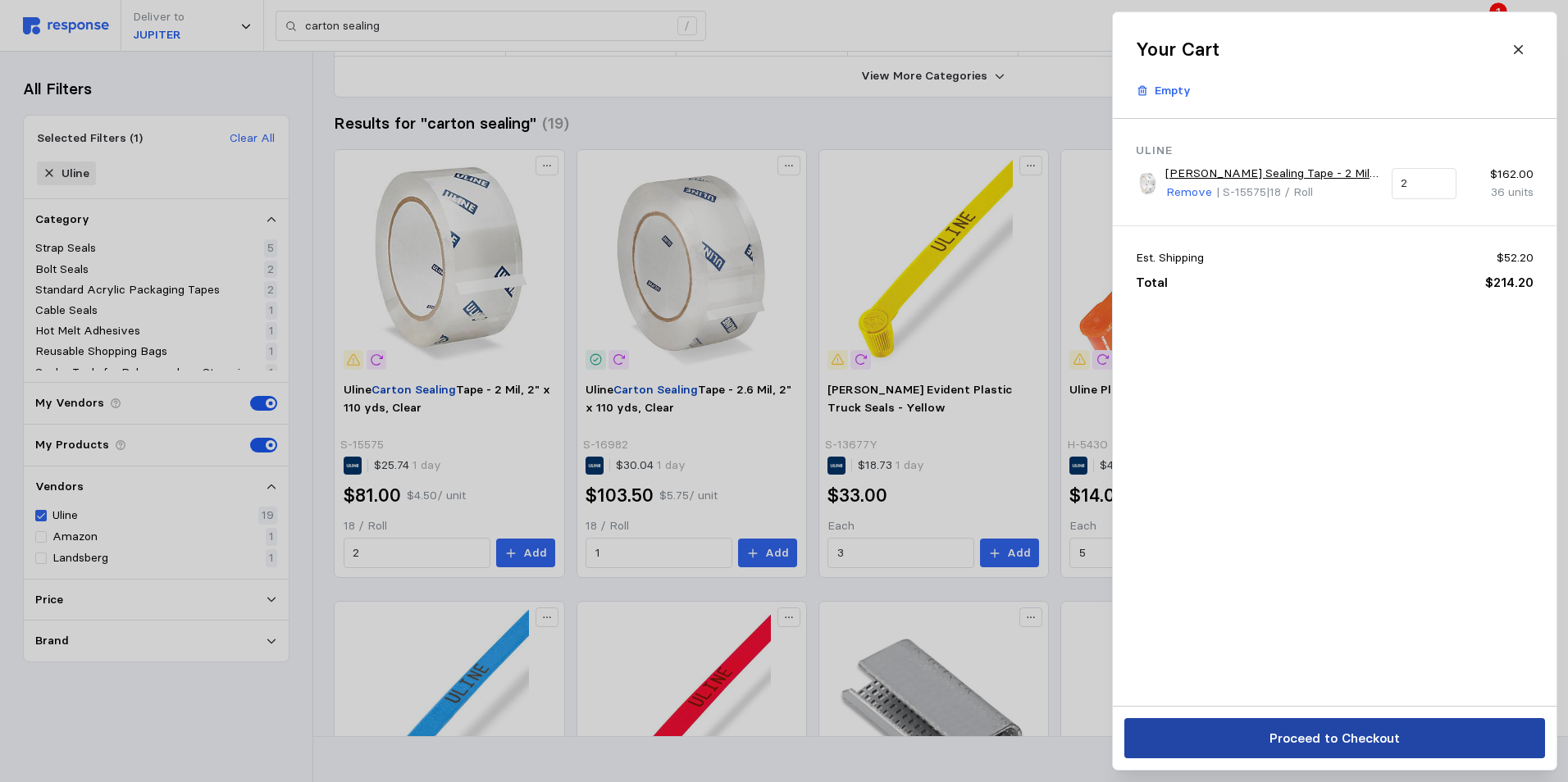
click at [1331, 736] on p "Proceed to Checkout" at bounding box center [1333, 738] width 131 height 21
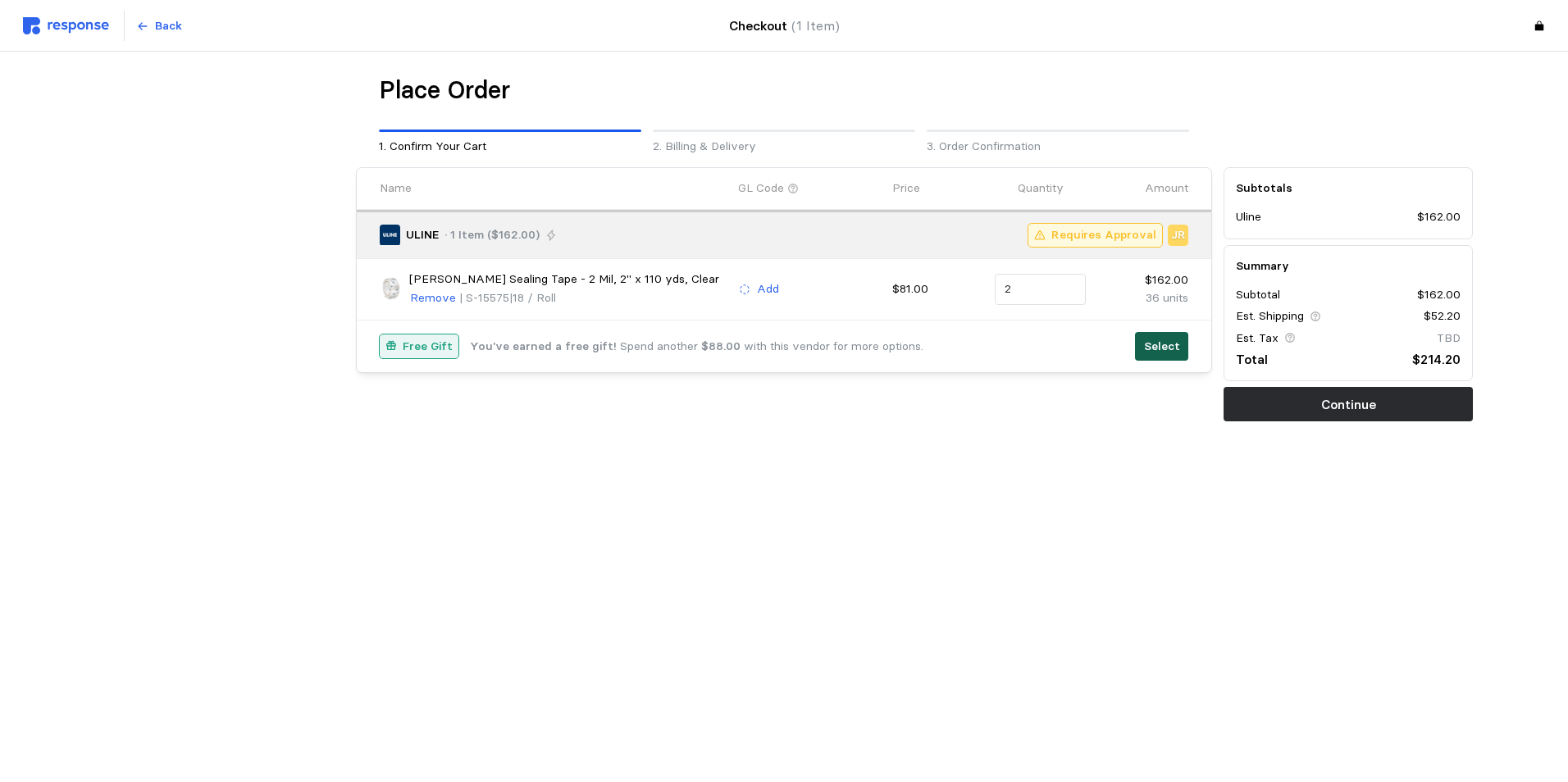
click at [1167, 345] on p "Select" at bounding box center [1162, 347] width 36 height 18
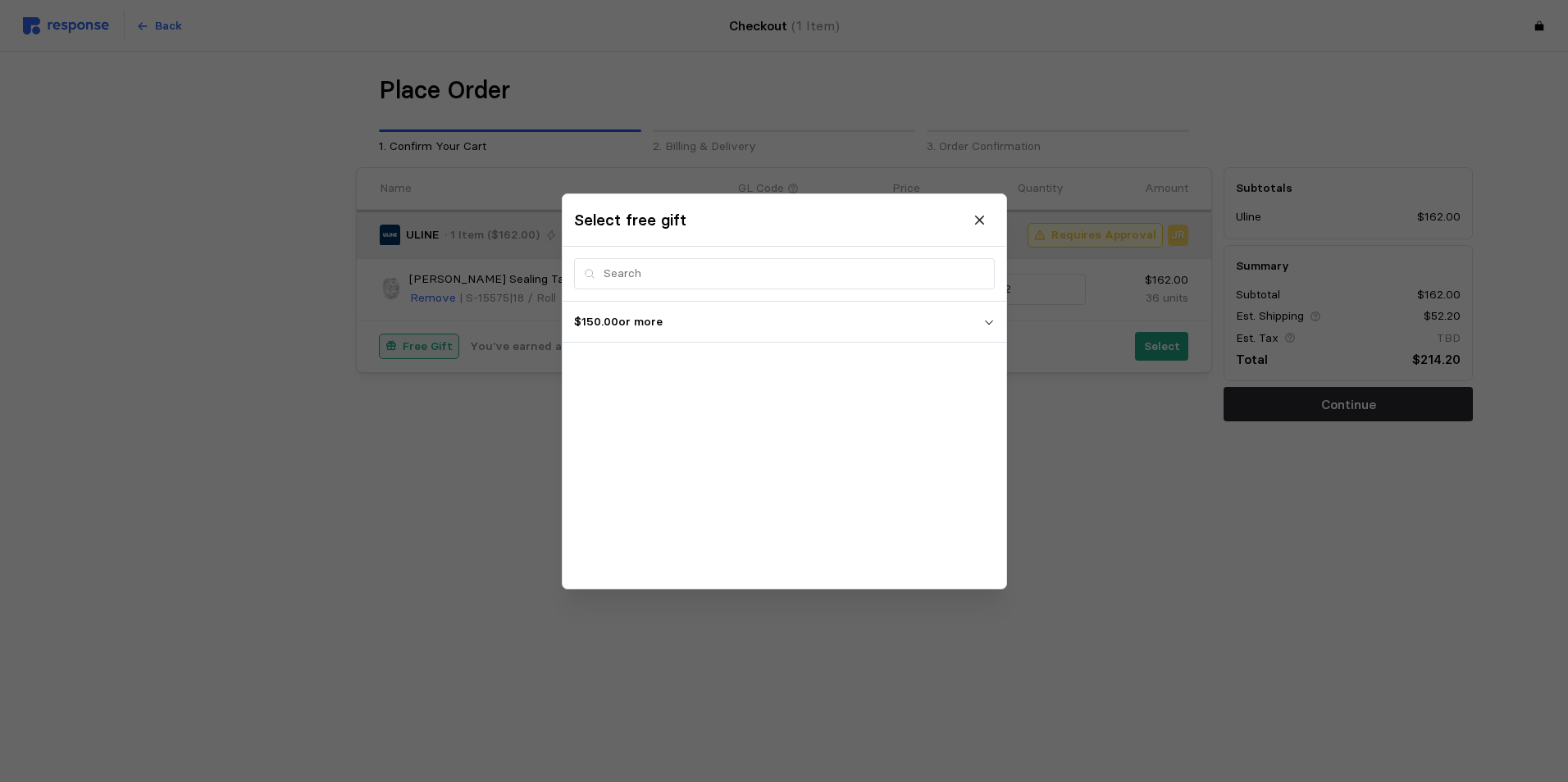
click at [682, 327] on p "$150.00 or more" at bounding box center [779, 321] width 410 height 18
click at [990, 226] on button at bounding box center [980, 220] width 29 height 29
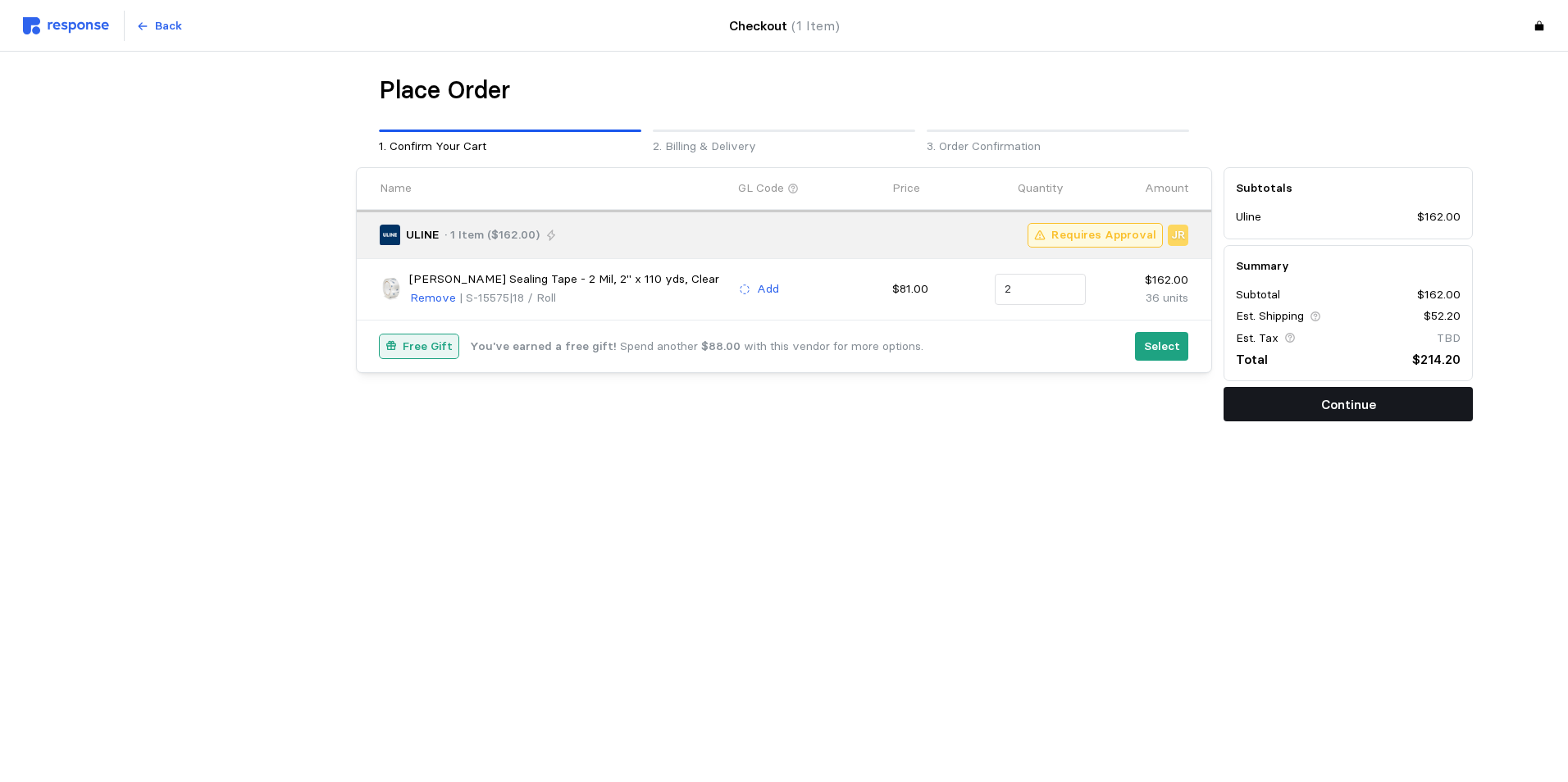
click at [1351, 399] on p "Continue" at bounding box center [1349, 404] width 55 height 21
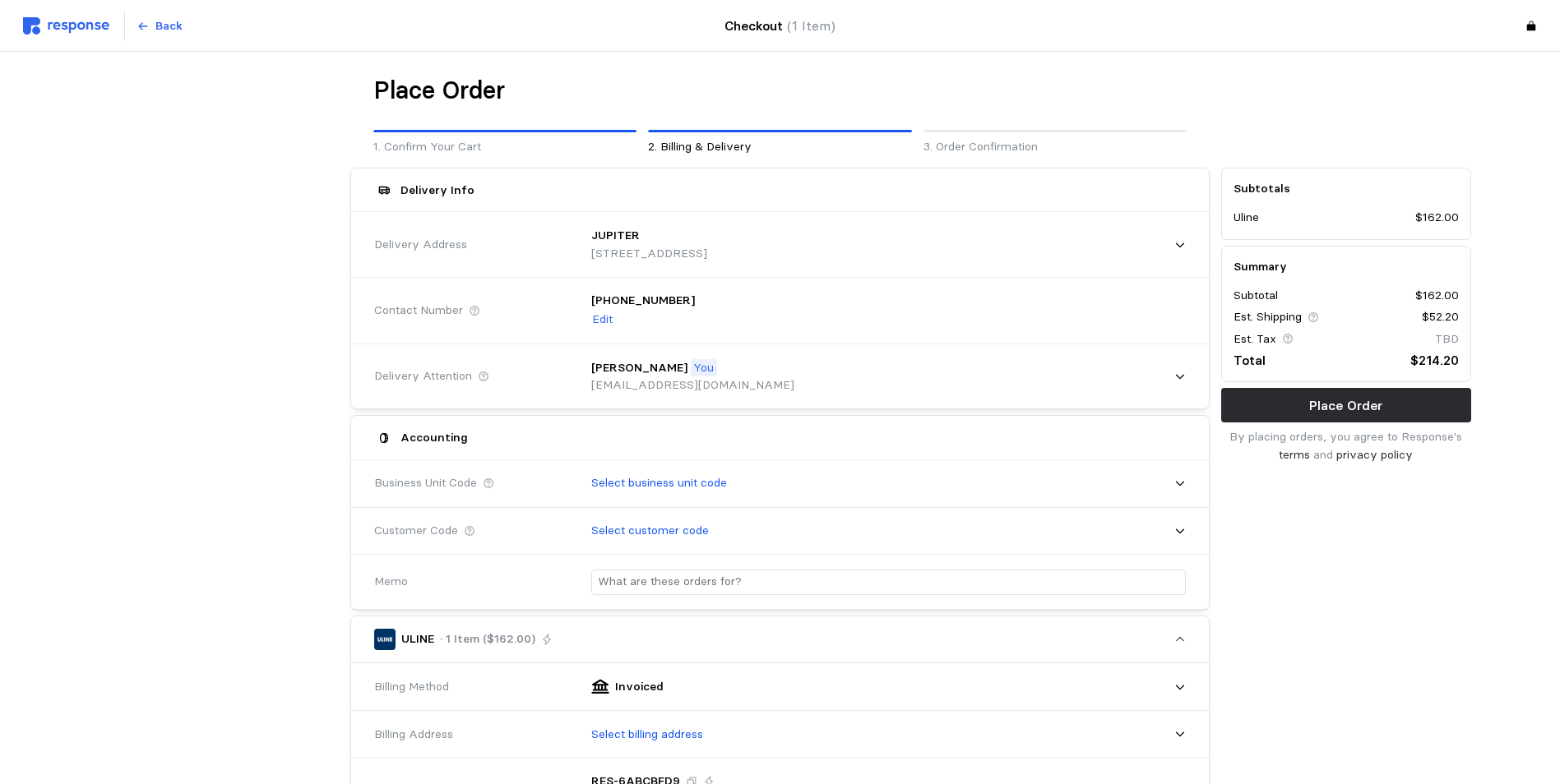
scroll to position [165, 0]
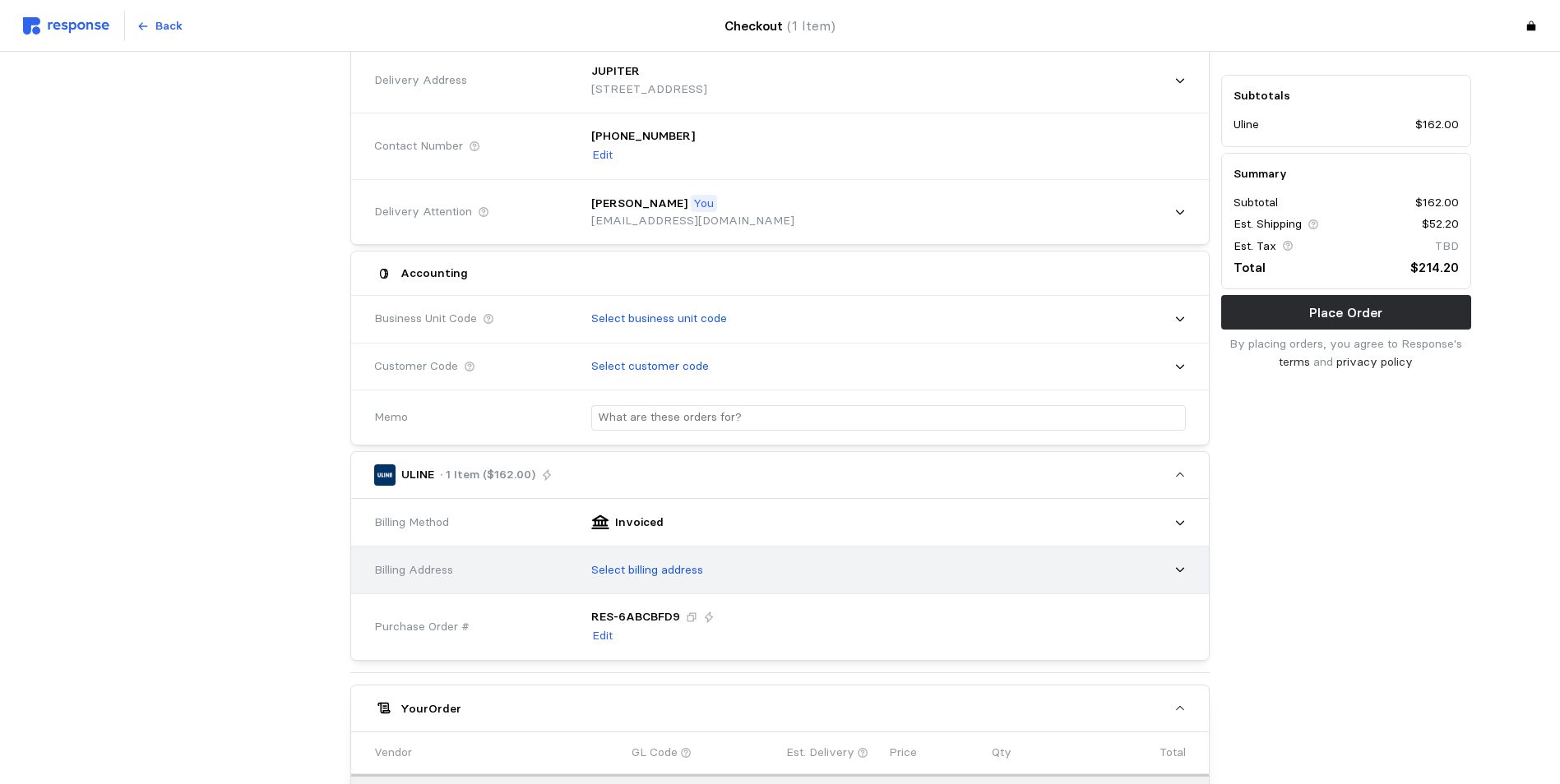
click at [652, 583] on div "Select billing address" at bounding box center [883, 570] width 606 height 41
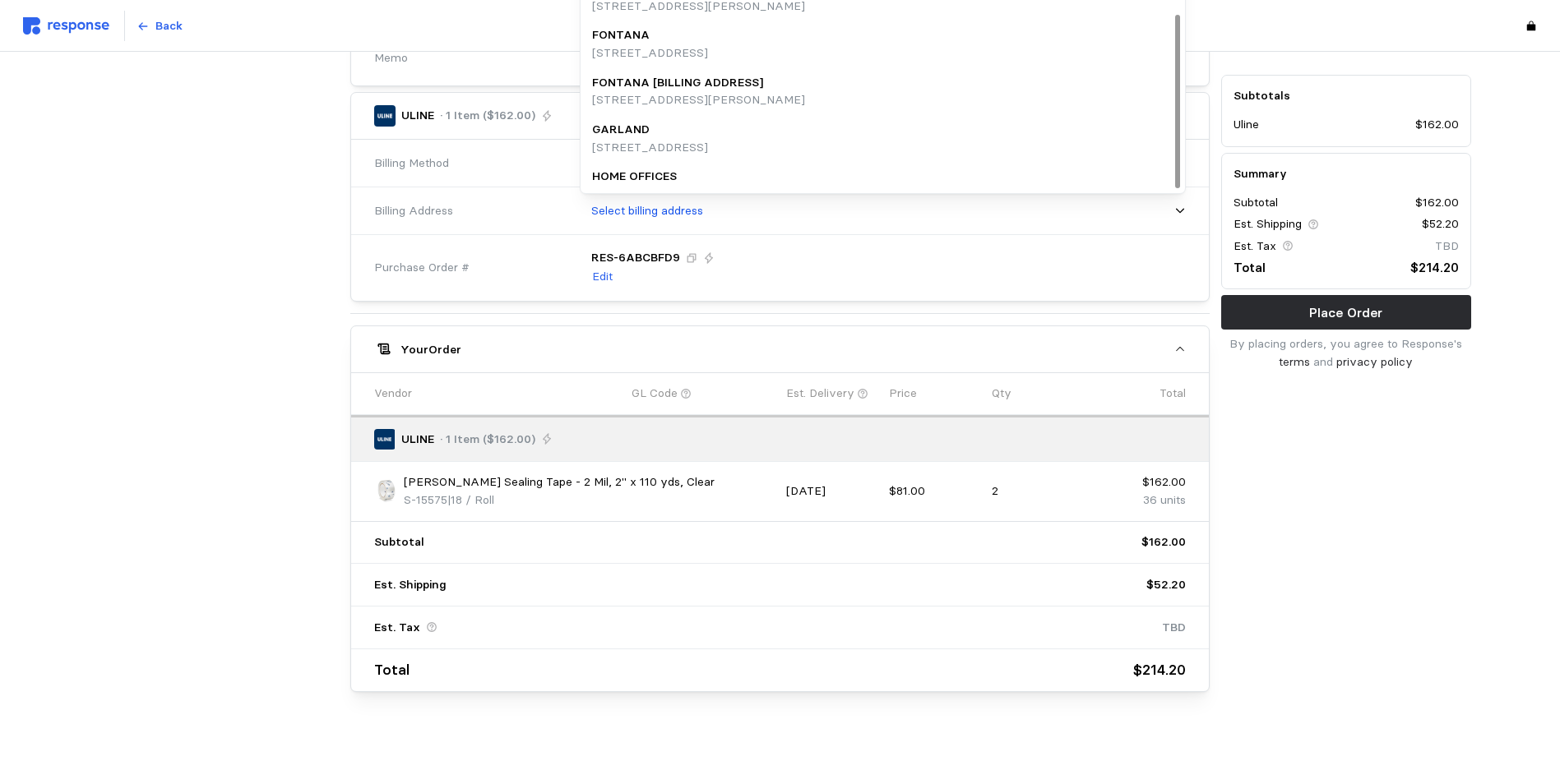
scroll to position [184, 0]
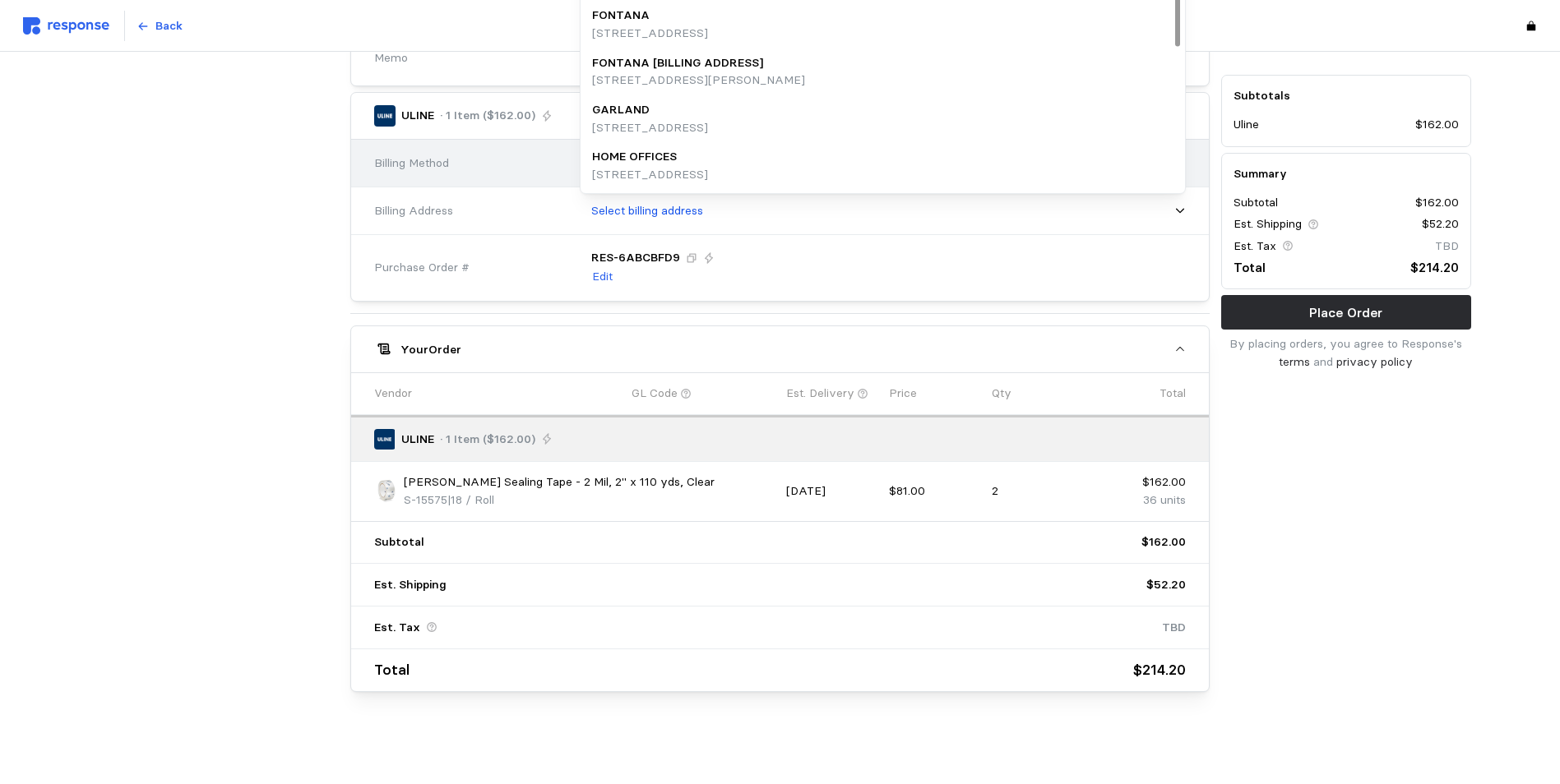
click at [673, 161] on p "HOME OFFICES" at bounding box center [635, 157] width 85 height 18
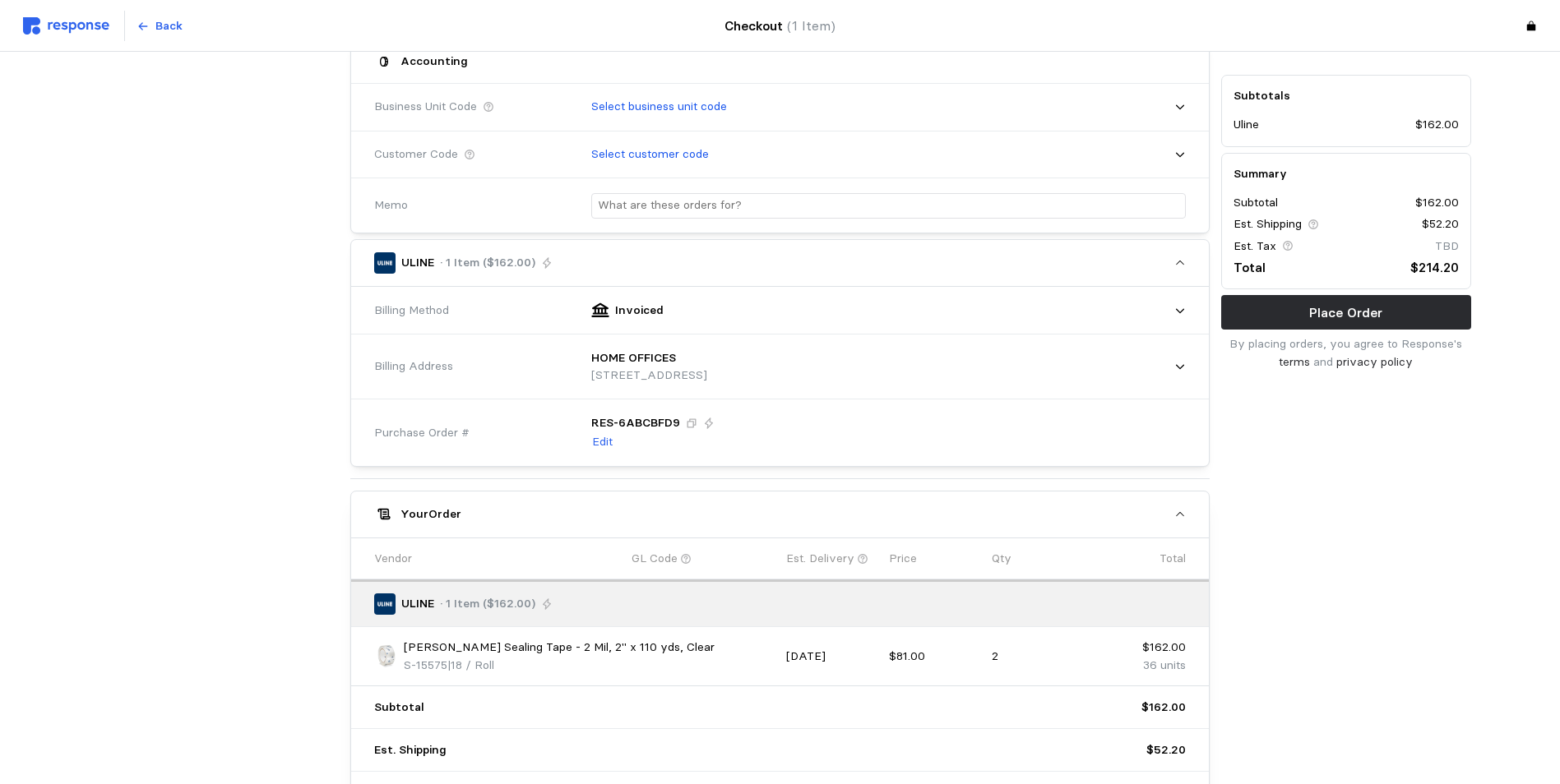
scroll to position [48, 0]
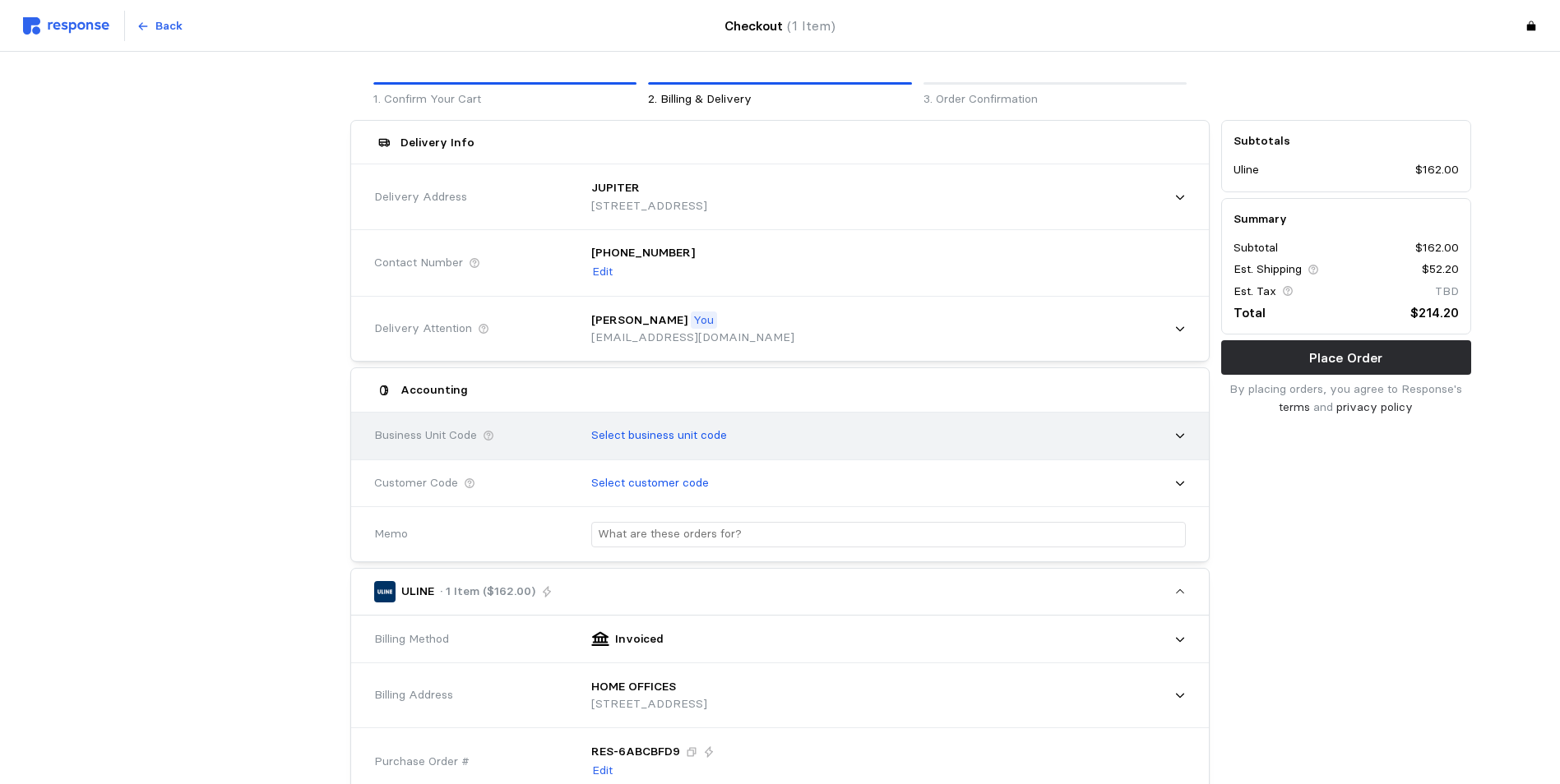
click at [890, 433] on div "Select business unit code" at bounding box center [883, 435] width 606 height 41
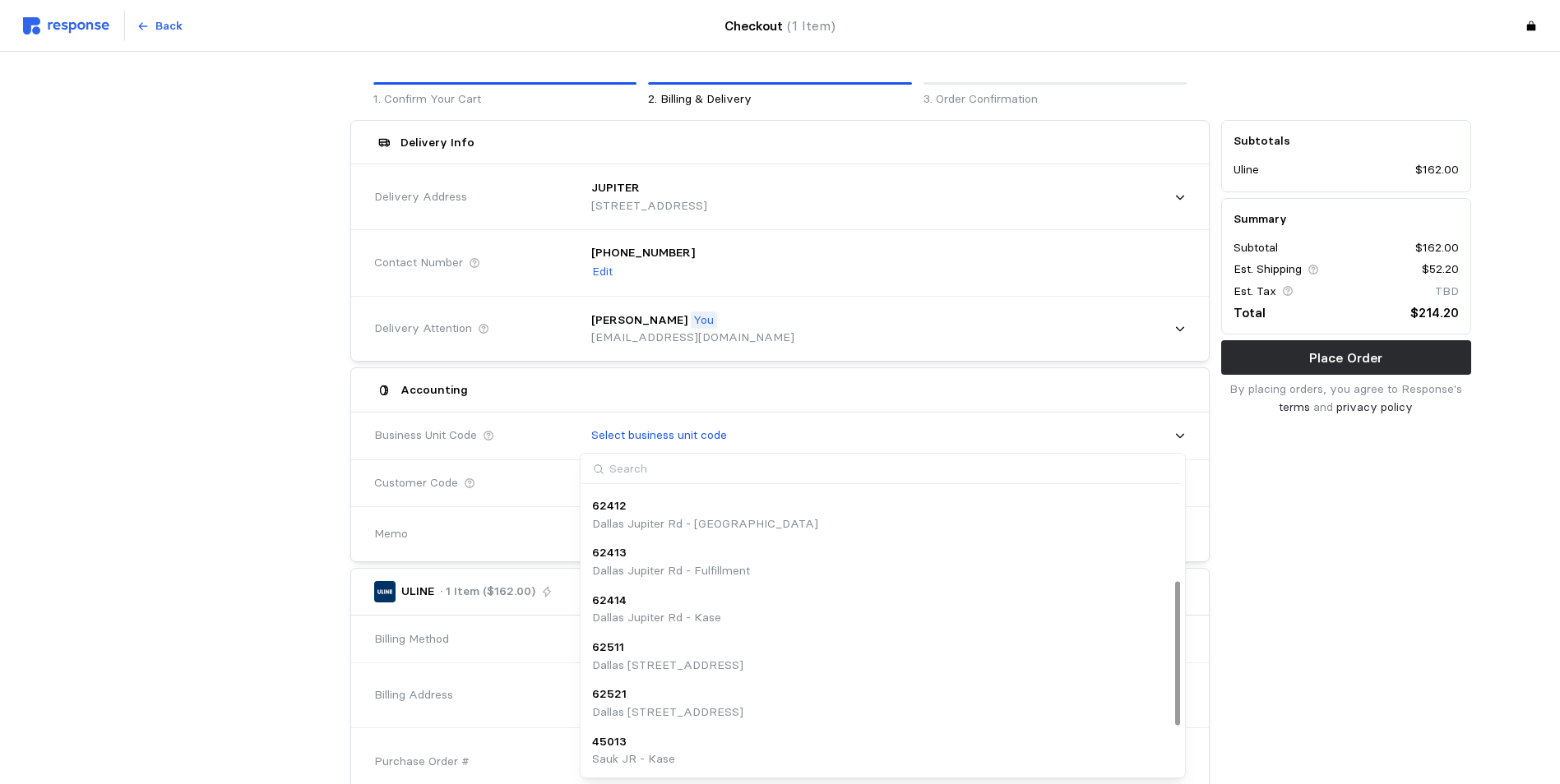
scroll to position [267, 0]
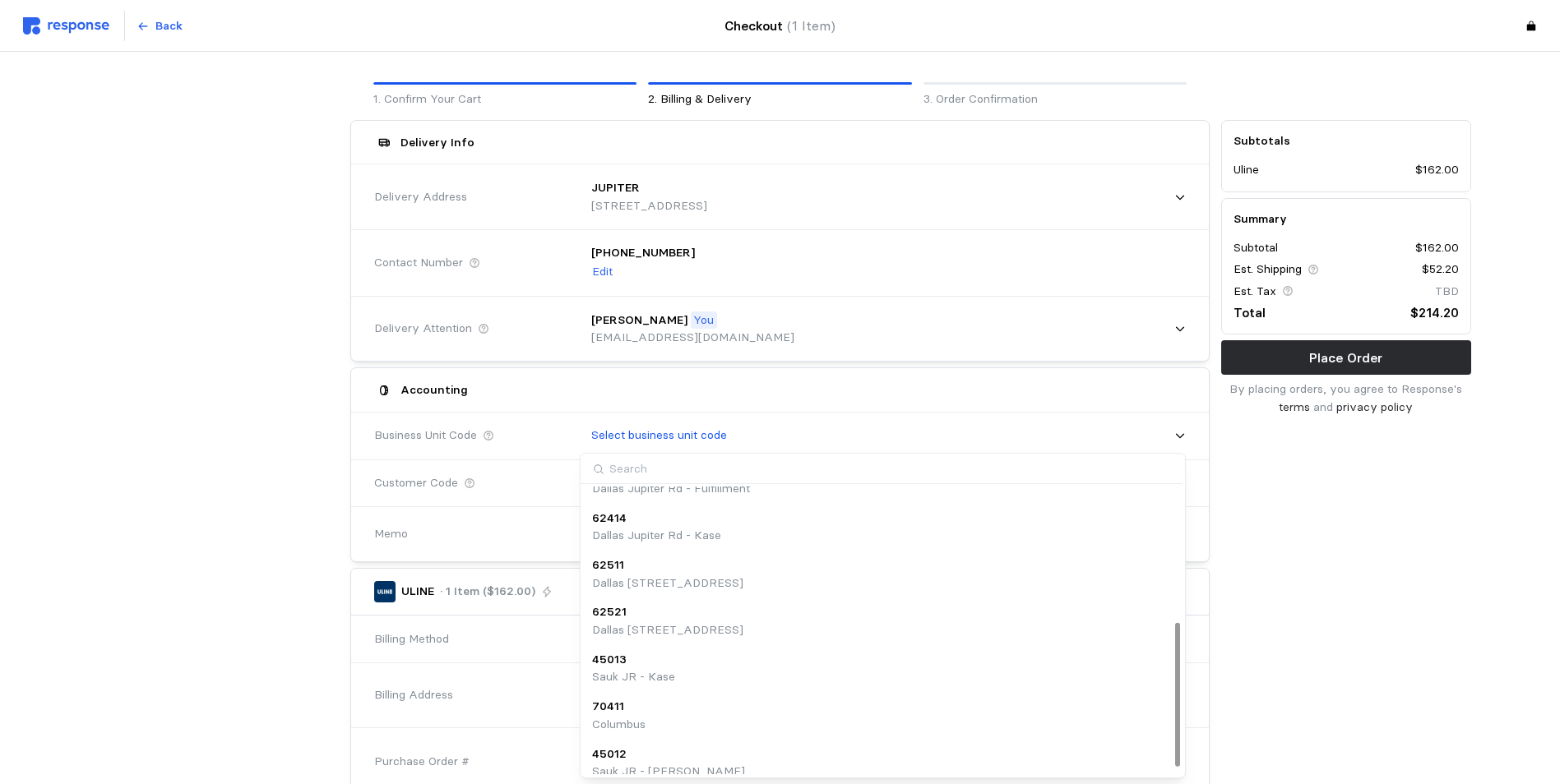
click at [637, 535] on p "Dallas Jupiter Rd - Kase" at bounding box center [657, 536] width 129 height 18
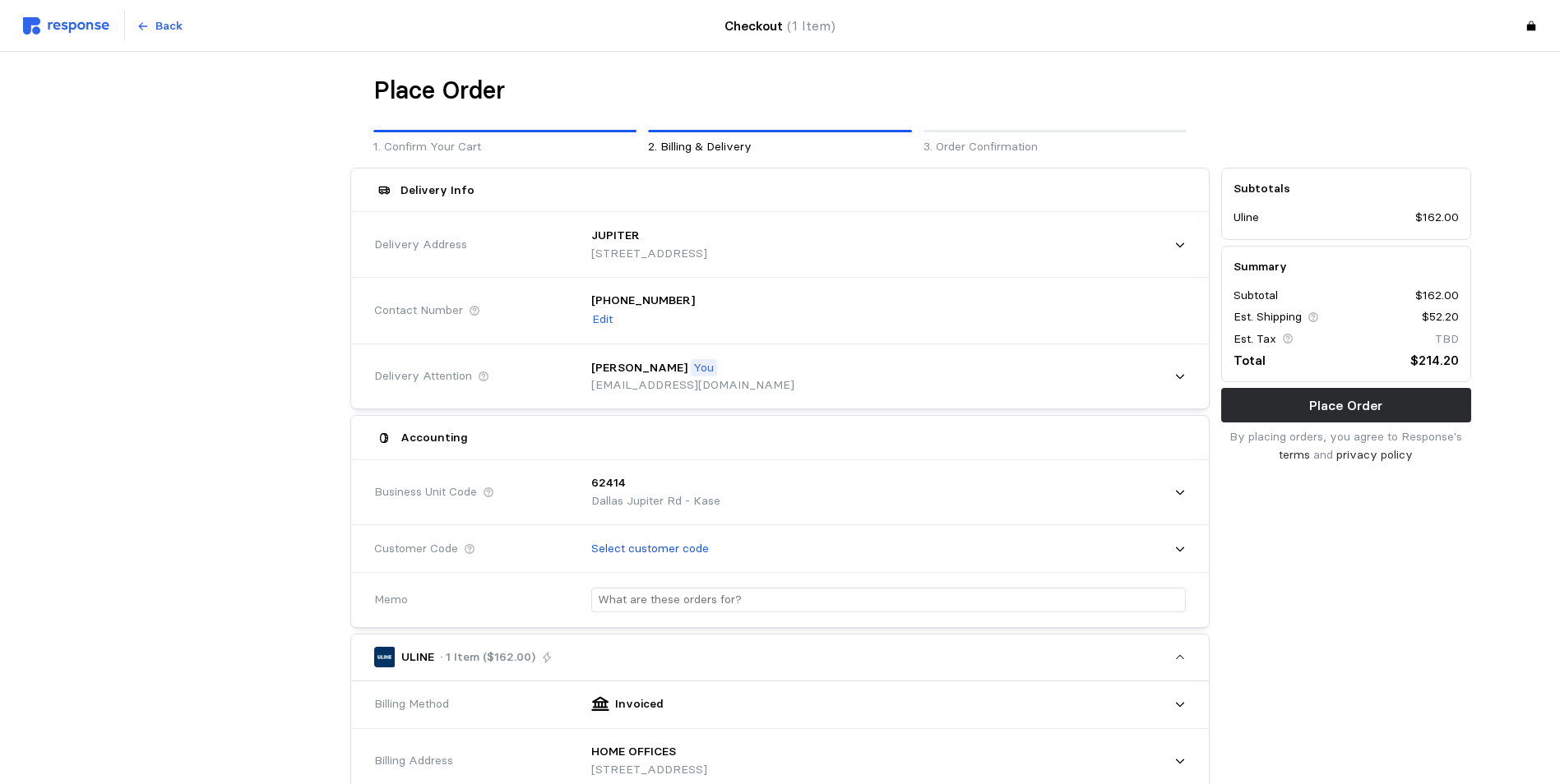
scroll to position [247, 0]
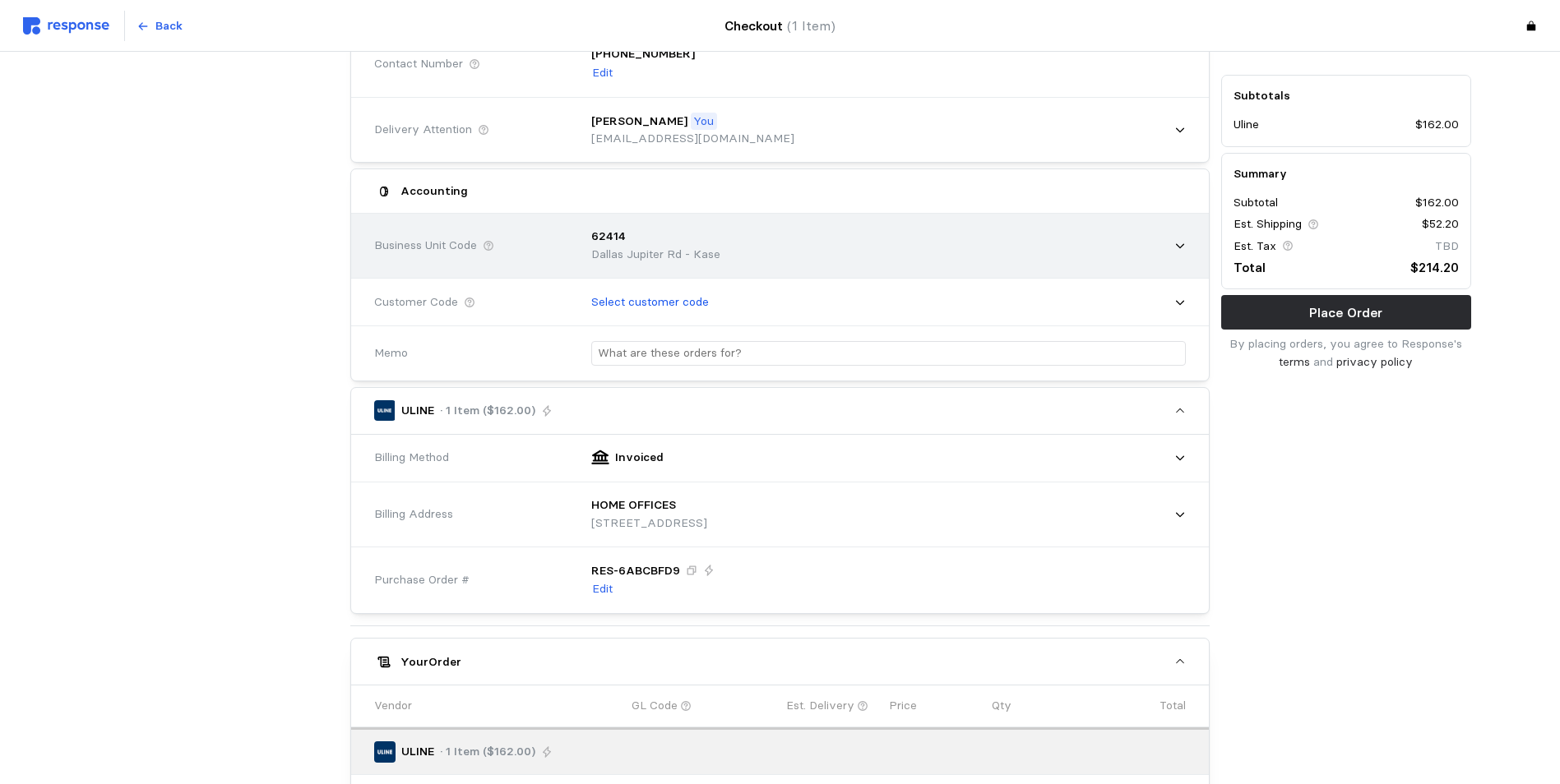
click at [1192, 234] on div "Business Unit Code 62414 [GEOGRAPHIC_DATA] Jupiter Rd - Kase" at bounding box center [780, 246] width 857 height 65
click at [1194, 246] on div "Business Unit Code 62414 [GEOGRAPHIC_DATA] Jupiter Rd - Kase" at bounding box center [780, 246] width 857 height 65
click at [1191, 246] on div "Business Unit Code 62414 [GEOGRAPHIC_DATA] Jupiter Rd - Kase" at bounding box center [780, 246] width 857 height 65
click at [1194, 241] on div "Business Unit Code 62414 [GEOGRAPHIC_DATA] Jupiter Rd - Kase" at bounding box center [780, 246] width 857 height 65
click at [1190, 242] on div "62414 Dallas Jupiter Rd - Kase" at bounding box center [883, 245] width 618 height 70
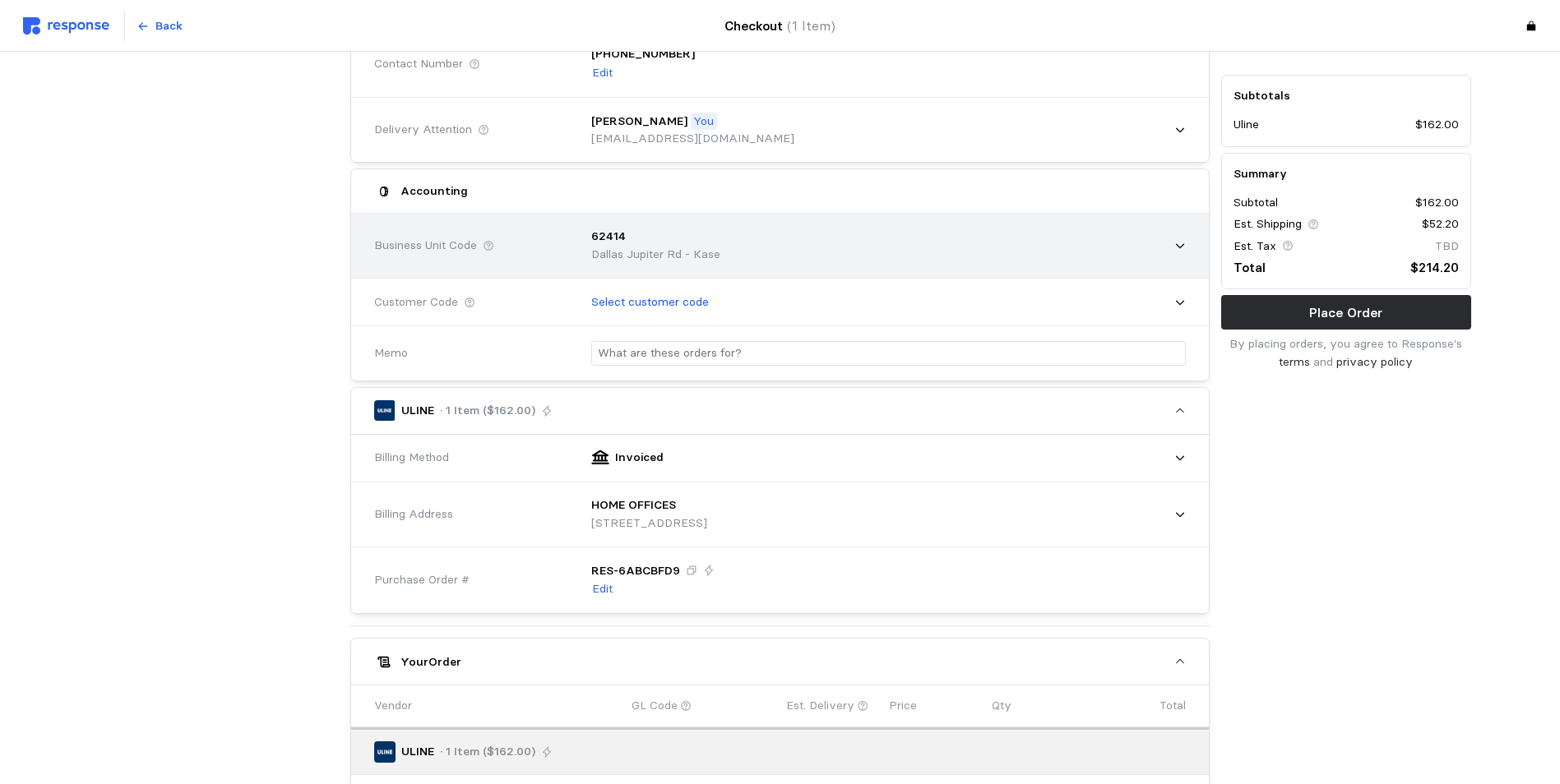
click at [1190, 242] on div "62414 Dallas Jupiter Rd - Kase" at bounding box center [883, 245] width 618 height 70
drag, startPoint x: 1190, startPoint y: 242, endPoint x: 1101, endPoint y: 254, distance: 89.8
click at [1131, 251] on div "62414 Dallas Jupiter Rd - Kase" at bounding box center [883, 245] width 606 height 59
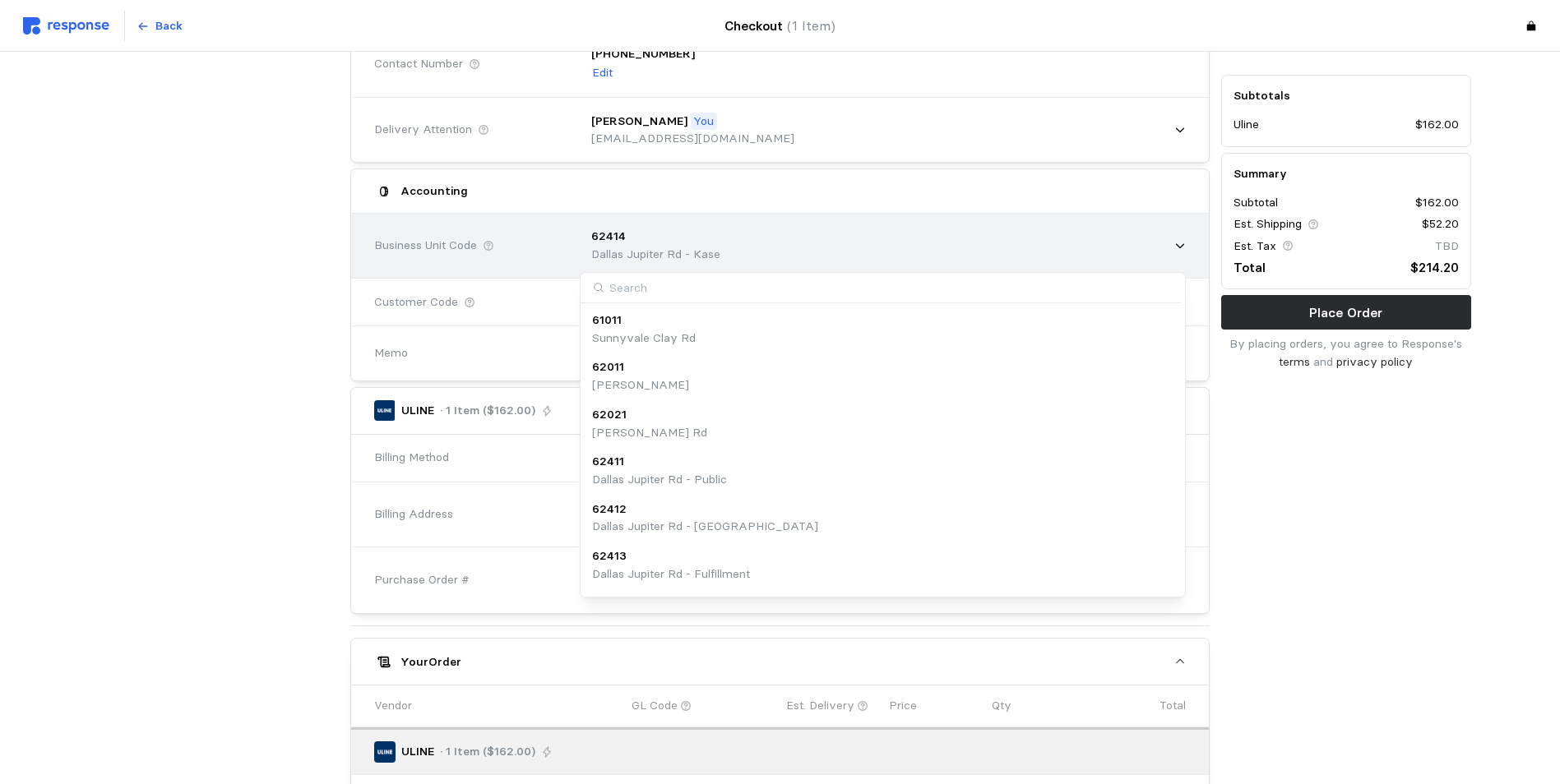
click at [1016, 254] on div "62414 Dallas Jupiter Rd - Kase" at bounding box center [883, 245] width 606 height 59
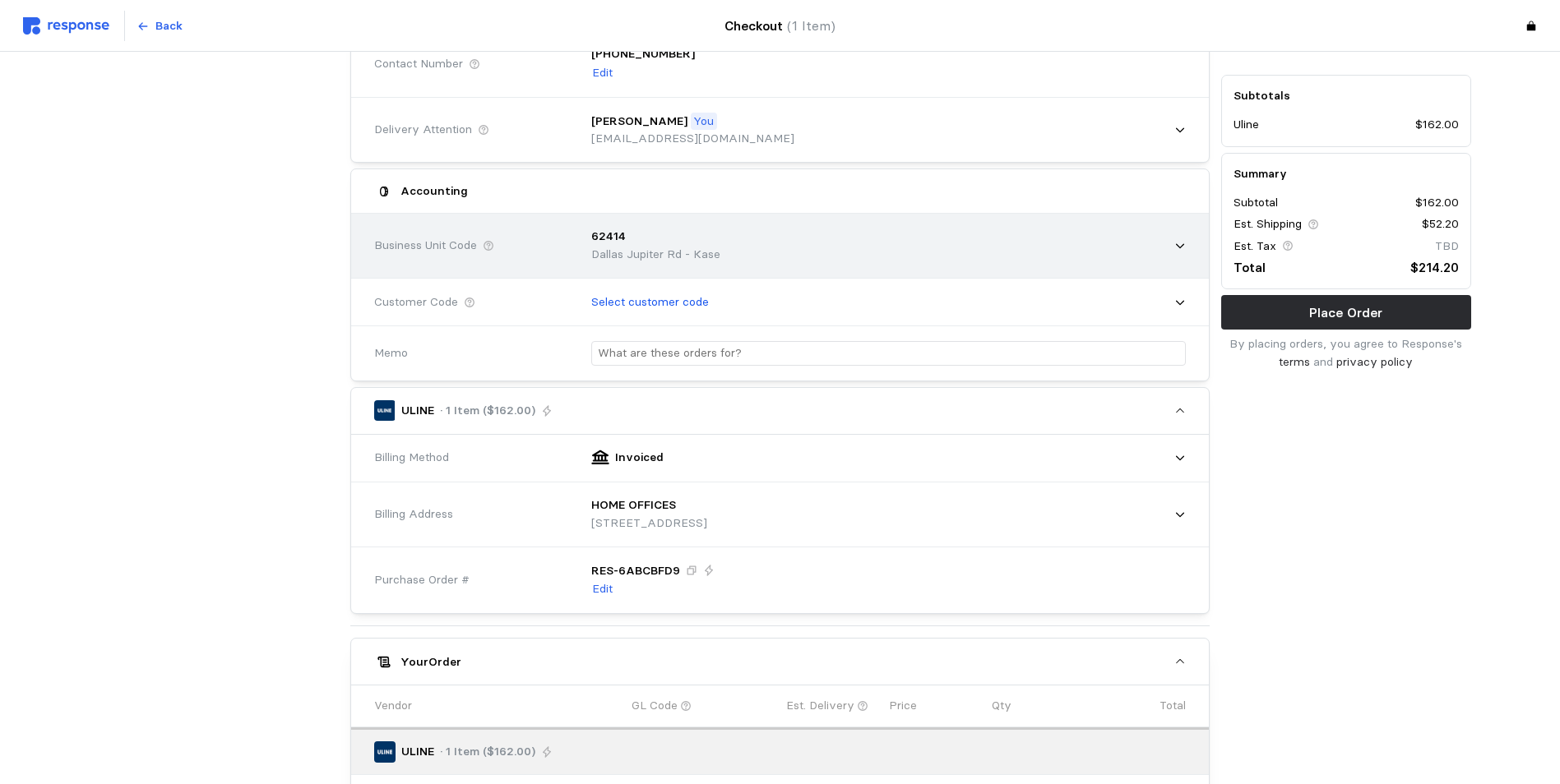
click at [931, 239] on div "62414 Dallas Jupiter Rd - Kase" at bounding box center [883, 245] width 606 height 59
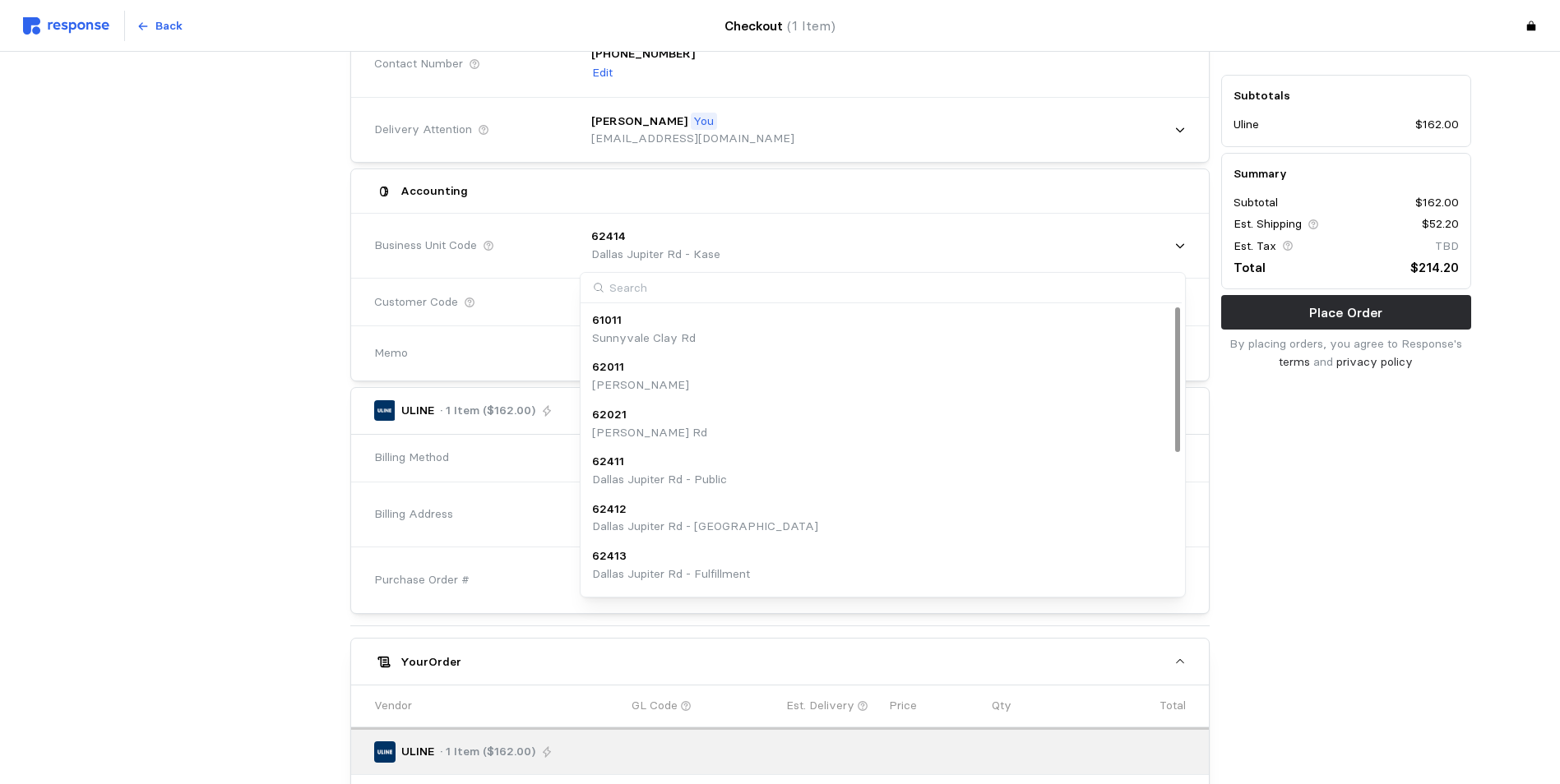
click at [1353, 493] on div "Subtotals Uline $162.00 Summary Subtotal $162.00 Est. Shipping $52.20 Est. Tax …" at bounding box center [1346, 462] width 261 height 1095
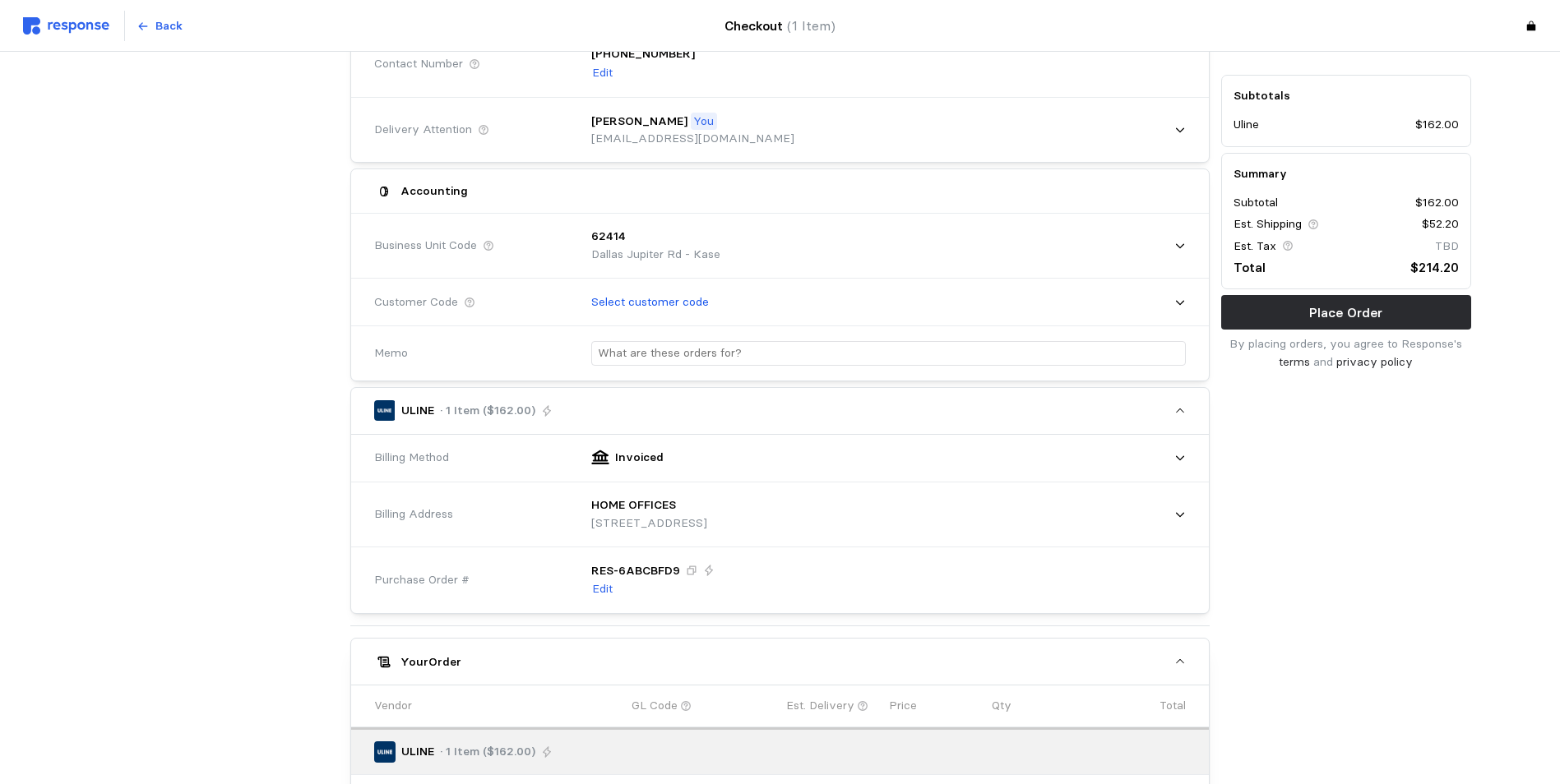
scroll to position [0, 0]
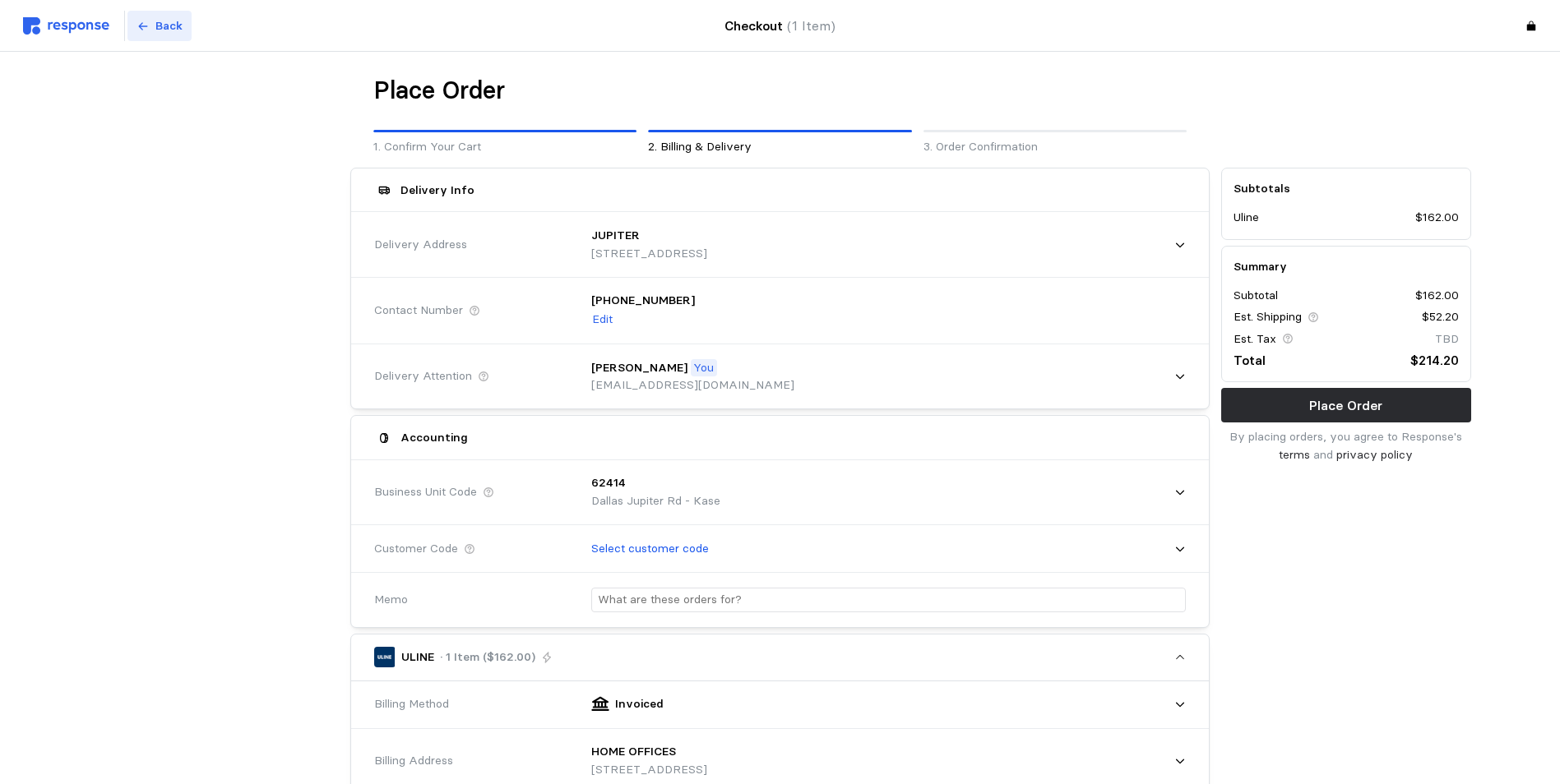
click at [156, 32] on p "Back" at bounding box center [169, 26] width 27 height 18
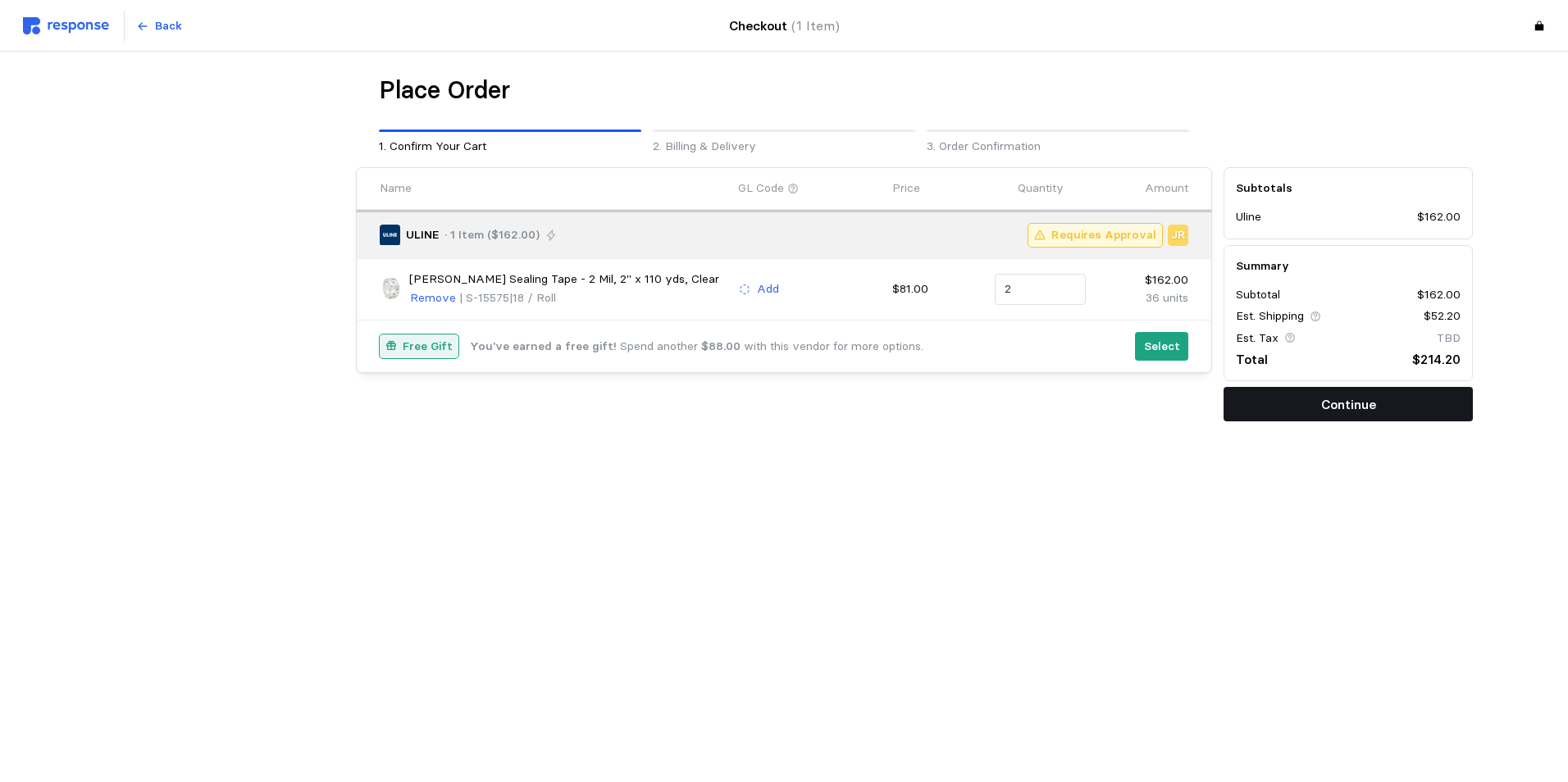
click at [1313, 417] on button "Continue" at bounding box center [1348, 404] width 249 height 34
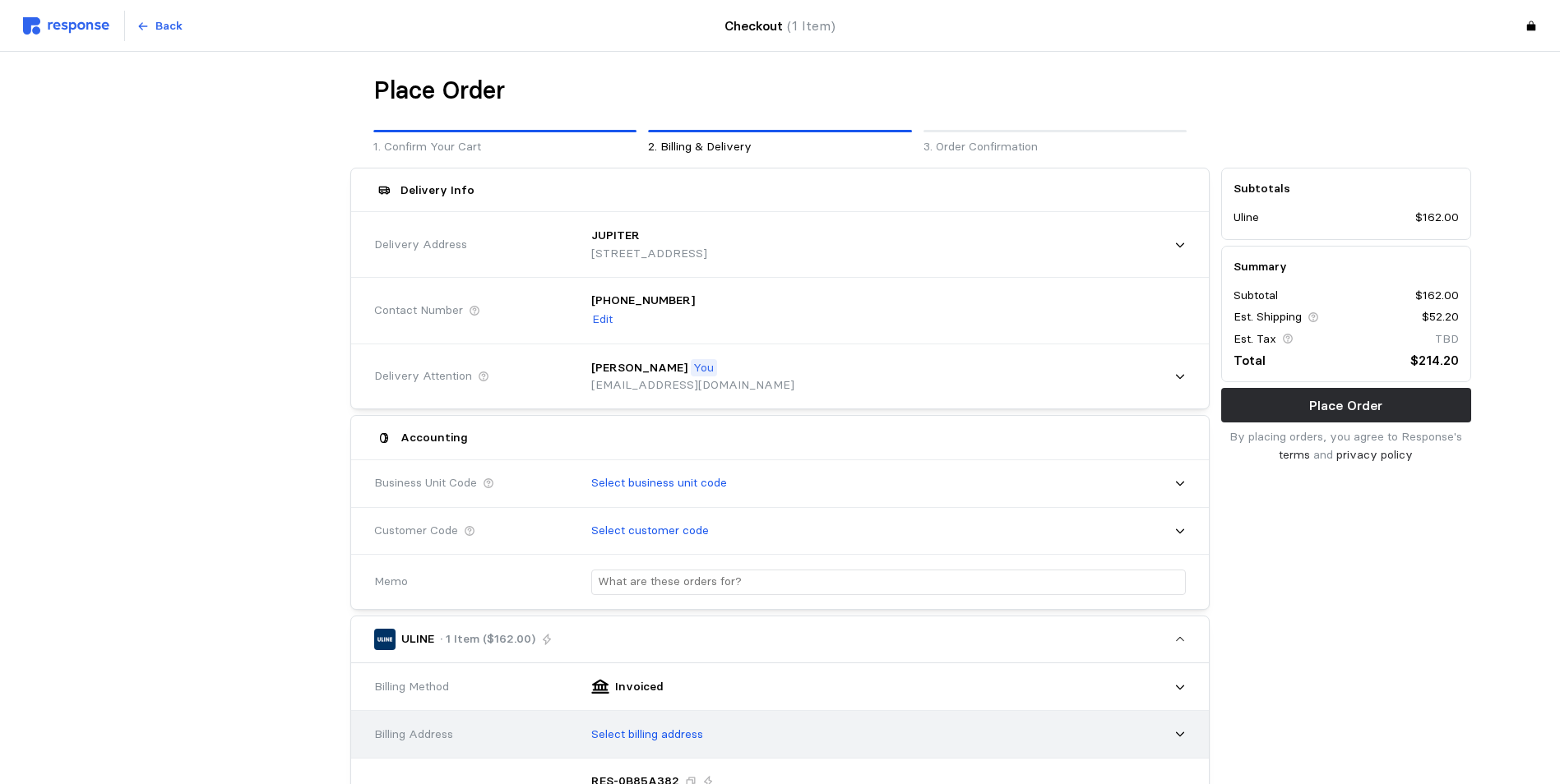
scroll to position [247, 0]
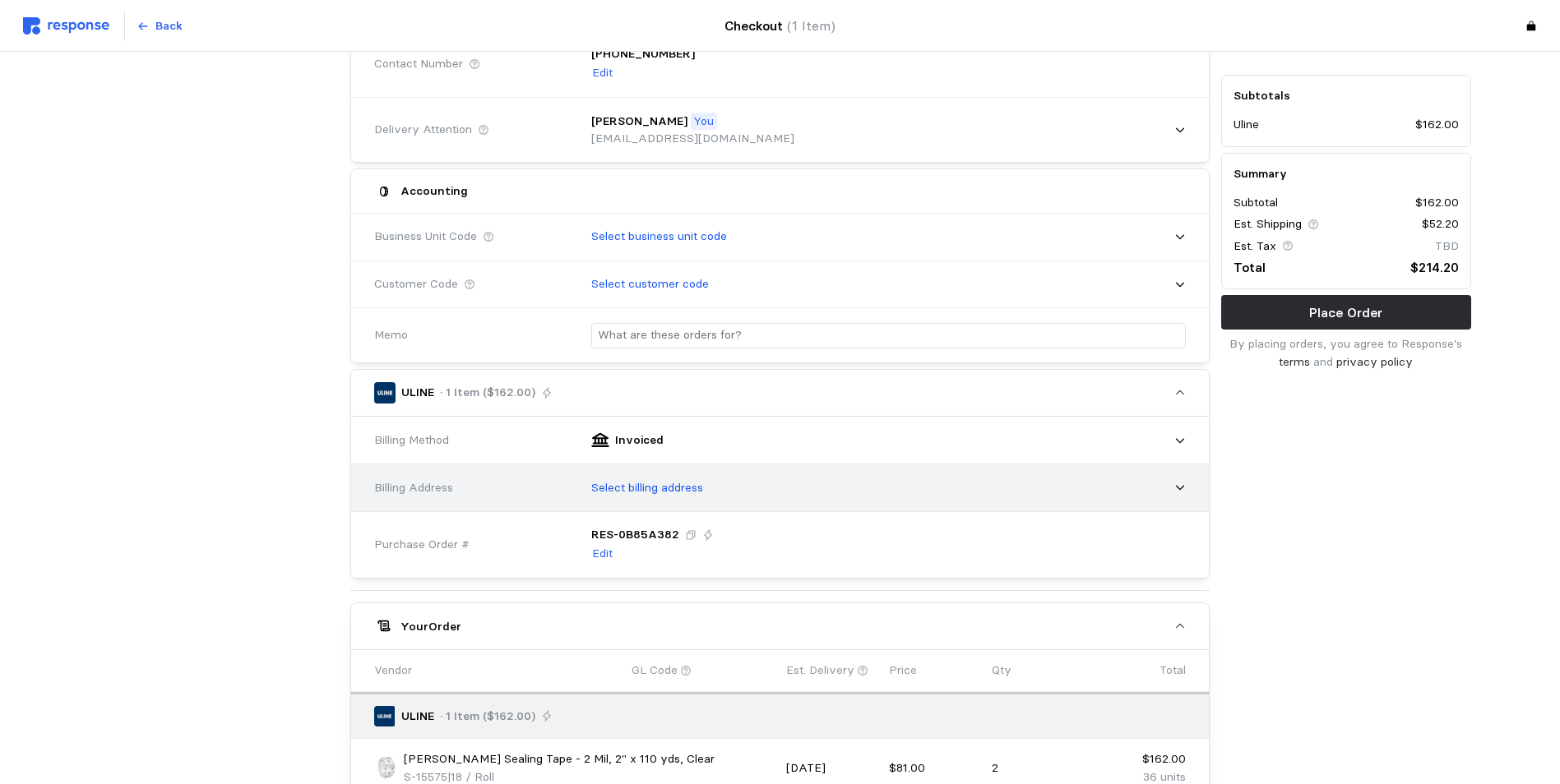
click at [675, 492] on p "Select billing address" at bounding box center [648, 488] width 112 height 18
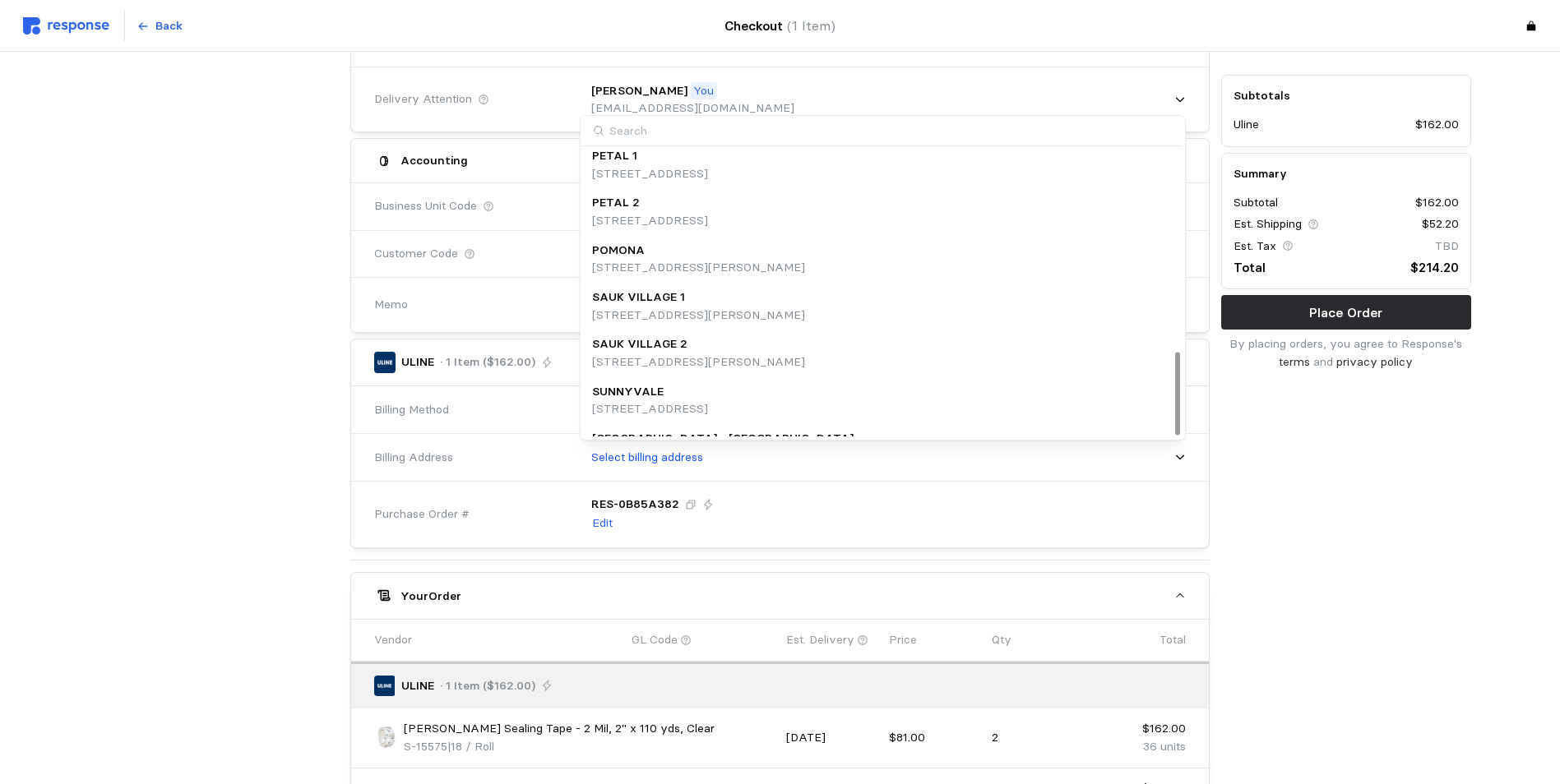
scroll to position [703, 0]
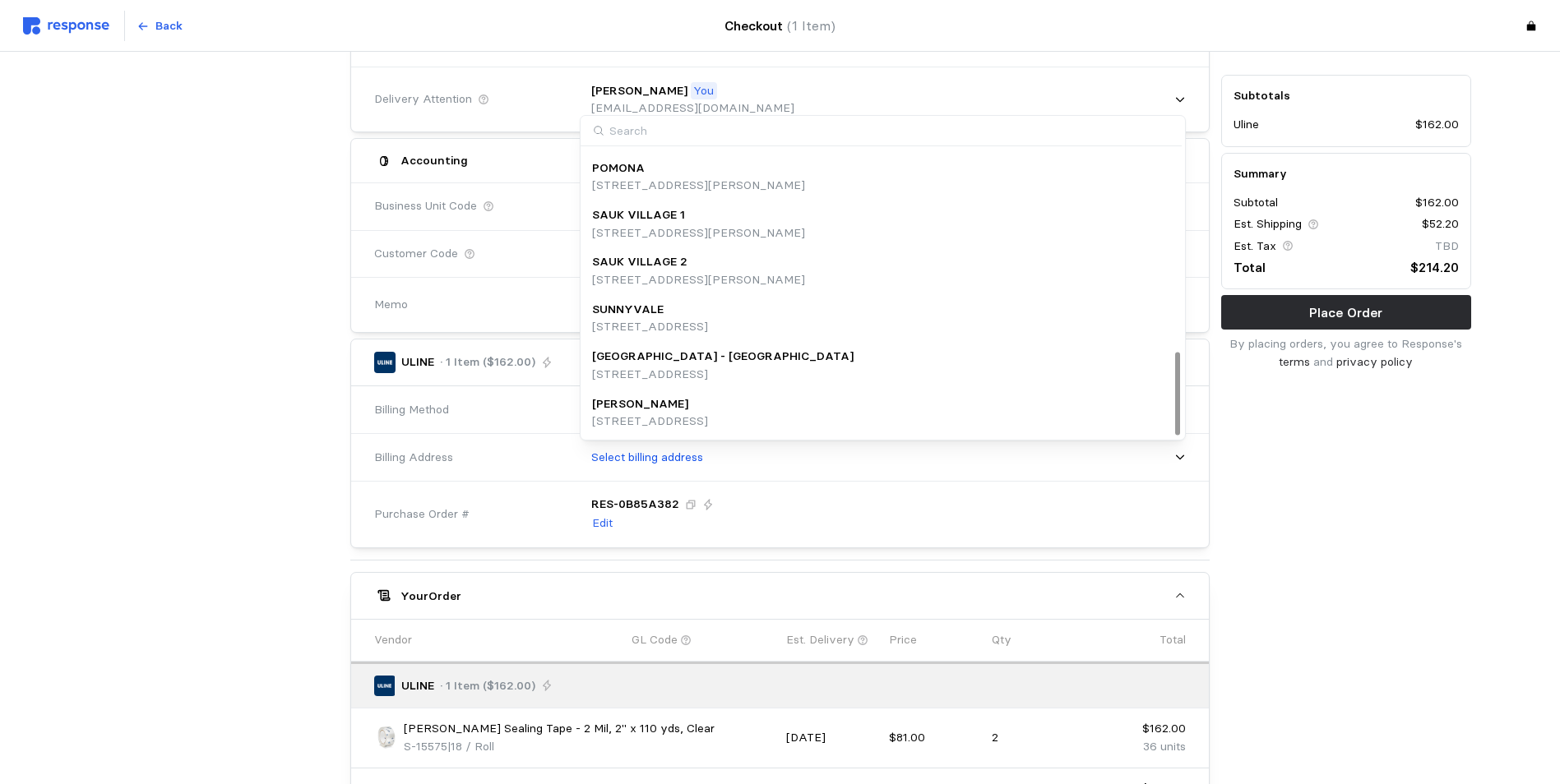
click at [56, 489] on div "Place Order 1. Confirm Your Cart 2. Billing & Delivery 3. Order Confirmation De…" at bounding box center [780, 402] width 1560 height 1256
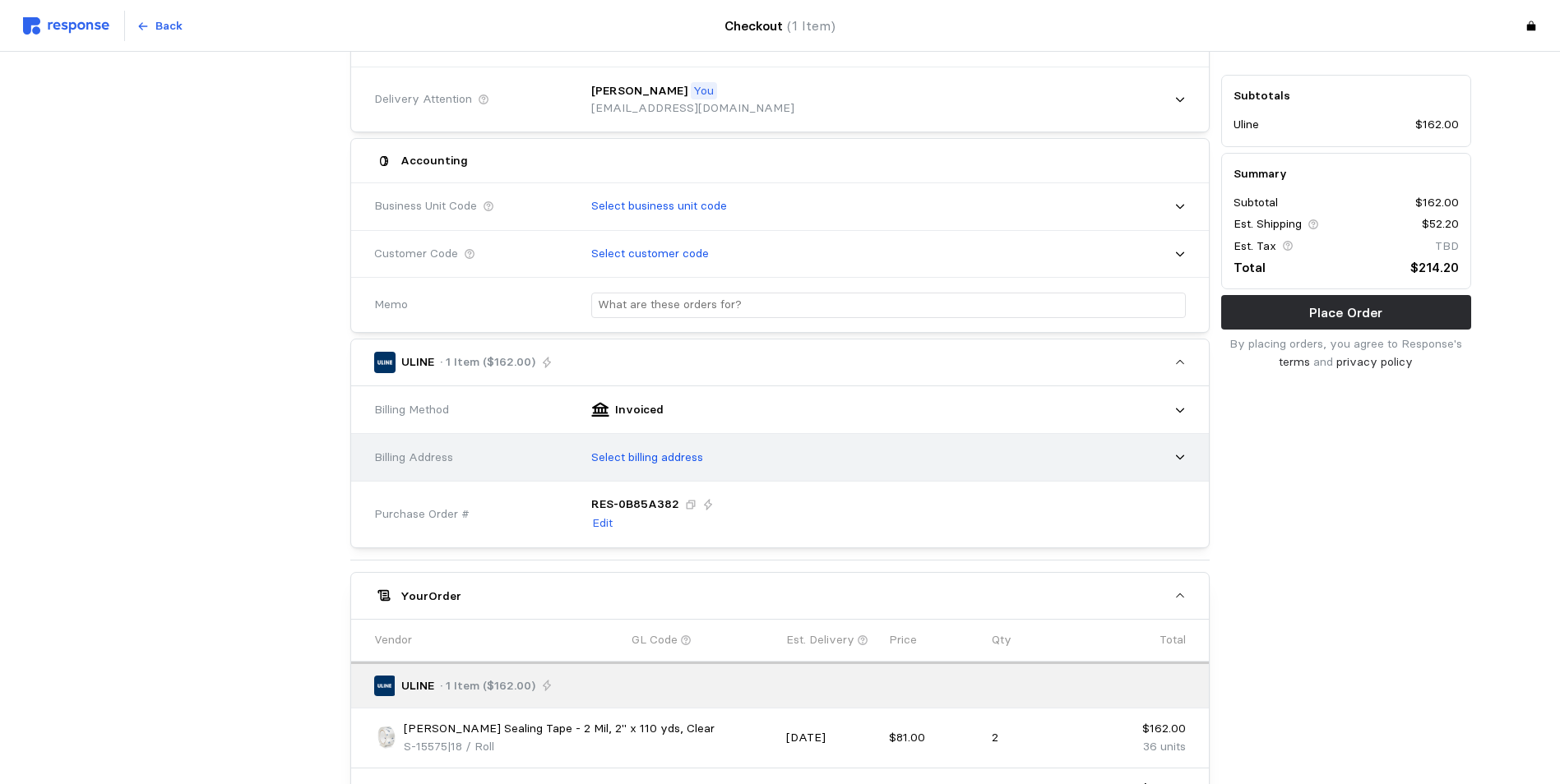
click at [682, 469] on div "Select billing address" at bounding box center [883, 458] width 606 height 41
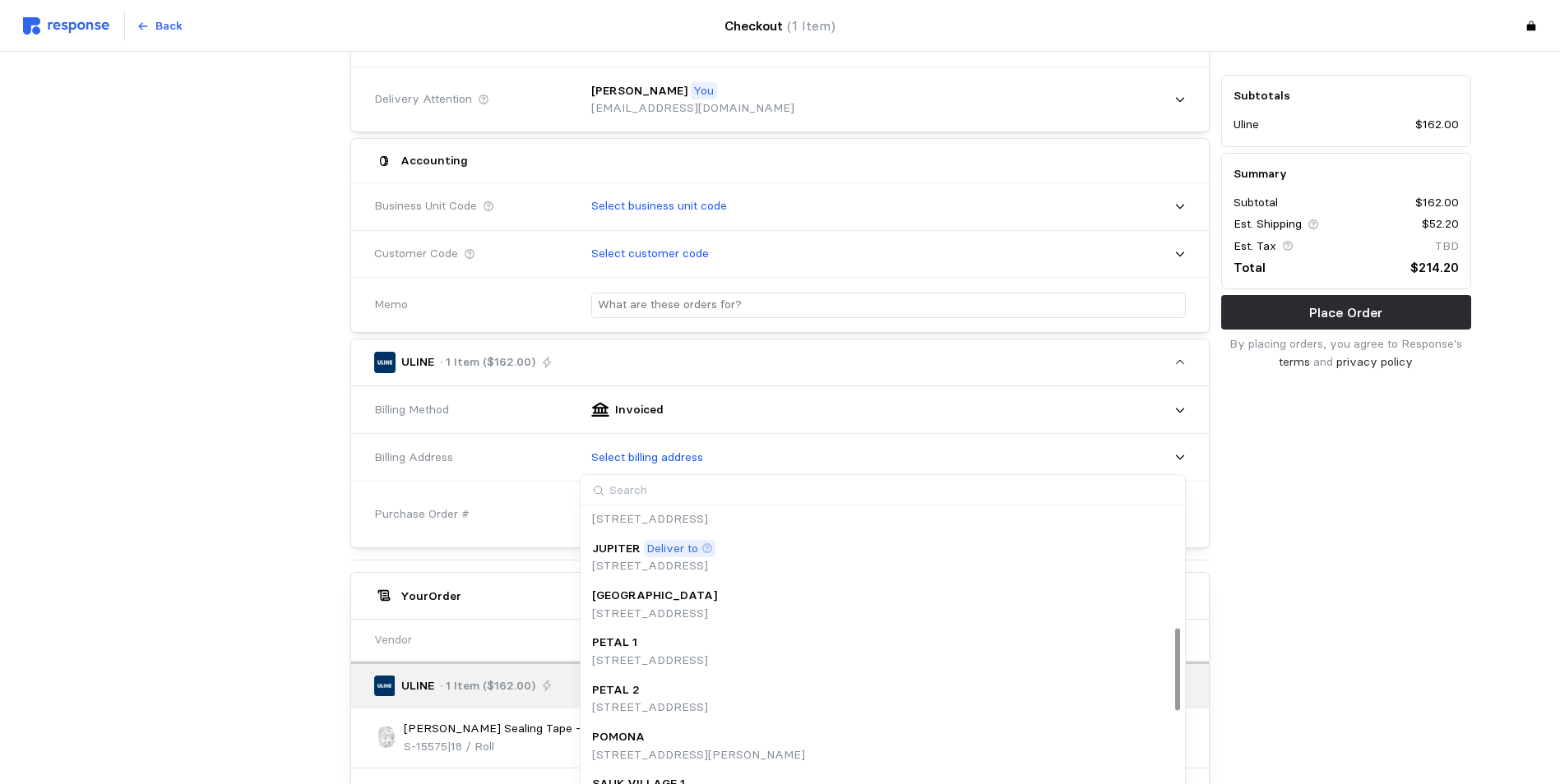
scroll to position [329, 0]
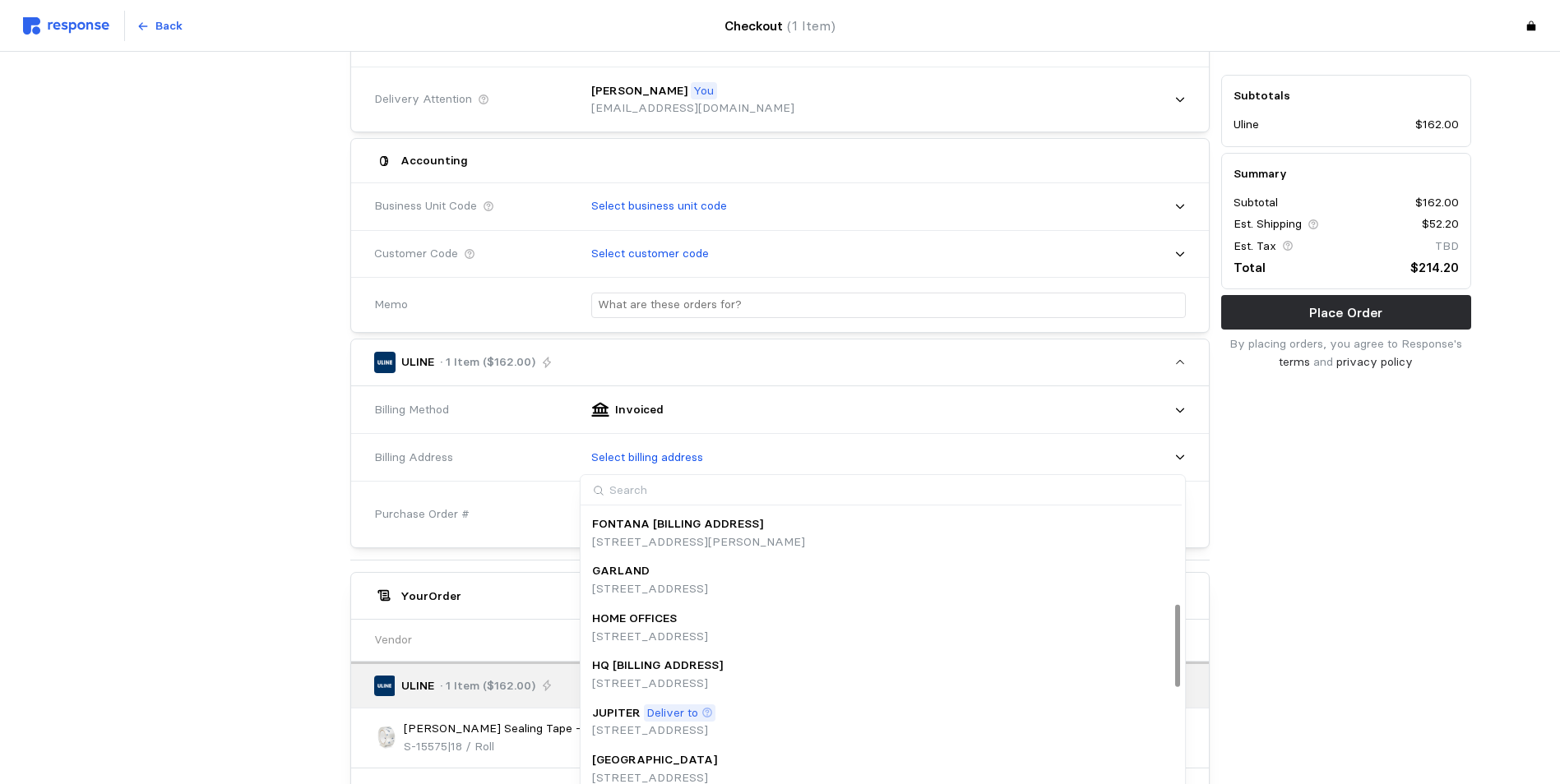
click at [675, 625] on p "HOME OFFICES" at bounding box center [635, 619] width 85 height 18
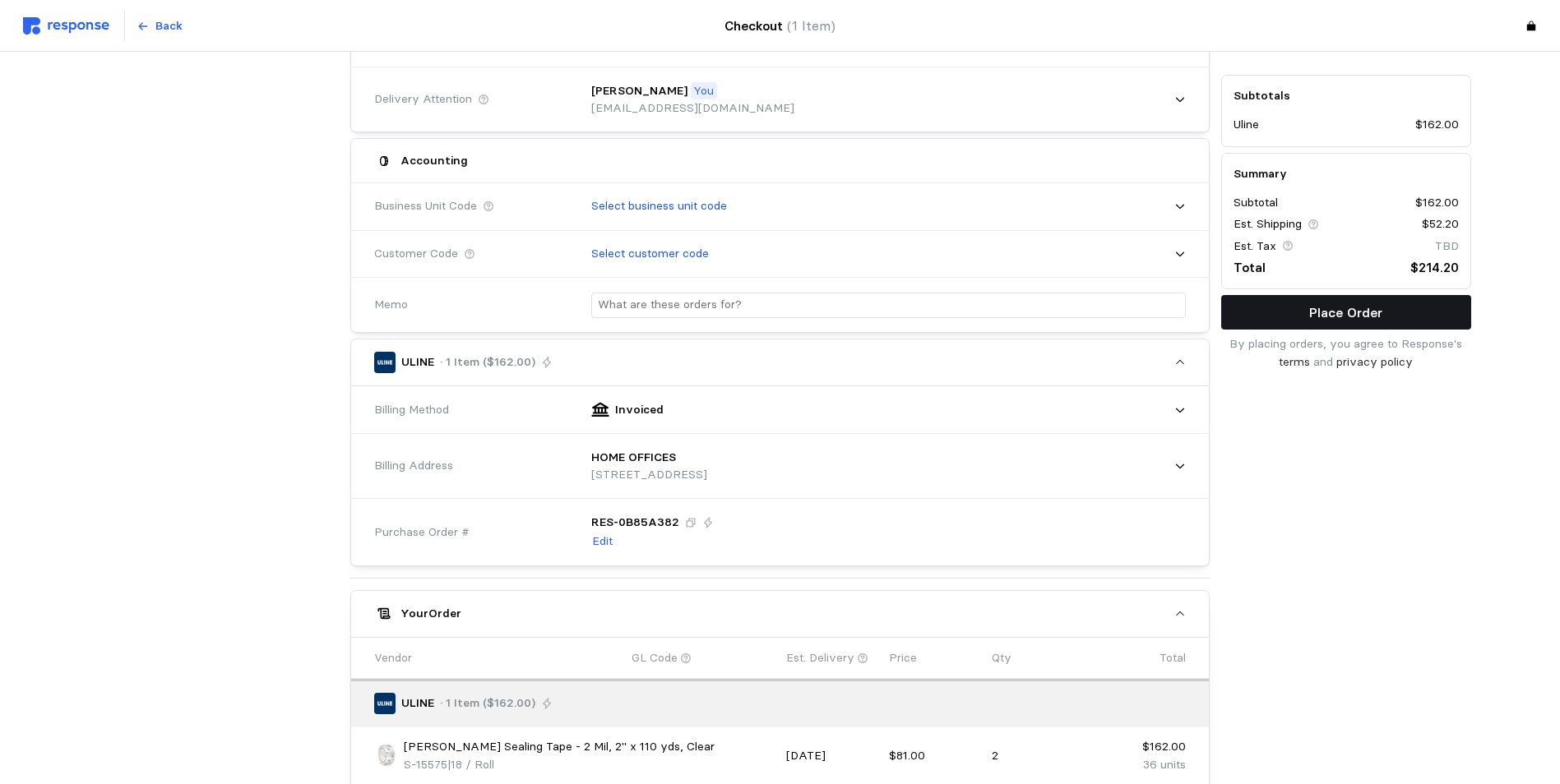
click at [1319, 316] on p "Place Order" at bounding box center [1345, 313] width 73 height 21
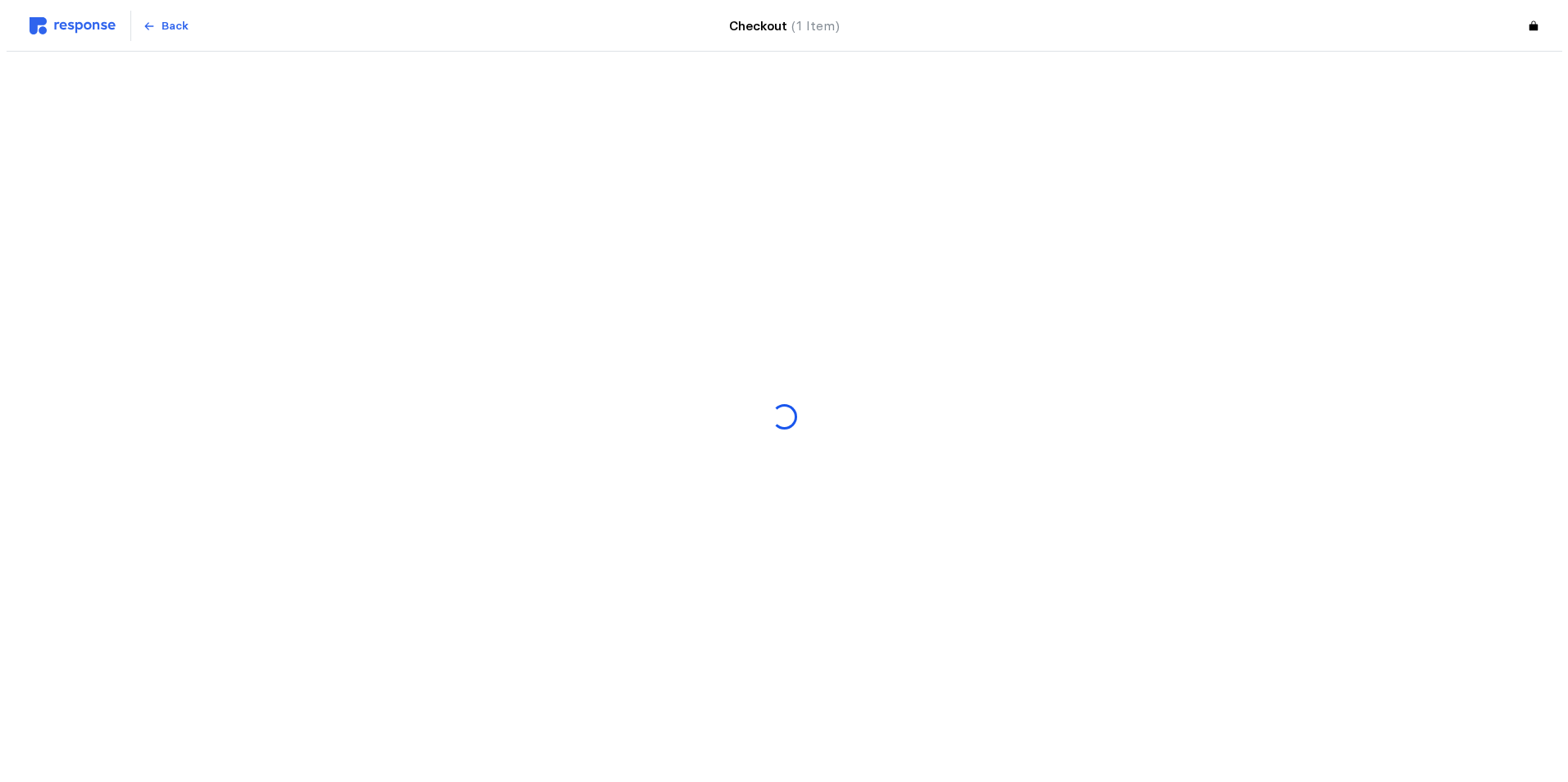
scroll to position [0, 0]
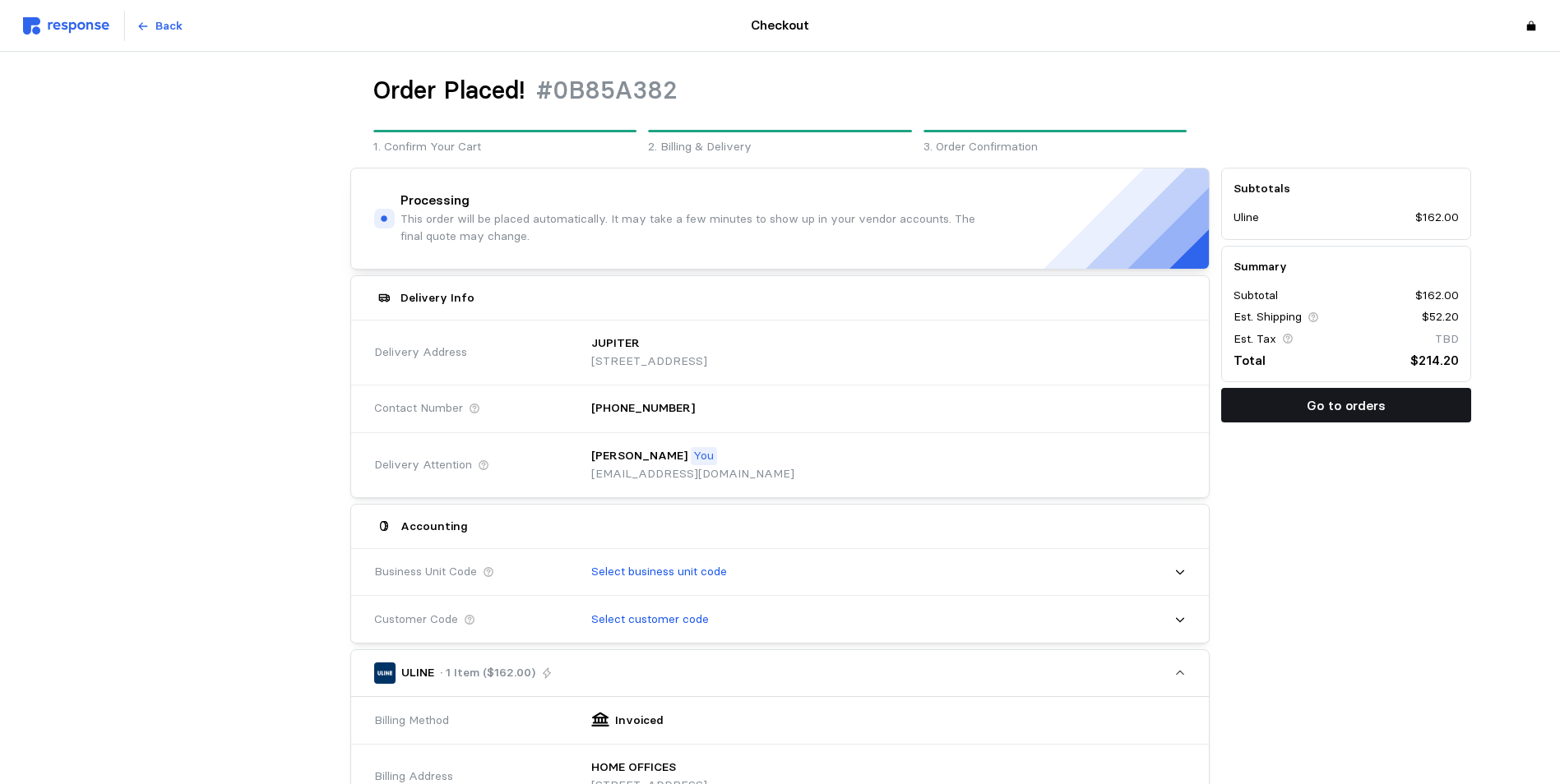
click at [1319, 403] on p "Go to orders" at bounding box center [1346, 405] width 79 height 21
